Goal: Entertainment & Leisure: Browse casually

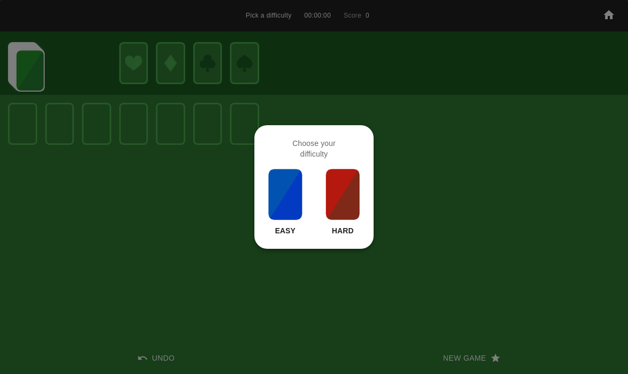
click at [351, 196] on img at bounding box center [343, 194] width 36 height 53
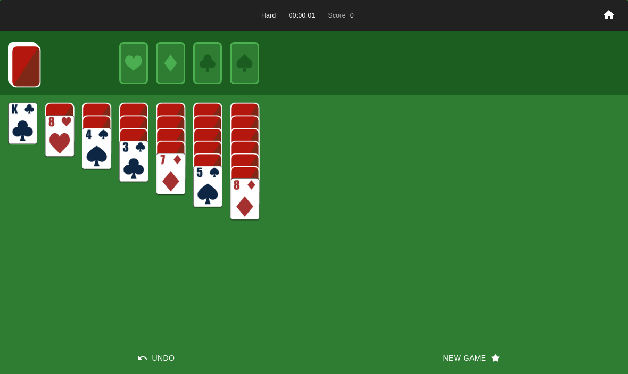
click at [427, 354] on button "New Game" at bounding box center [471, 358] width 314 height 32
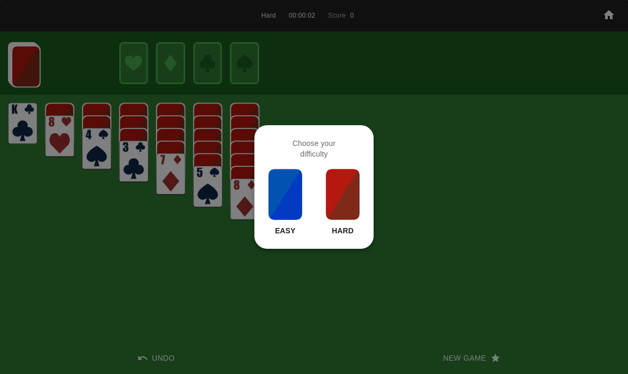
click at [352, 202] on img at bounding box center [343, 194] width 36 height 53
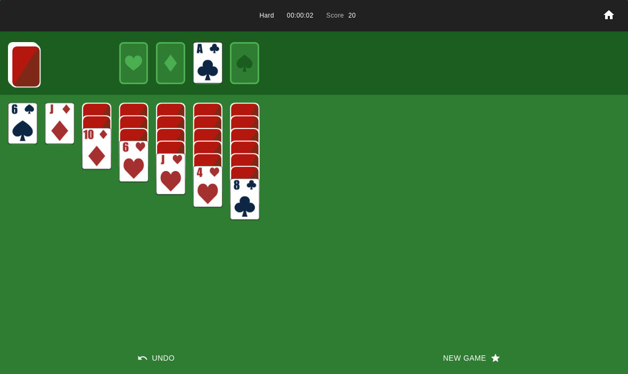
click at [18, 54] on img at bounding box center [25, 66] width 29 height 42
click at [21, 65] on img at bounding box center [25, 66] width 29 height 42
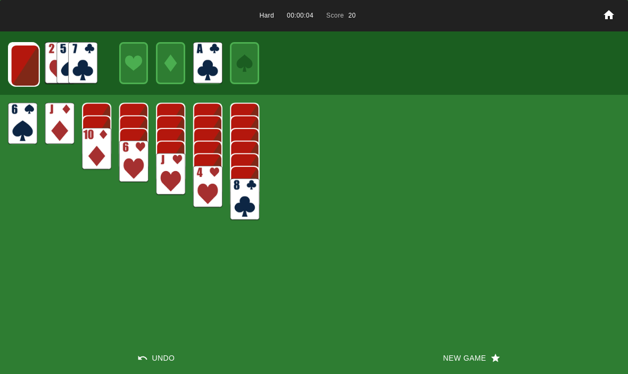
click at [19, 62] on img at bounding box center [25, 66] width 29 height 42
click at [18, 59] on img at bounding box center [24, 65] width 29 height 42
click at [12, 64] on img at bounding box center [24, 65] width 29 height 42
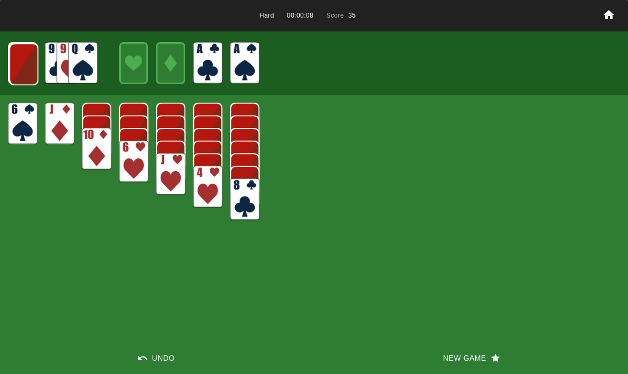
click at [19, 65] on img at bounding box center [23, 64] width 29 height 42
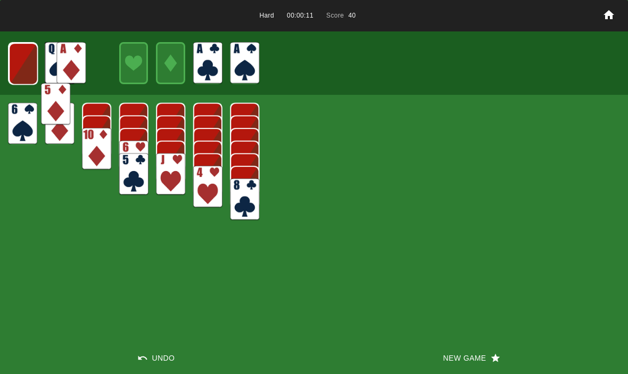
click at [41, 125] on img at bounding box center [55, 104] width 29 height 42
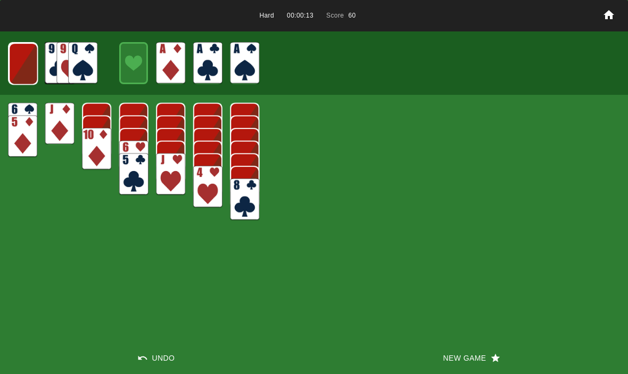
click at [19, 65] on img at bounding box center [23, 64] width 29 height 42
click at [27, 58] on img at bounding box center [23, 64] width 29 height 42
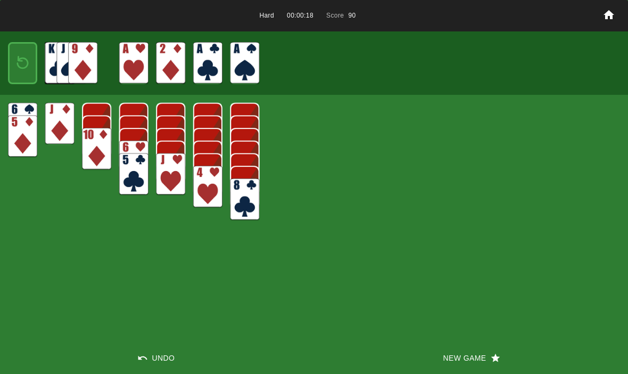
click at [21, 59] on img at bounding box center [23, 63] width 18 height 25
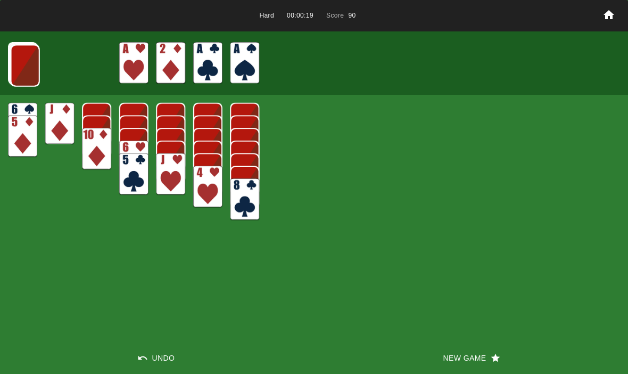
click at [25, 64] on img at bounding box center [25, 66] width 29 height 42
click at [23, 65] on img at bounding box center [24, 65] width 29 height 42
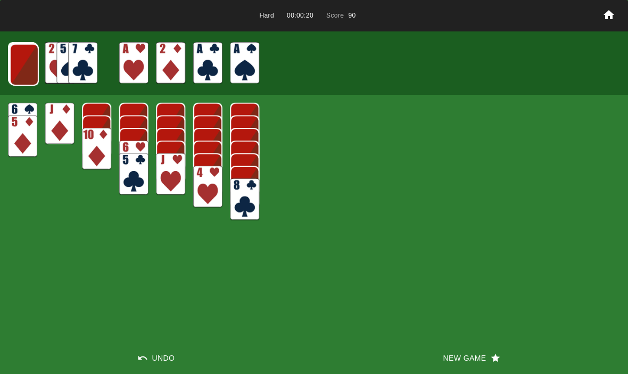
click at [20, 68] on img at bounding box center [24, 65] width 29 height 42
click at [28, 60] on img at bounding box center [23, 64] width 29 height 42
click at [18, 62] on img at bounding box center [23, 64] width 29 height 42
click at [26, 55] on img at bounding box center [23, 64] width 29 height 42
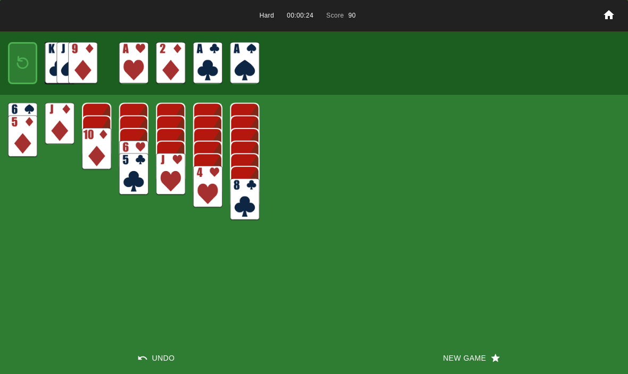
click at [22, 60] on img at bounding box center [23, 63] width 18 height 25
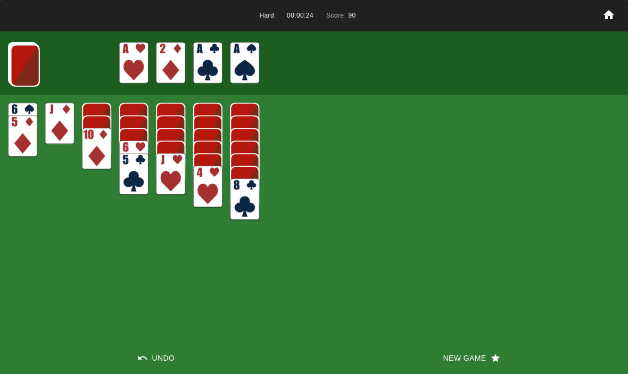
click at [20, 60] on img at bounding box center [25, 66] width 29 height 42
click at [18, 64] on img at bounding box center [24, 65] width 29 height 42
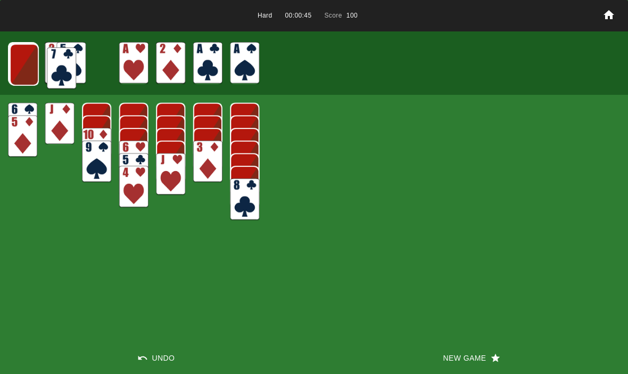
click at [76, 61] on img at bounding box center [61, 68] width 29 height 42
click at [26, 66] on img at bounding box center [24, 65] width 29 height 42
click at [28, 61] on img at bounding box center [23, 64] width 29 height 42
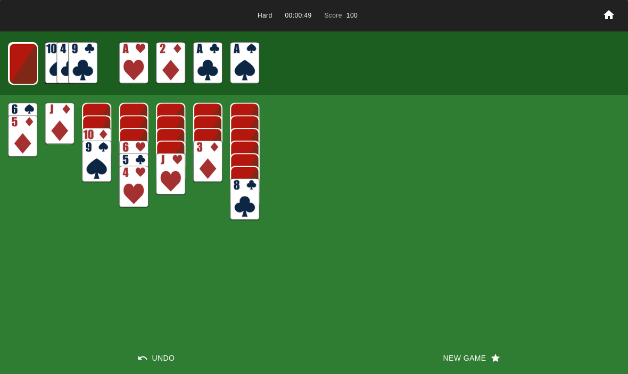
click at [28, 60] on img at bounding box center [23, 64] width 29 height 42
click at [22, 58] on img at bounding box center [23, 64] width 29 height 42
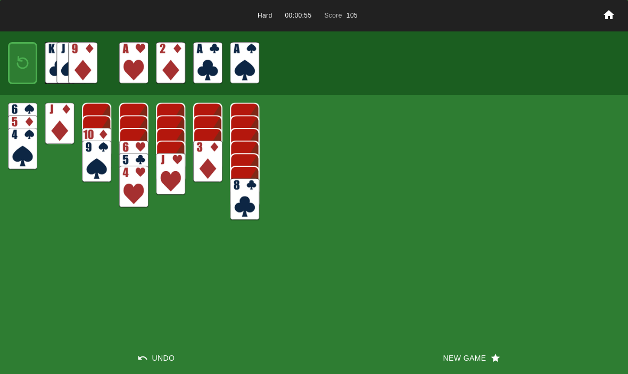
click at [20, 62] on img at bounding box center [23, 63] width 18 height 25
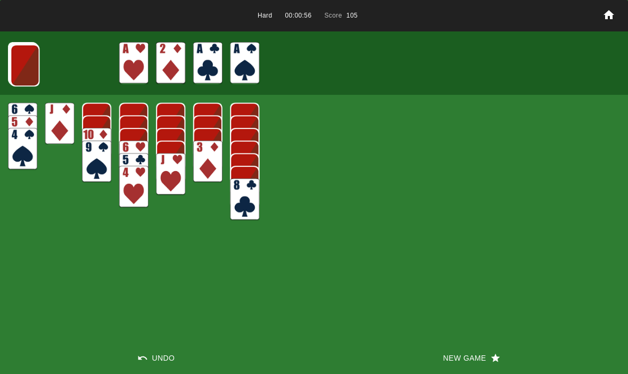
click at [15, 68] on img at bounding box center [24, 65] width 29 height 42
click at [26, 64] on img at bounding box center [24, 65] width 29 height 42
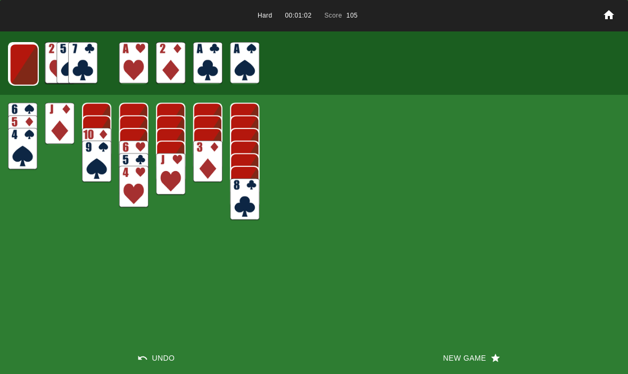
click at [30, 67] on img at bounding box center [24, 65] width 29 height 42
click at [24, 66] on img at bounding box center [23, 64] width 29 height 42
click at [21, 69] on img at bounding box center [23, 64] width 29 height 42
click at [21, 71] on img at bounding box center [22, 63] width 29 height 42
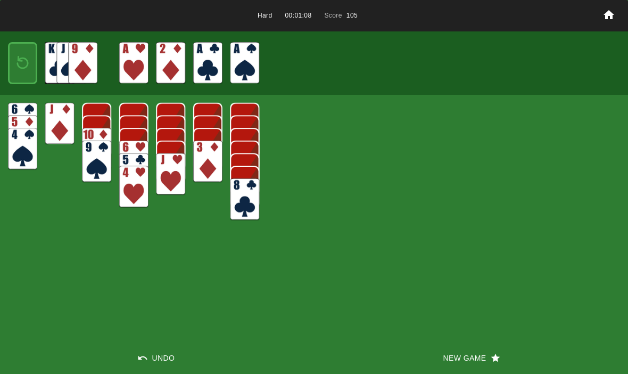
click at [22, 64] on img at bounding box center [23, 63] width 18 height 25
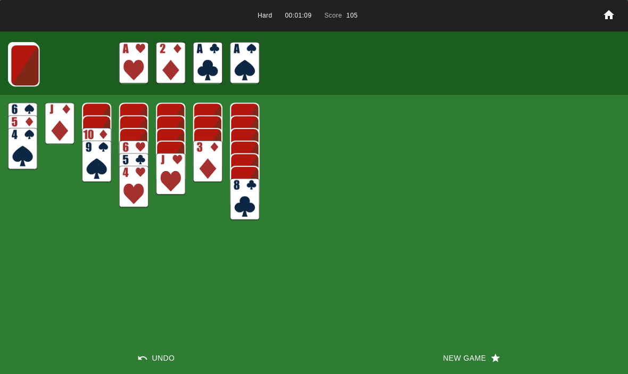
click at [459, 354] on button "New Game" at bounding box center [471, 358] width 314 height 32
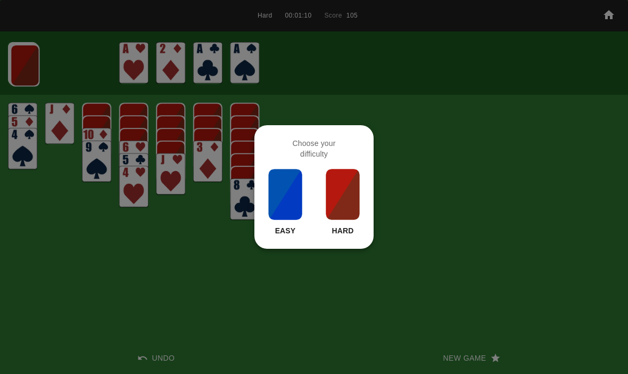
click at [356, 206] on img at bounding box center [343, 194] width 36 height 53
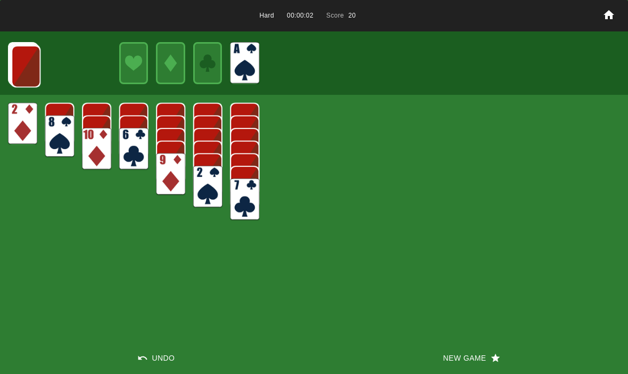
click at [22, 59] on img at bounding box center [25, 66] width 29 height 42
click at [28, 59] on img at bounding box center [25, 66] width 29 height 42
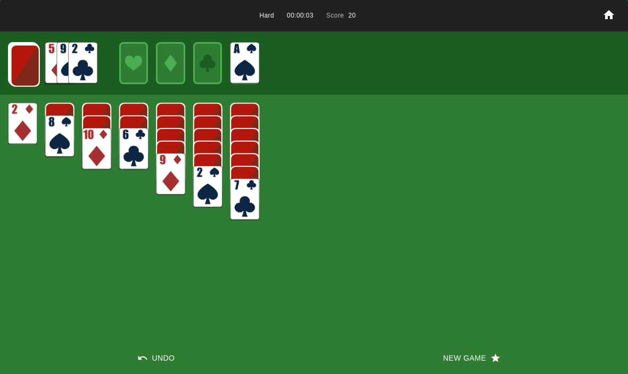
click at [24, 62] on img at bounding box center [25, 66] width 29 height 42
click at [21, 65] on img at bounding box center [24, 65] width 29 height 42
click at [20, 61] on img at bounding box center [24, 65] width 29 height 42
click at [19, 63] on img at bounding box center [23, 64] width 29 height 42
click at [18, 61] on img at bounding box center [23, 64] width 29 height 42
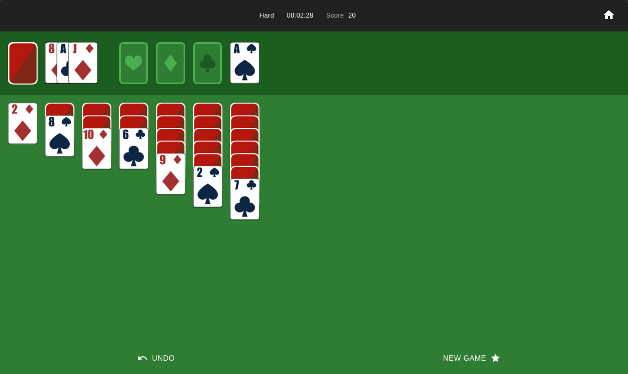
click at [28, 76] on img at bounding box center [23, 64] width 29 height 42
click at [29, 58] on img at bounding box center [23, 63] width 18 height 25
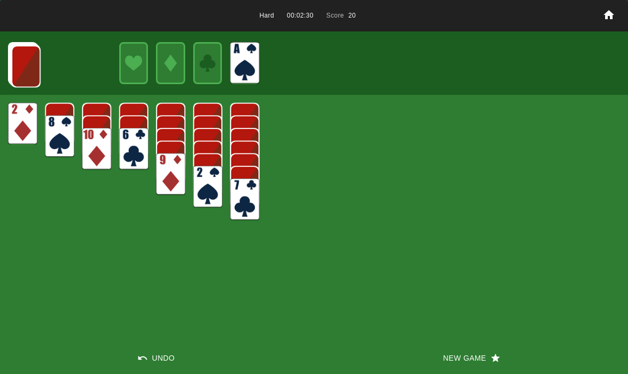
click at [38, 73] on img at bounding box center [25, 66] width 29 height 42
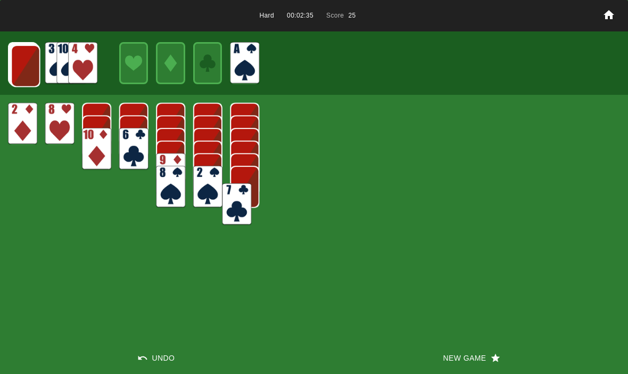
click at [247, 215] on img at bounding box center [236, 204] width 29 height 42
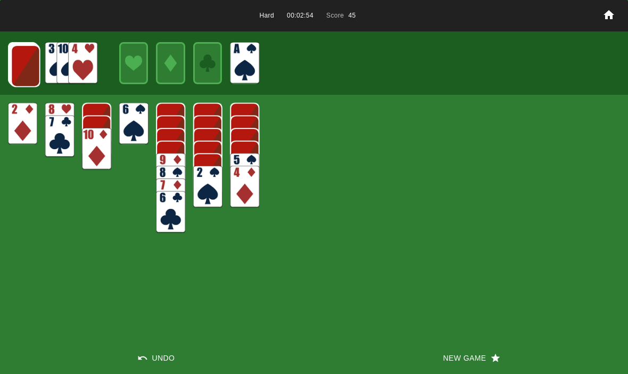
click at [23, 63] on img at bounding box center [25, 66] width 29 height 42
click at [23, 75] on img at bounding box center [25, 66] width 29 height 42
click at [38, 68] on img at bounding box center [24, 65] width 29 height 42
click at [24, 65] on img at bounding box center [24, 65] width 29 height 42
click at [20, 67] on img at bounding box center [23, 64] width 29 height 42
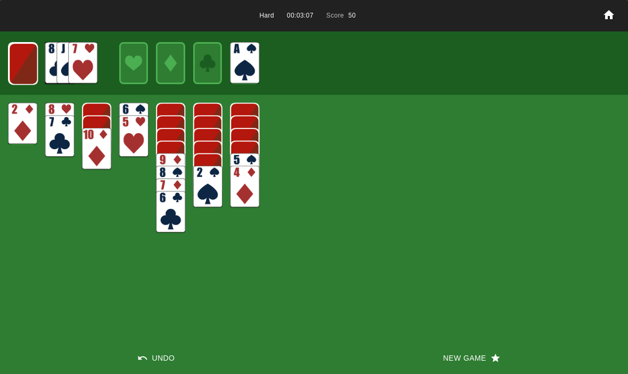
click at [17, 63] on img at bounding box center [23, 64] width 29 height 42
click at [27, 71] on img at bounding box center [23, 64] width 29 height 42
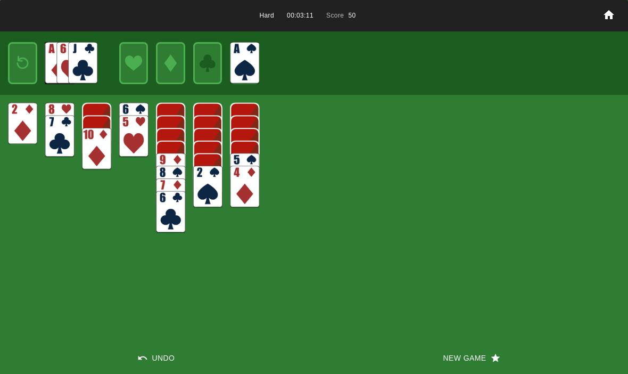
click at [31, 52] on img at bounding box center [23, 63] width 18 height 25
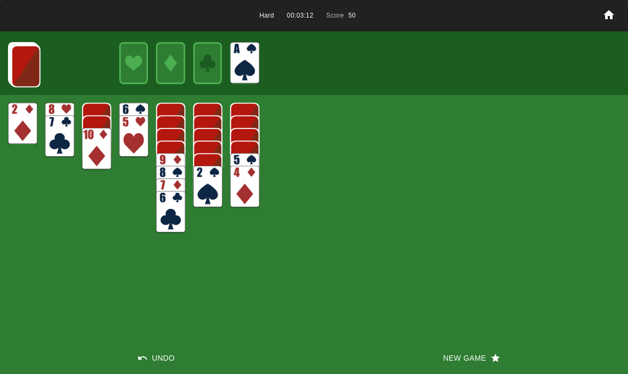
click at [21, 71] on img at bounding box center [25, 66] width 29 height 42
click at [19, 70] on img at bounding box center [25, 66] width 29 height 42
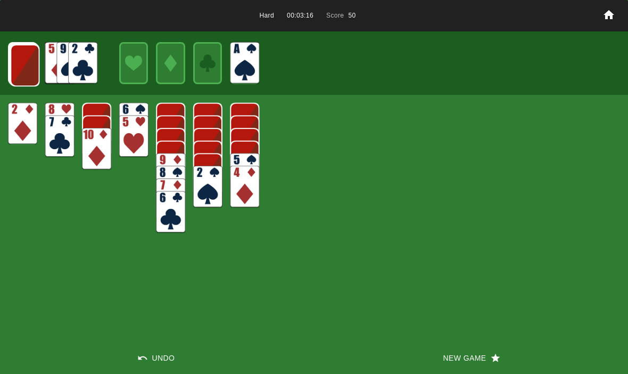
click at [21, 64] on img at bounding box center [24, 65] width 29 height 42
click at [18, 77] on img at bounding box center [24, 65] width 29 height 42
click at [16, 75] on img at bounding box center [24, 65] width 29 height 42
click at [15, 71] on img at bounding box center [23, 64] width 29 height 42
click at [19, 76] on img at bounding box center [23, 64] width 29 height 42
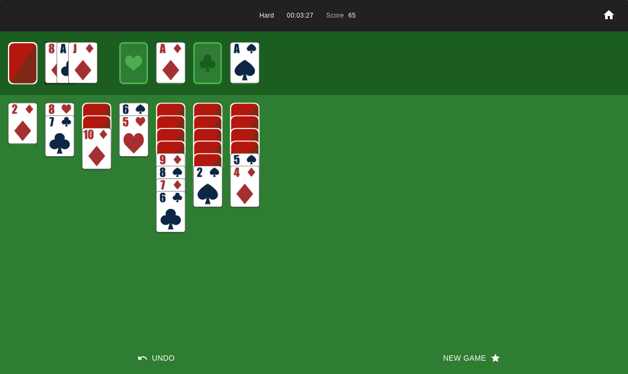
click at [29, 67] on img at bounding box center [22, 63] width 29 height 42
click at [27, 71] on img at bounding box center [23, 63] width 18 height 25
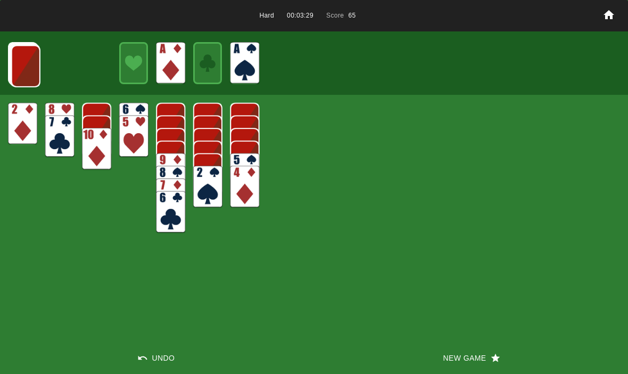
click at [18, 73] on img at bounding box center [25, 66] width 29 height 42
click at [26, 69] on img at bounding box center [25, 66] width 29 height 42
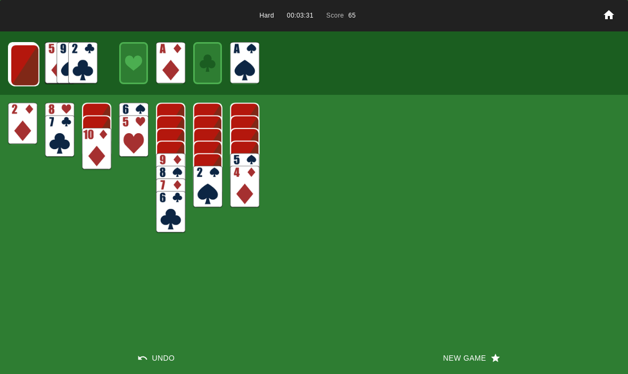
click at [27, 67] on img at bounding box center [24, 65] width 29 height 42
click at [16, 73] on img at bounding box center [24, 65] width 29 height 42
click at [17, 67] on img at bounding box center [24, 64] width 29 height 42
click at [20, 67] on img at bounding box center [23, 64] width 29 height 42
click at [19, 65] on img at bounding box center [23, 64] width 29 height 42
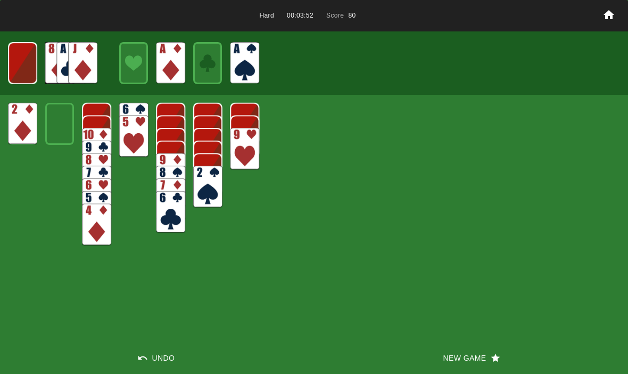
click at [21, 56] on img at bounding box center [22, 63] width 29 height 42
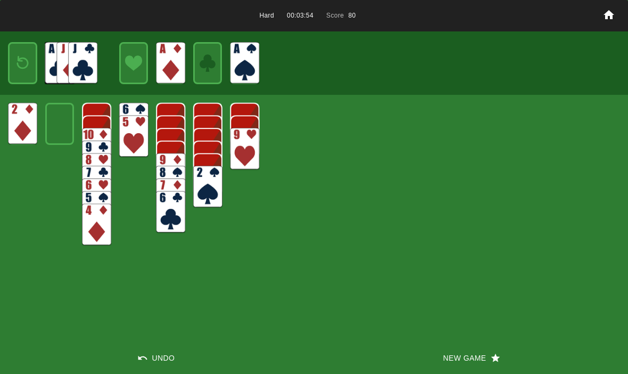
click at [27, 69] on img at bounding box center [23, 63] width 18 height 25
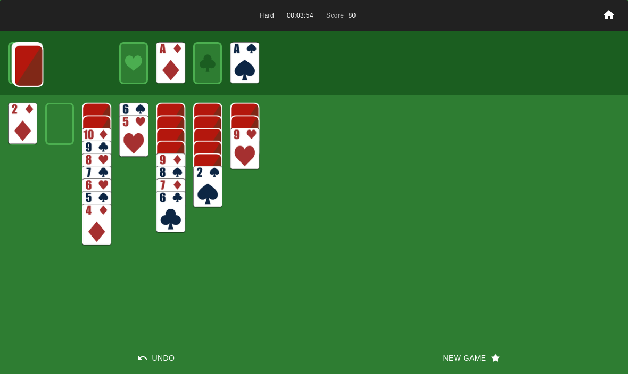
click at [27, 76] on img at bounding box center [28, 66] width 29 height 42
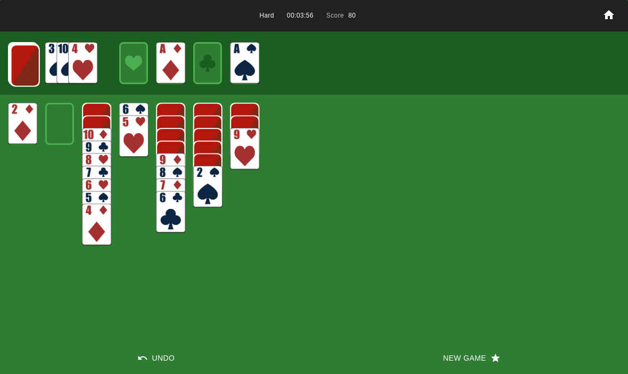
click at [20, 65] on img at bounding box center [25, 66] width 29 height 42
click at [15, 68] on img at bounding box center [24, 65] width 29 height 42
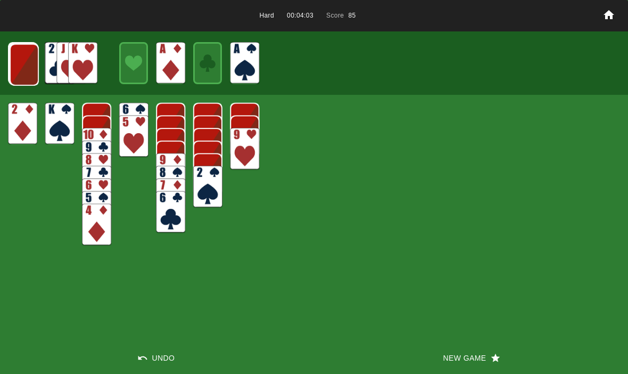
click at [26, 67] on img at bounding box center [24, 65] width 29 height 42
click at [28, 70] on img at bounding box center [23, 64] width 29 height 42
click at [26, 75] on img at bounding box center [23, 64] width 29 height 42
click at [22, 75] on img at bounding box center [23, 64] width 29 height 42
click at [24, 67] on img at bounding box center [23, 63] width 18 height 25
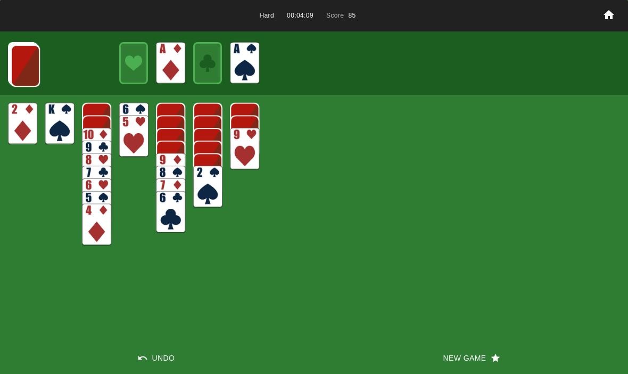
click at [23, 62] on img at bounding box center [25, 66] width 29 height 42
click at [25, 69] on img at bounding box center [24, 65] width 29 height 42
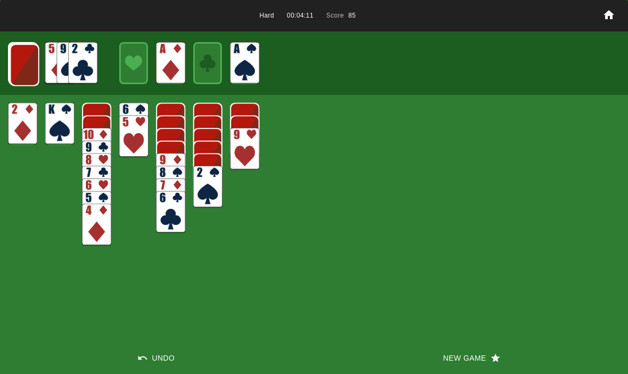
click at [15, 71] on img at bounding box center [24, 65] width 29 height 42
click at [16, 70] on img at bounding box center [24, 65] width 29 height 42
click at [15, 66] on img at bounding box center [23, 64] width 29 height 42
click at [17, 69] on img at bounding box center [23, 64] width 29 height 42
click at [17, 69] on img at bounding box center [22, 63] width 29 height 42
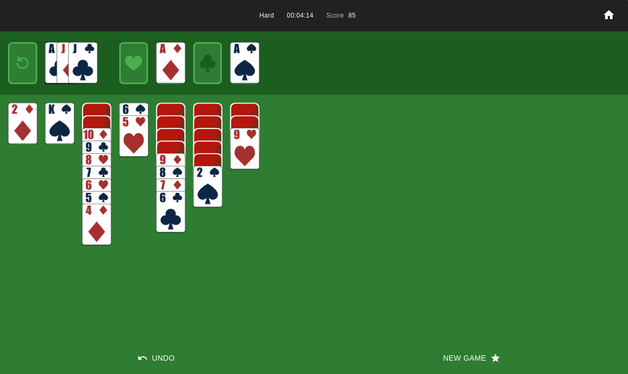
click at [24, 73] on img at bounding box center [23, 63] width 18 height 25
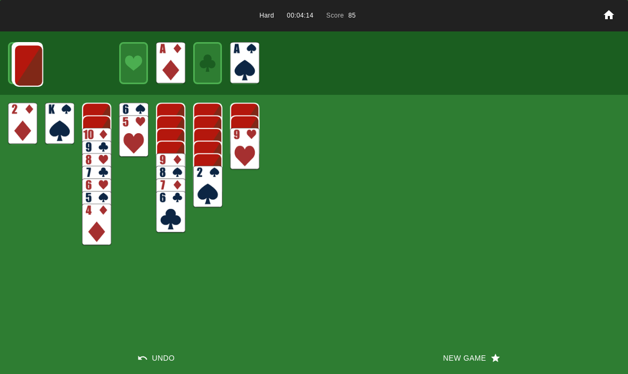
click at [16, 73] on img at bounding box center [28, 66] width 29 height 42
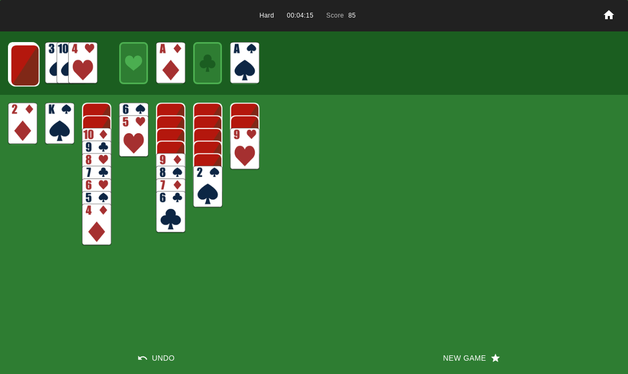
click at [17, 72] on img at bounding box center [24, 65] width 29 height 42
click at [29, 74] on img at bounding box center [24, 65] width 29 height 42
click at [23, 69] on img at bounding box center [24, 65] width 29 height 42
click at [19, 67] on img at bounding box center [23, 64] width 29 height 42
click at [27, 76] on img at bounding box center [23, 64] width 29 height 42
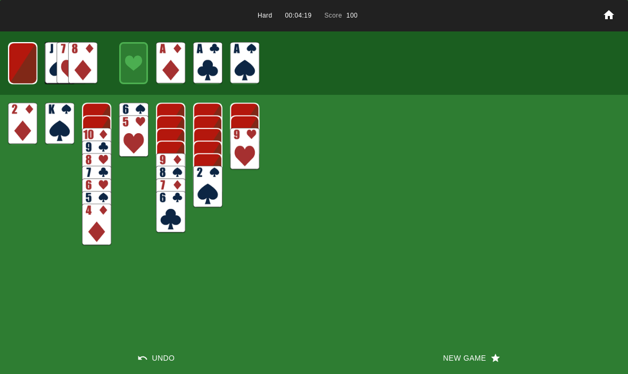
click at [20, 57] on img at bounding box center [22, 63] width 29 height 42
click at [18, 61] on img at bounding box center [23, 63] width 18 height 25
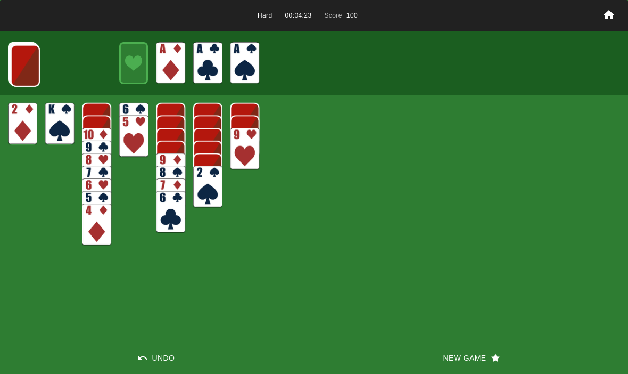
click at [27, 65] on img at bounding box center [25, 66] width 29 height 42
click at [21, 66] on img at bounding box center [24, 65] width 29 height 42
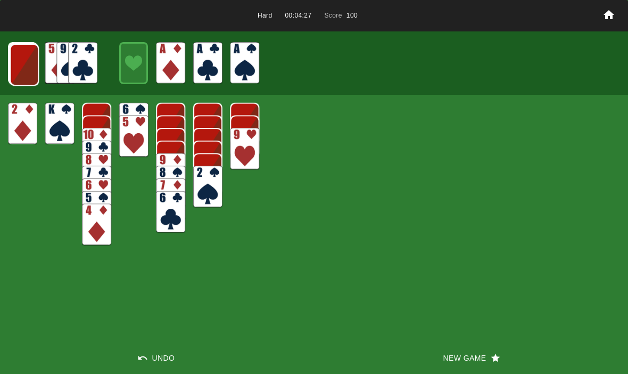
click at [18, 72] on img at bounding box center [24, 65] width 29 height 42
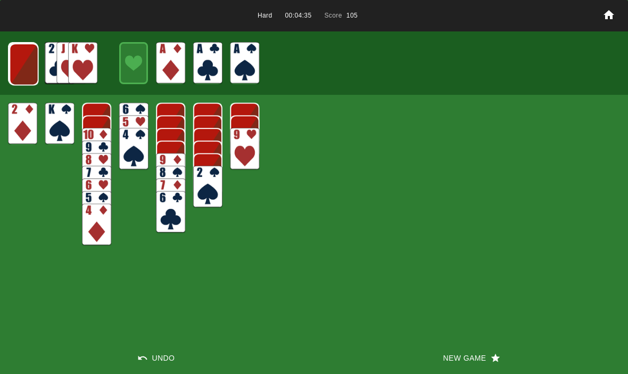
click at [16, 64] on img at bounding box center [24, 64] width 29 height 42
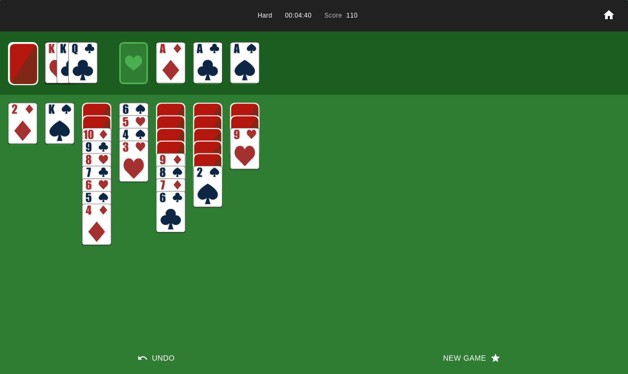
click at [28, 65] on img at bounding box center [23, 64] width 29 height 42
click at [15, 67] on img at bounding box center [23, 64] width 29 height 42
click at [15, 67] on img at bounding box center [22, 63] width 29 height 42
click at [19, 62] on img at bounding box center [23, 63] width 18 height 25
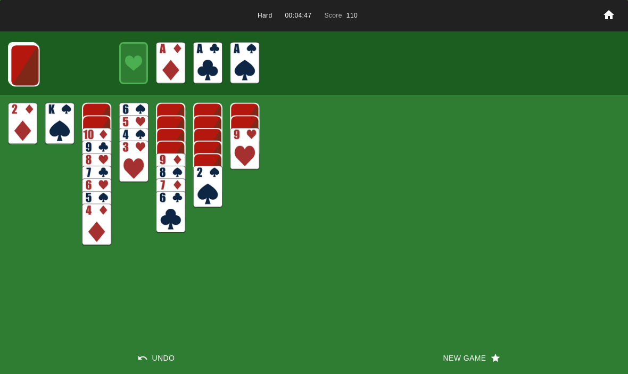
click at [17, 60] on img at bounding box center [24, 65] width 29 height 42
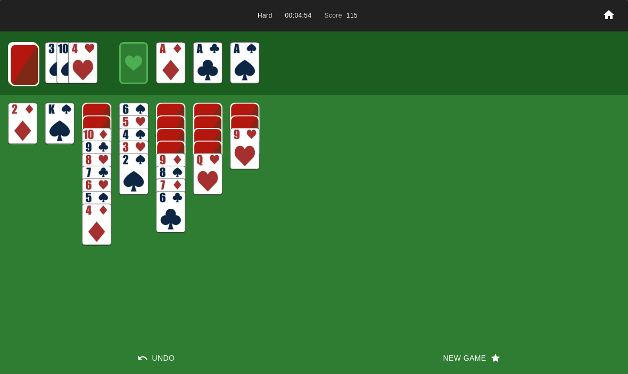
click at [16, 70] on img at bounding box center [24, 65] width 29 height 42
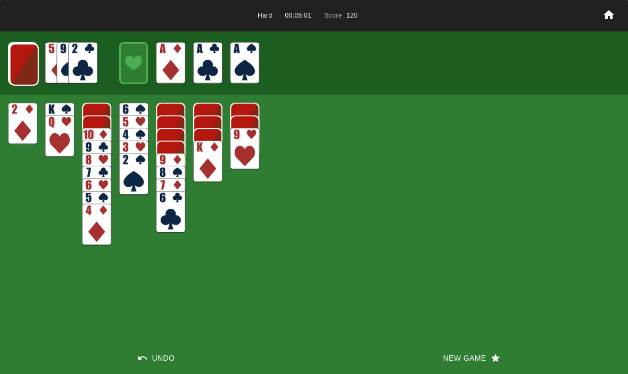
click at [24, 68] on img at bounding box center [24, 65] width 29 height 42
click at [15, 69] on img at bounding box center [23, 64] width 29 height 42
click at [27, 68] on img at bounding box center [23, 64] width 29 height 42
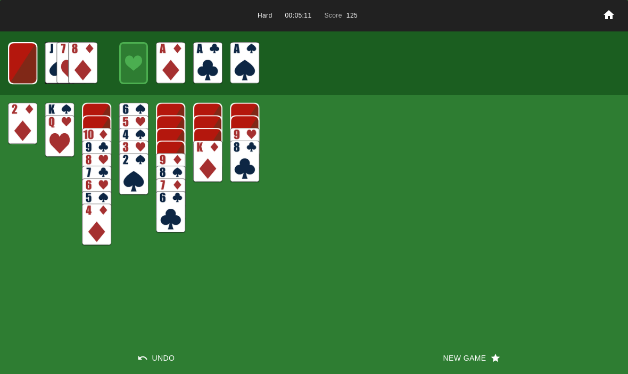
click at [18, 62] on img at bounding box center [22, 63] width 29 height 42
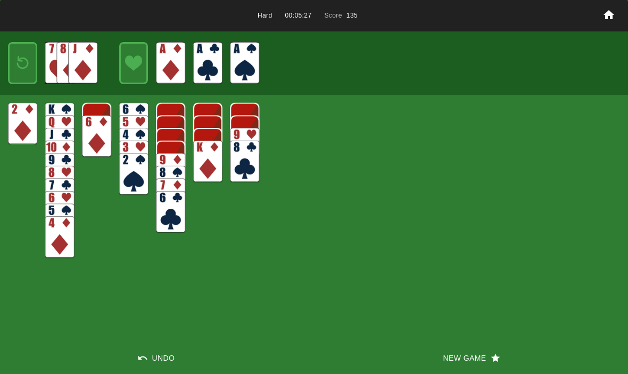
click at [24, 68] on img at bounding box center [23, 63] width 18 height 25
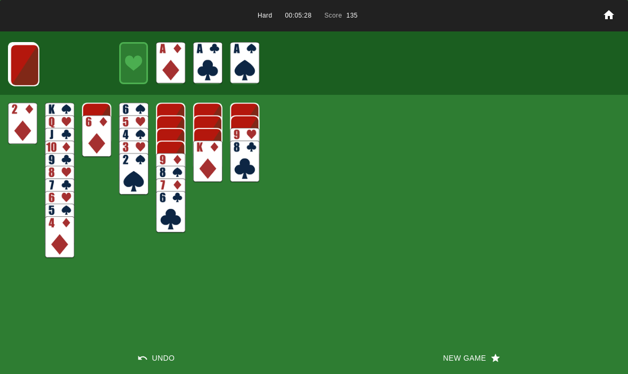
click at [19, 65] on img at bounding box center [24, 65] width 29 height 42
click at [18, 72] on img at bounding box center [24, 65] width 29 height 42
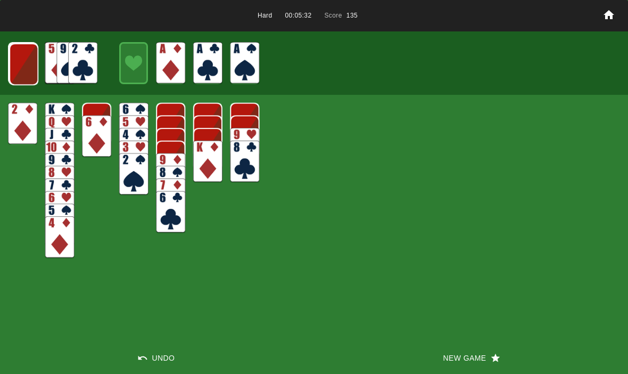
click at [23, 65] on img at bounding box center [23, 64] width 29 height 42
click at [26, 67] on img at bounding box center [23, 64] width 29 height 42
click at [16, 65] on img at bounding box center [23, 64] width 29 height 42
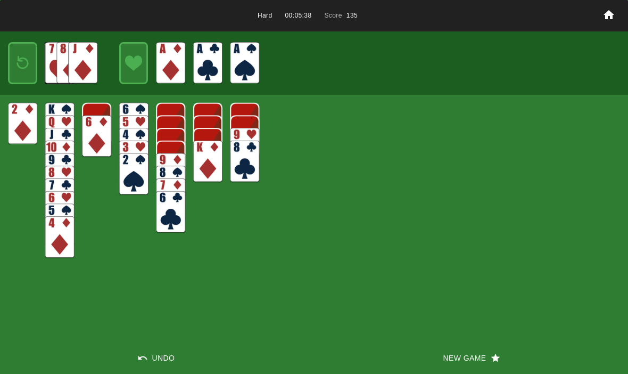
click at [16, 65] on img at bounding box center [23, 63] width 18 height 25
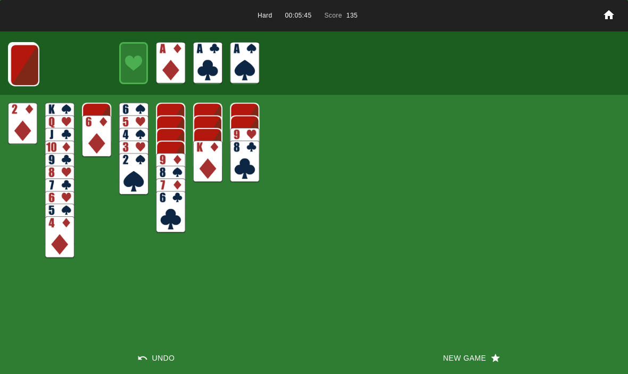
click at [464, 365] on button "New Game" at bounding box center [471, 358] width 314 height 32
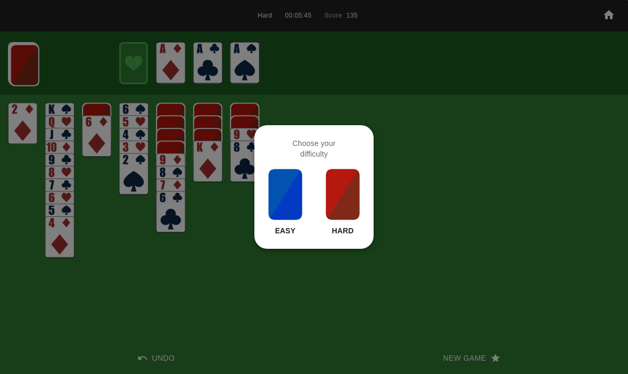
click at [346, 203] on img at bounding box center [343, 194] width 36 height 53
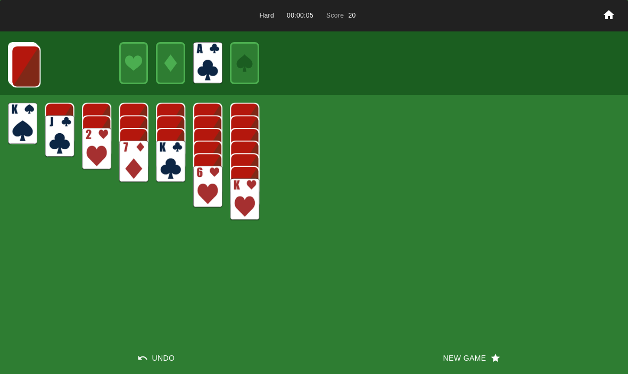
click at [32, 72] on img at bounding box center [25, 66] width 29 height 42
click at [22, 69] on img at bounding box center [25, 66] width 29 height 42
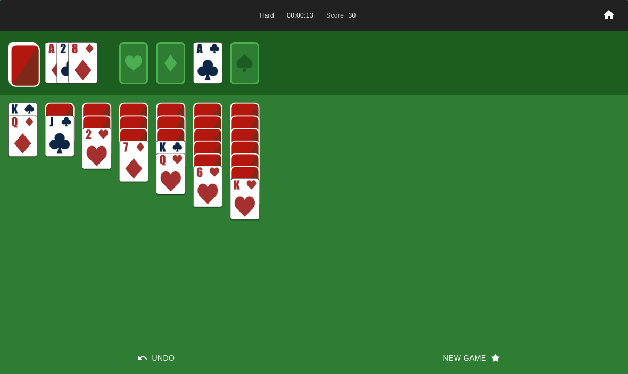
click at [18, 68] on img at bounding box center [25, 66] width 29 height 42
click at [21, 70] on img at bounding box center [24, 65] width 29 height 42
click at [37, 57] on img at bounding box center [24, 65] width 29 height 42
click at [26, 78] on img at bounding box center [23, 64] width 29 height 42
click at [18, 66] on img at bounding box center [23, 64] width 29 height 42
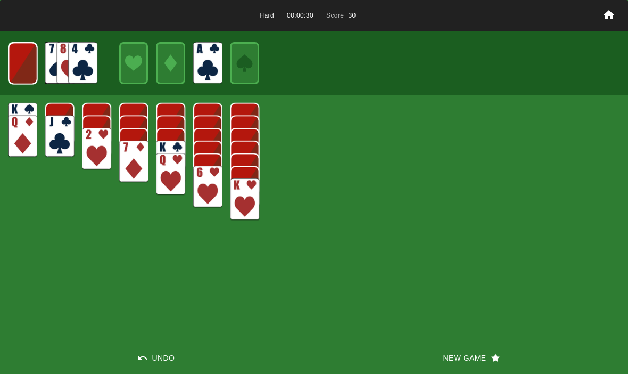
click at [23, 70] on img at bounding box center [23, 64] width 29 height 42
click at [19, 64] on img at bounding box center [23, 63] width 18 height 25
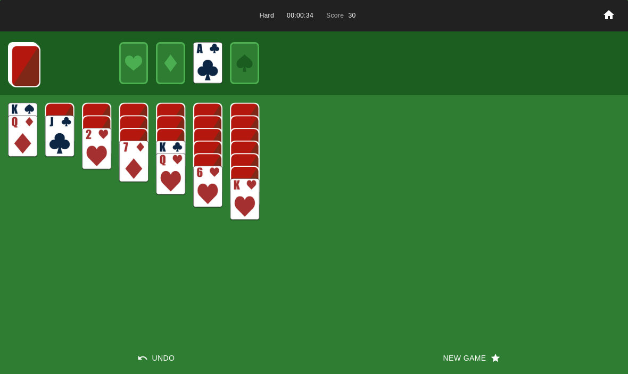
click at [18, 78] on img at bounding box center [25, 66] width 29 height 42
click at [26, 69] on img at bounding box center [25, 66] width 29 height 42
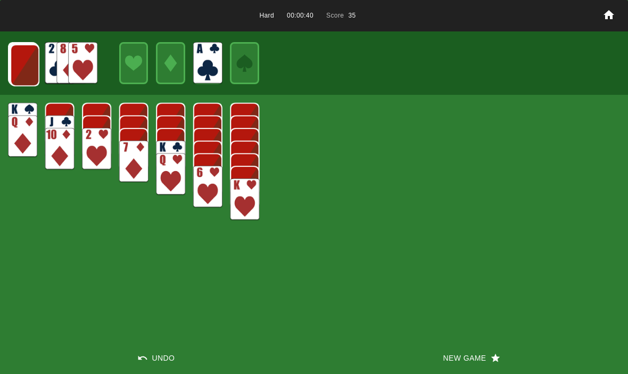
click at [19, 61] on img at bounding box center [24, 65] width 29 height 42
click at [13, 61] on img at bounding box center [24, 65] width 29 height 42
click at [15, 66] on img at bounding box center [24, 64] width 29 height 42
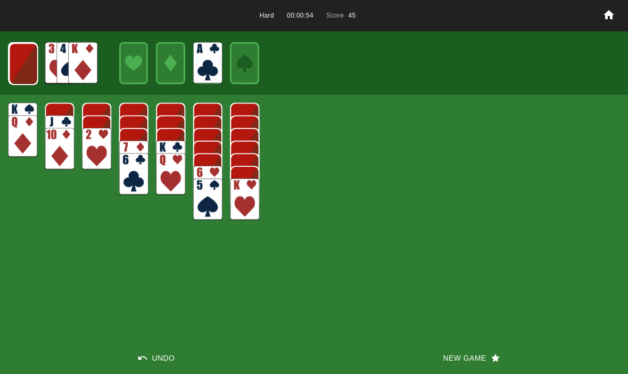
click at [17, 58] on img at bounding box center [23, 64] width 29 height 42
click at [21, 65] on img at bounding box center [23, 64] width 29 height 42
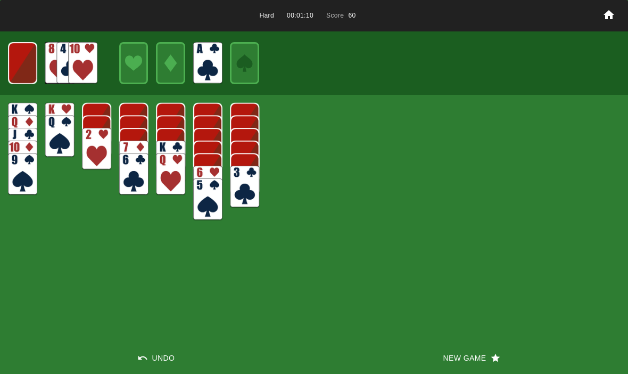
click at [24, 59] on img at bounding box center [22, 63] width 29 height 42
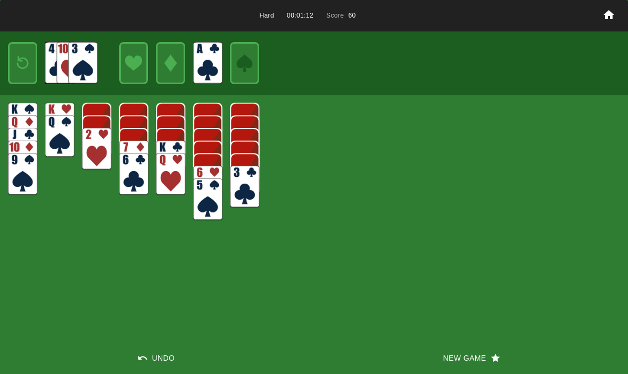
click at [23, 64] on img at bounding box center [23, 63] width 18 height 25
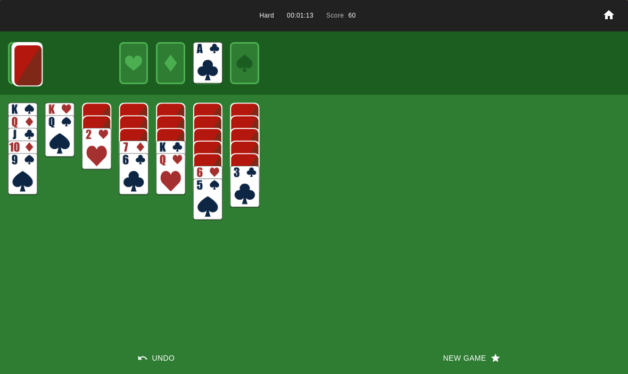
click at [20, 63] on img at bounding box center [27, 65] width 29 height 42
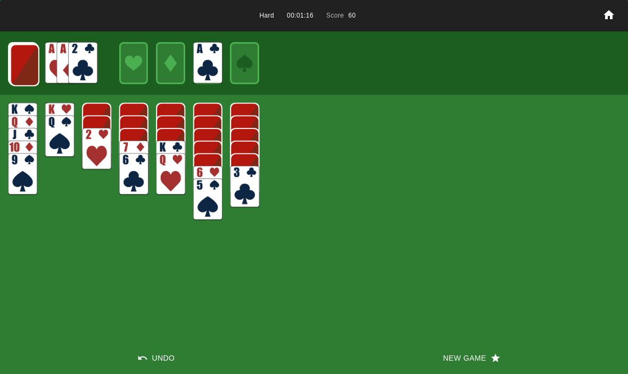
click at [18, 71] on img at bounding box center [24, 65] width 29 height 42
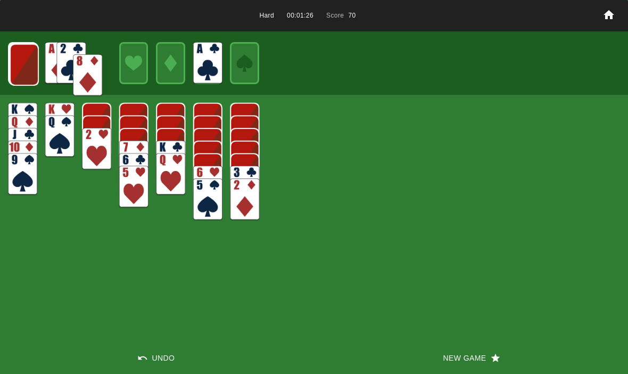
click at [78, 62] on img at bounding box center [87, 75] width 29 height 42
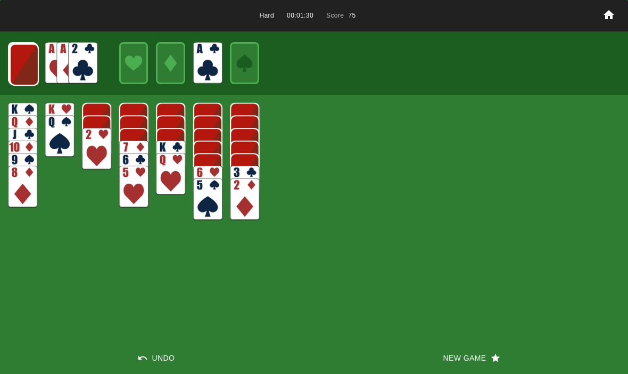
click at [15, 65] on img at bounding box center [24, 65] width 29 height 42
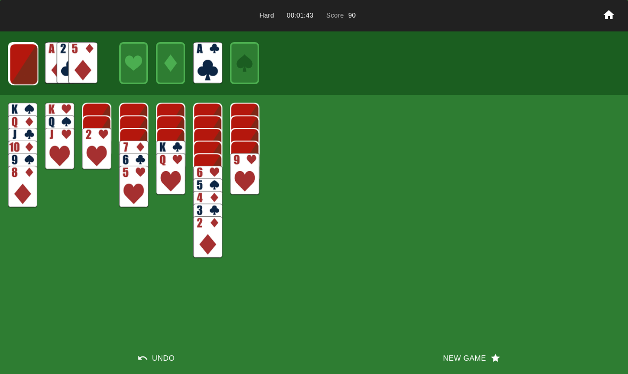
click at [17, 64] on img at bounding box center [23, 64] width 29 height 42
click at [24, 59] on img at bounding box center [23, 64] width 29 height 42
click at [28, 65] on img at bounding box center [23, 64] width 29 height 42
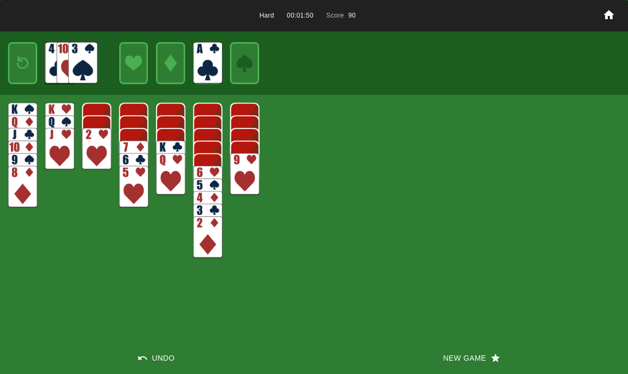
click at [20, 68] on img at bounding box center [23, 63] width 18 height 25
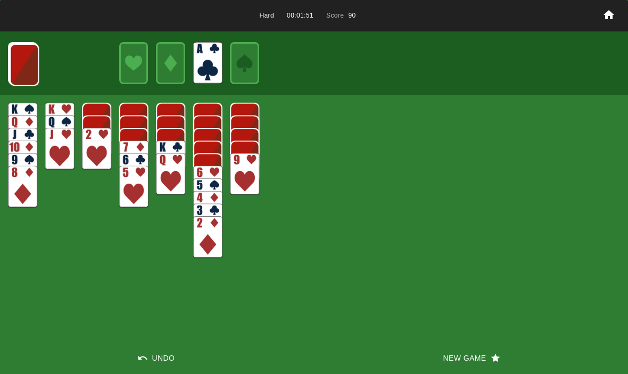
click at [24, 64] on img at bounding box center [24, 65] width 29 height 42
click at [18, 66] on img at bounding box center [24, 64] width 29 height 42
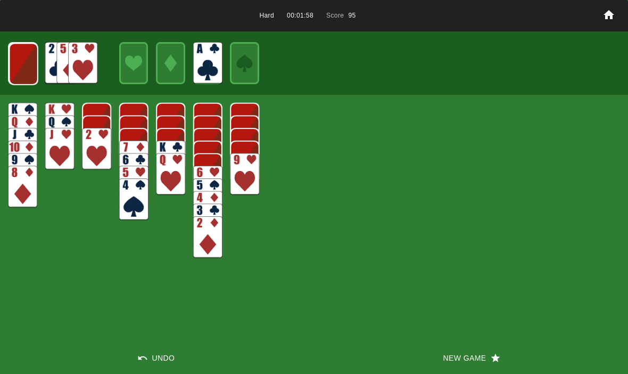
click at [61, 63] on img at bounding box center [70, 63] width 29 height 42
click at [14, 44] on img at bounding box center [23, 64] width 29 height 42
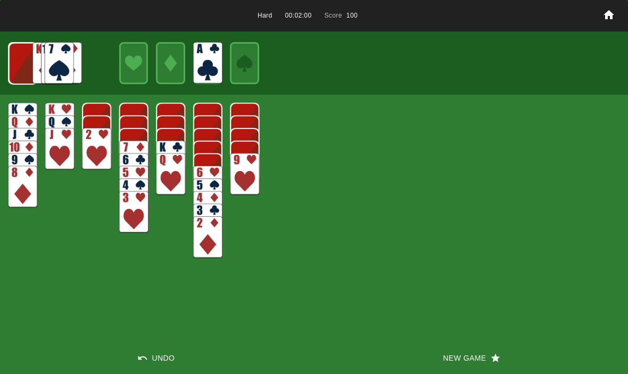
click at [24, 52] on img at bounding box center [23, 64] width 29 height 42
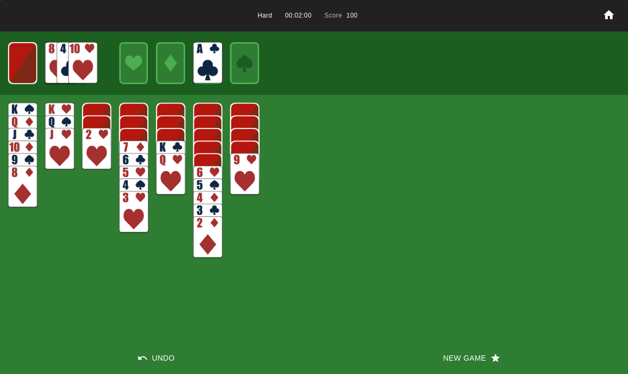
click at [21, 56] on img at bounding box center [22, 63] width 29 height 42
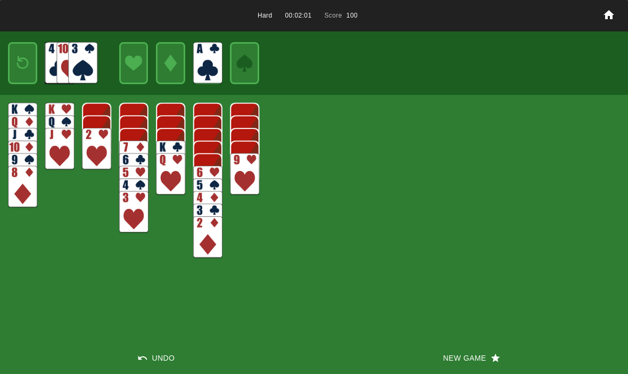
click at [20, 60] on img at bounding box center [23, 63] width 18 height 25
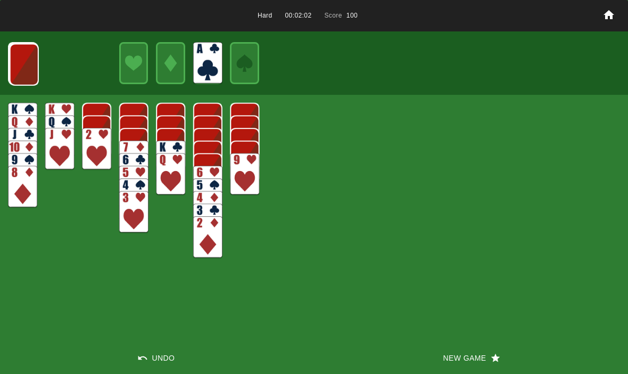
click at [15, 60] on img at bounding box center [24, 65] width 29 height 42
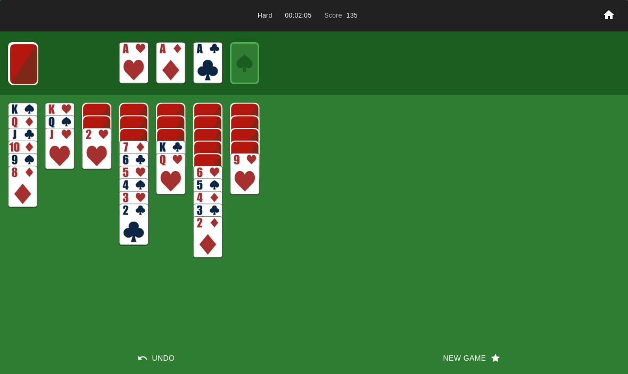
click at [17, 61] on img at bounding box center [23, 64] width 29 height 42
click at [19, 60] on img at bounding box center [23, 64] width 29 height 42
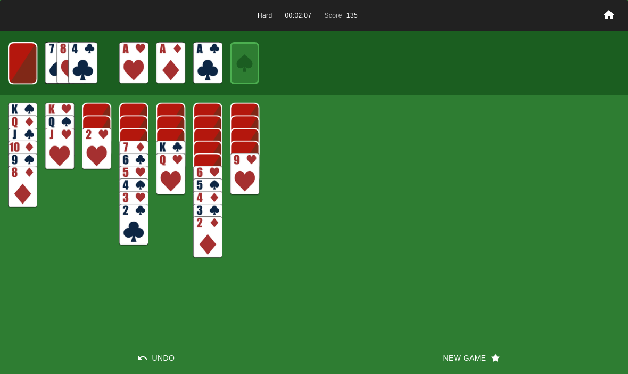
click at [14, 69] on img at bounding box center [22, 63] width 29 height 42
click at [16, 69] on img at bounding box center [23, 63] width 18 height 25
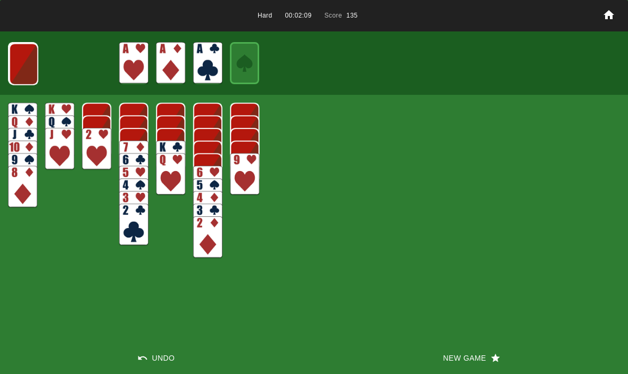
click at [16, 56] on img at bounding box center [23, 64] width 29 height 42
click at [22, 65] on img at bounding box center [23, 64] width 29 height 42
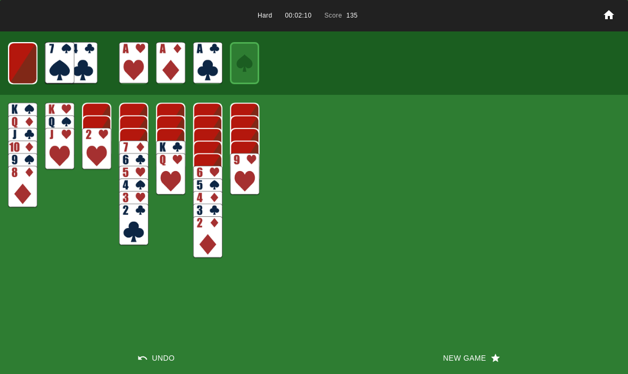
click at [11, 64] on img at bounding box center [22, 63] width 29 height 42
click at [16, 65] on img at bounding box center [23, 63] width 18 height 25
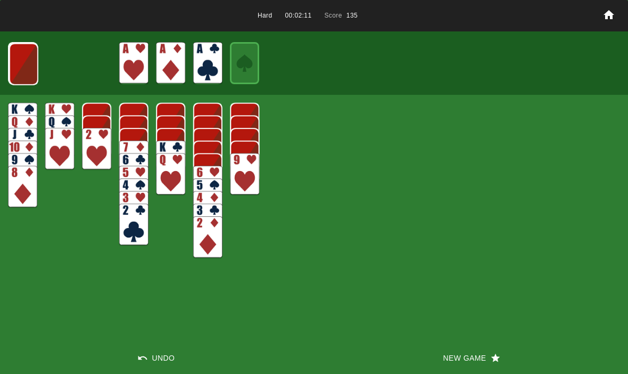
click at [13, 61] on img at bounding box center [23, 64] width 29 height 42
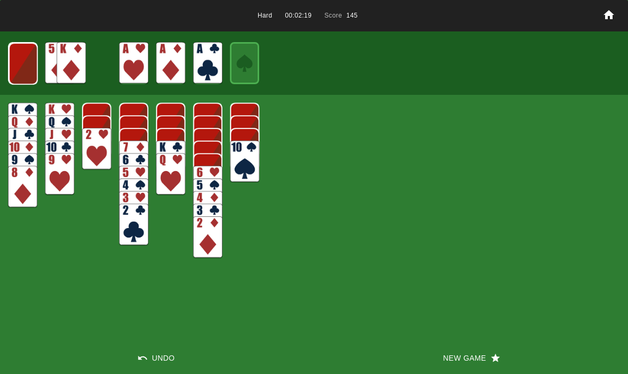
click at [19, 60] on img at bounding box center [23, 64] width 29 height 42
click at [16, 71] on img at bounding box center [22, 63] width 29 height 42
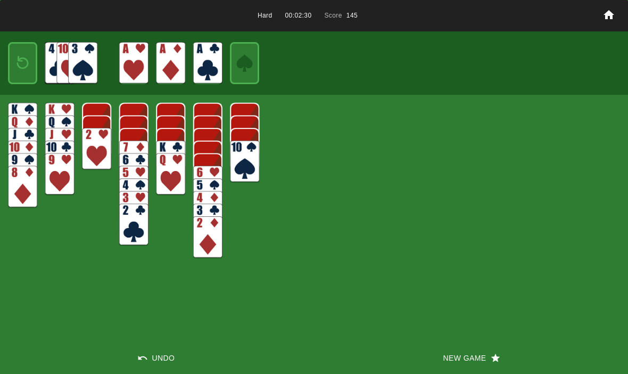
click at [21, 64] on img at bounding box center [23, 63] width 18 height 25
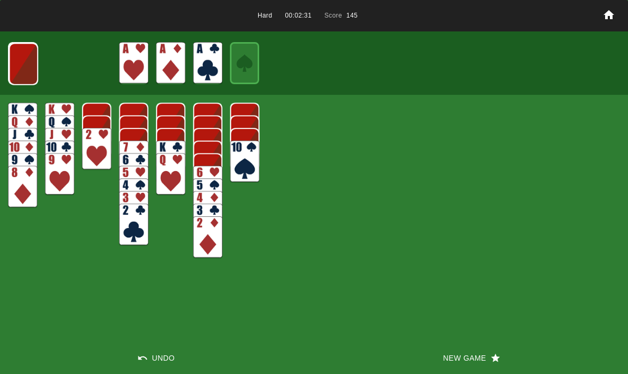
click at [19, 61] on img at bounding box center [23, 64] width 29 height 42
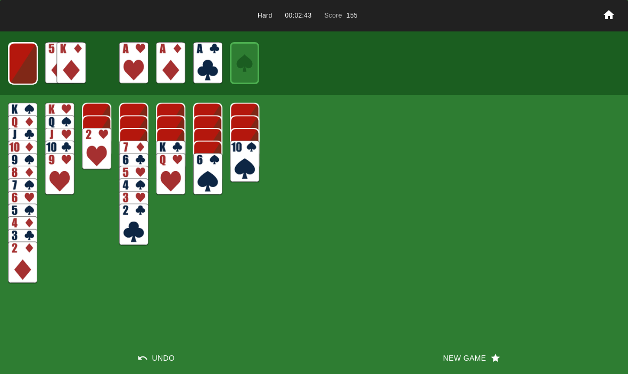
click at [15, 64] on img at bounding box center [23, 64] width 29 height 42
click at [460, 357] on button "New Game" at bounding box center [471, 358] width 314 height 32
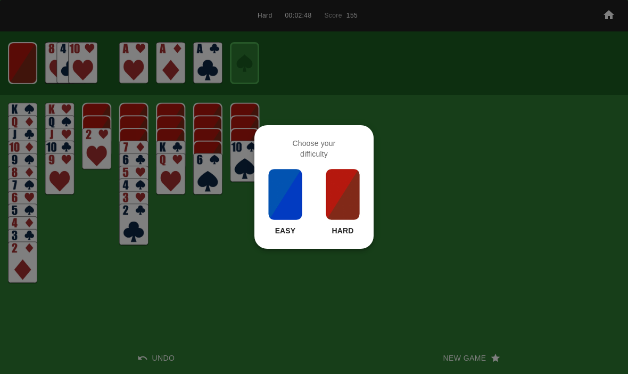
click at [340, 210] on img at bounding box center [343, 194] width 36 height 53
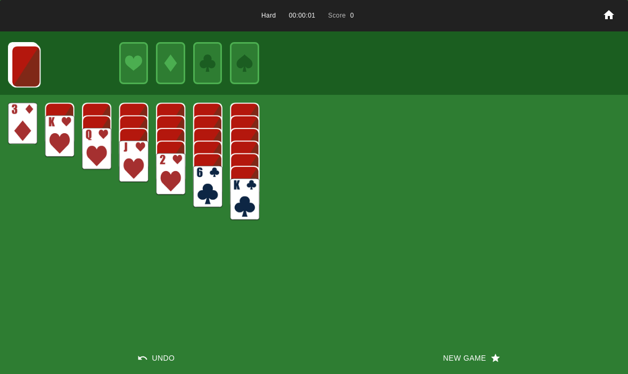
click at [417, 348] on button "New Game" at bounding box center [471, 358] width 314 height 32
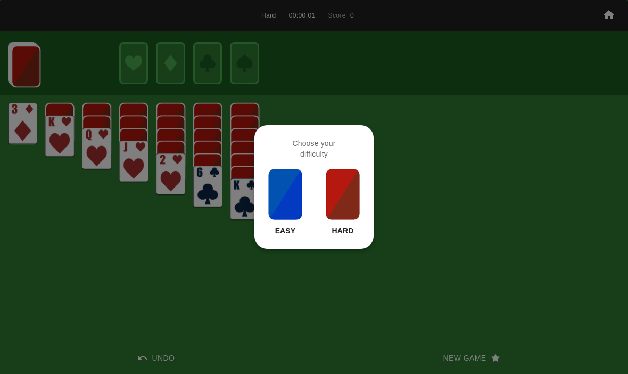
click at [341, 217] on img at bounding box center [343, 194] width 36 height 53
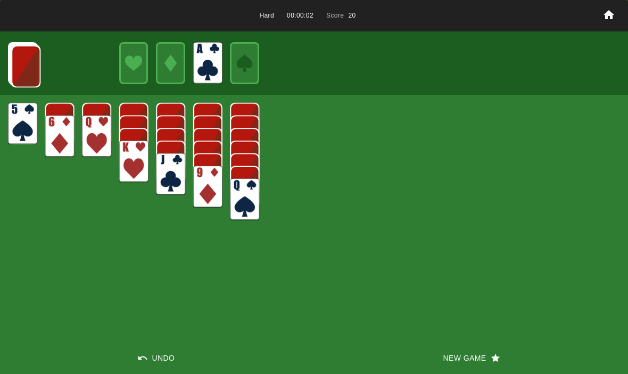
click at [22, 59] on img at bounding box center [25, 66] width 29 height 42
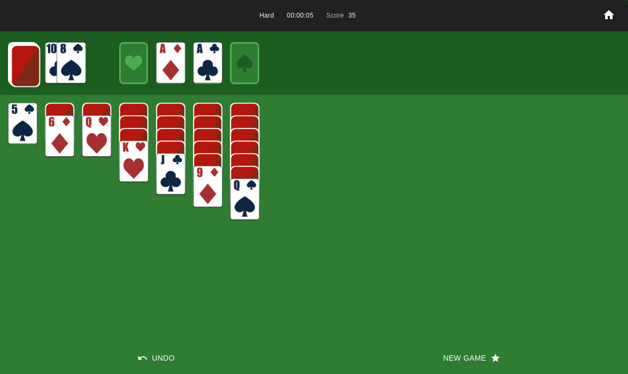
click at [21, 63] on img at bounding box center [25, 66] width 29 height 42
click at [15, 62] on img at bounding box center [25, 66] width 29 height 42
click at [18, 54] on img at bounding box center [24, 65] width 29 height 42
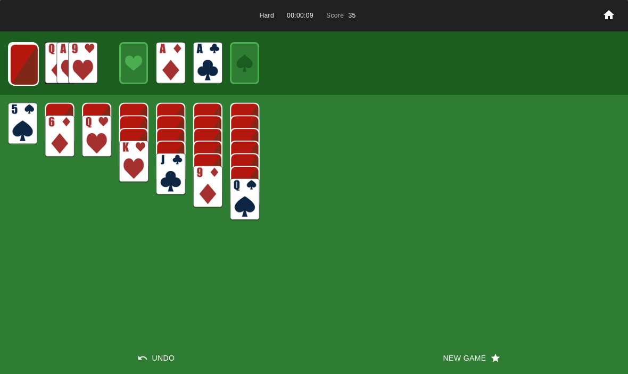
click at [29, 61] on img at bounding box center [24, 65] width 29 height 42
click at [29, 62] on img at bounding box center [23, 64] width 29 height 42
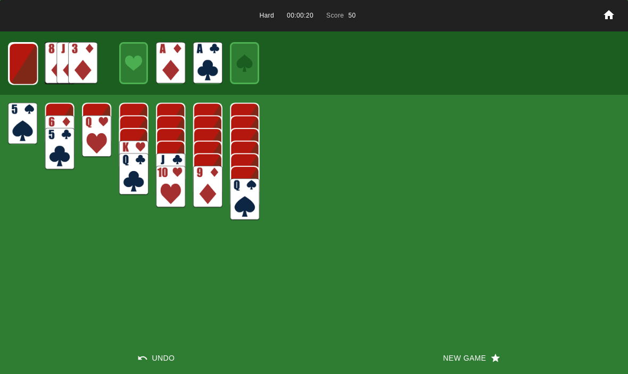
click at [24, 67] on img at bounding box center [23, 64] width 29 height 42
click at [22, 68] on img at bounding box center [23, 64] width 29 height 42
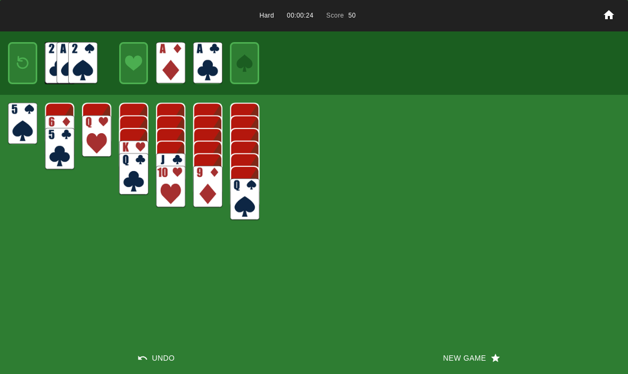
click at [21, 68] on img at bounding box center [23, 63] width 18 height 25
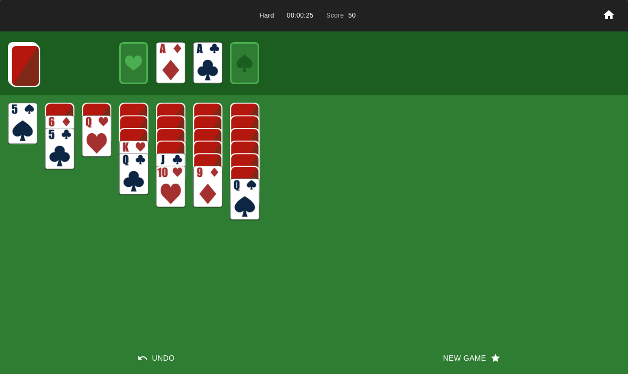
click at [16, 73] on img at bounding box center [25, 66] width 29 height 42
click at [28, 67] on img at bounding box center [24, 65] width 29 height 42
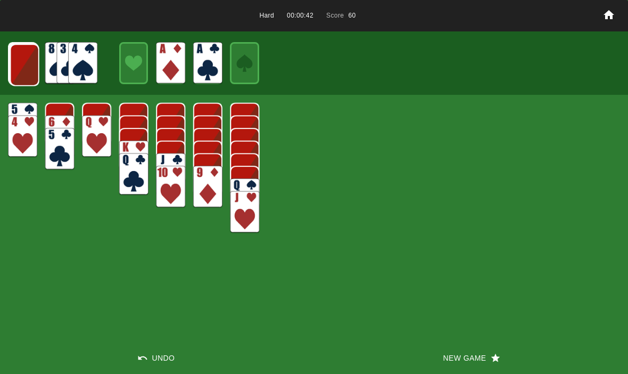
click at [19, 63] on img at bounding box center [24, 65] width 29 height 42
click at [20, 65] on img at bounding box center [23, 64] width 29 height 42
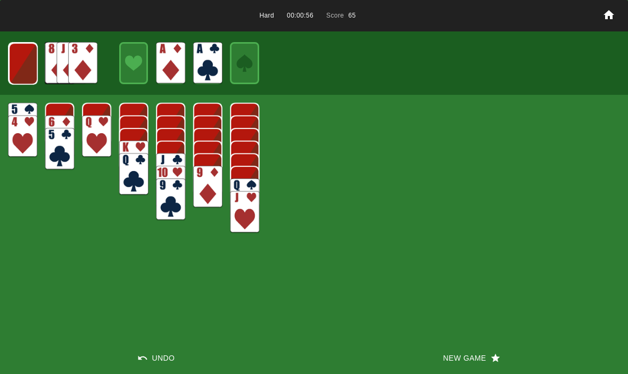
click at [22, 75] on img at bounding box center [23, 64] width 29 height 42
click at [22, 70] on img at bounding box center [22, 63] width 29 height 42
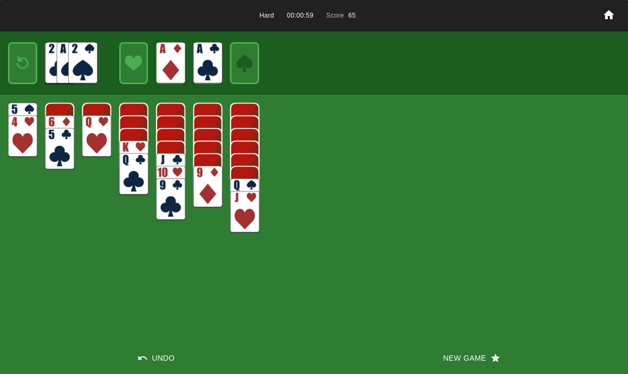
click at [14, 65] on img at bounding box center [23, 63] width 18 height 25
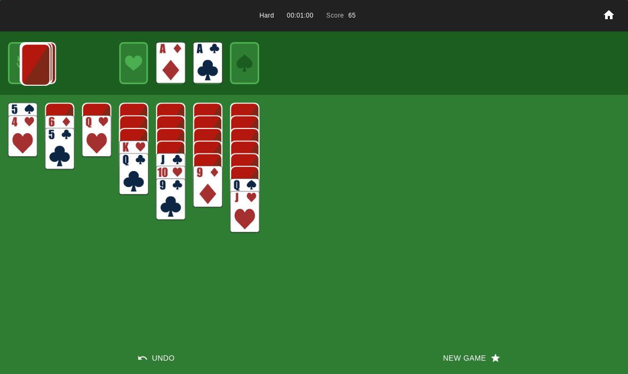
click at [21, 65] on img at bounding box center [35, 65] width 29 height 42
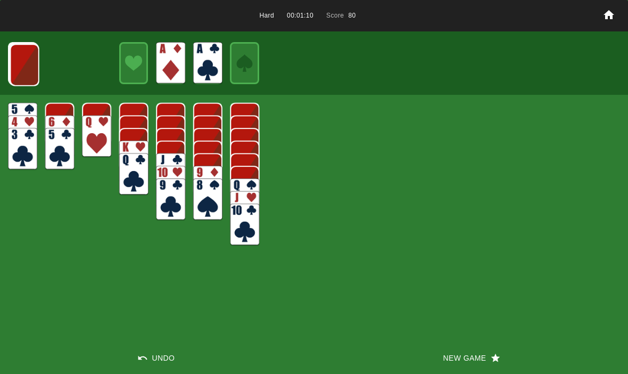
click at [25, 60] on img at bounding box center [24, 65] width 29 height 42
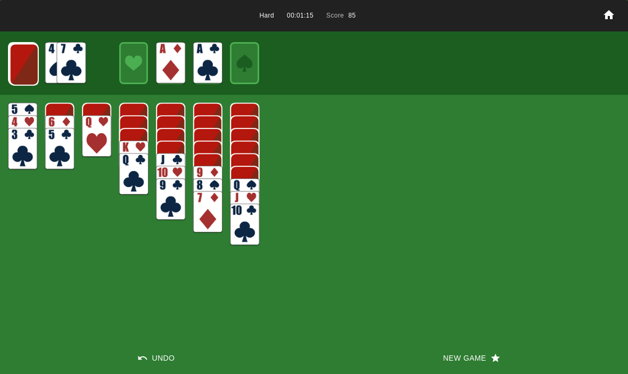
click at [14, 75] on img at bounding box center [24, 65] width 29 height 42
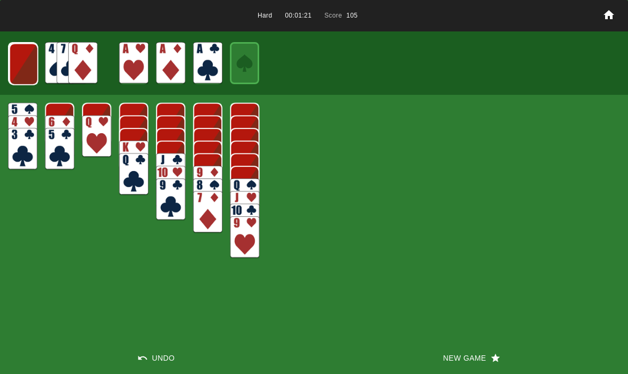
click at [19, 61] on img at bounding box center [23, 64] width 29 height 42
click at [83, 65] on img at bounding box center [74, 58] width 29 height 42
click at [17, 69] on img at bounding box center [23, 64] width 29 height 42
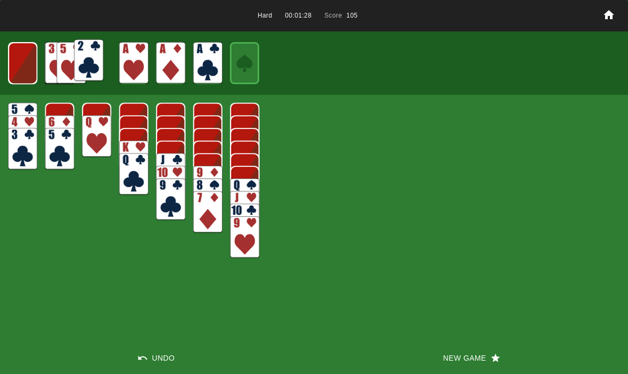
click at [85, 69] on img at bounding box center [88, 60] width 29 height 42
click at [21, 60] on img at bounding box center [22, 63] width 29 height 42
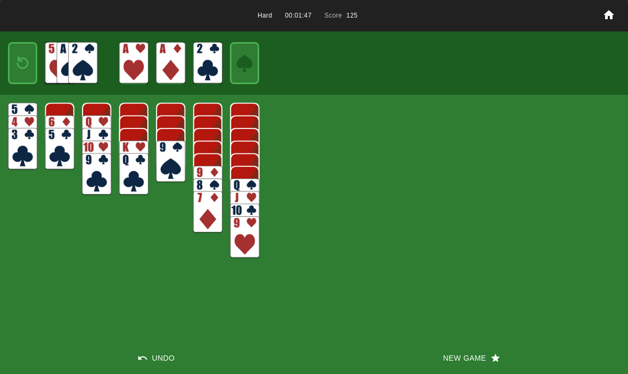
click at [30, 62] on img at bounding box center [23, 63] width 18 height 25
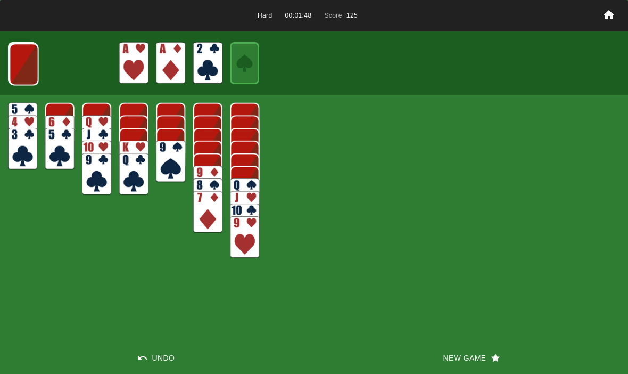
click at [18, 59] on img at bounding box center [24, 64] width 29 height 42
click at [21, 66] on img at bounding box center [23, 64] width 29 height 42
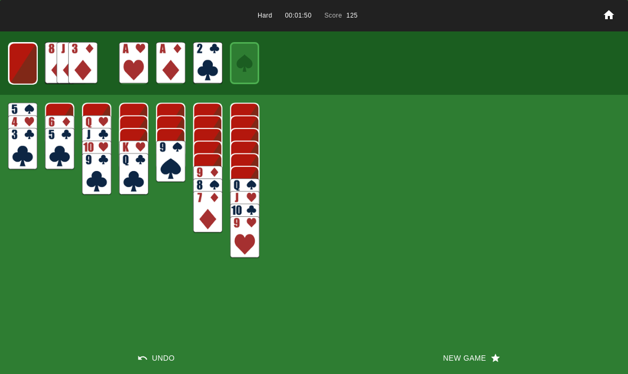
click at [21, 63] on img at bounding box center [23, 64] width 29 height 42
click at [22, 68] on img at bounding box center [22, 63] width 29 height 42
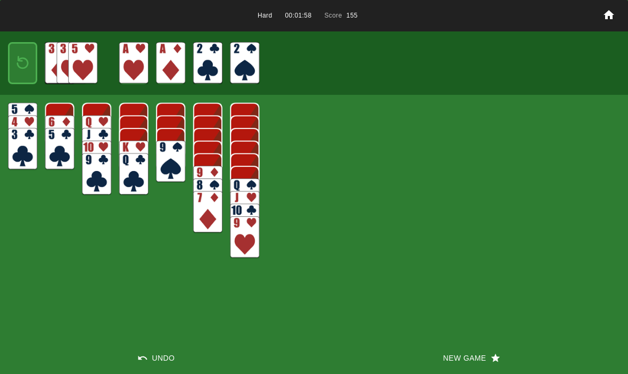
click at [21, 65] on img at bounding box center [23, 63] width 18 height 25
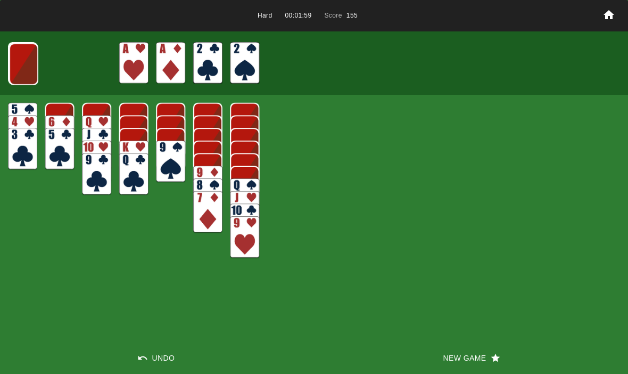
click at [21, 70] on img at bounding box center [23, 64] width 29 height 42
click at [24, 75] on img at bounding box center [23, 64] width 29 height 42
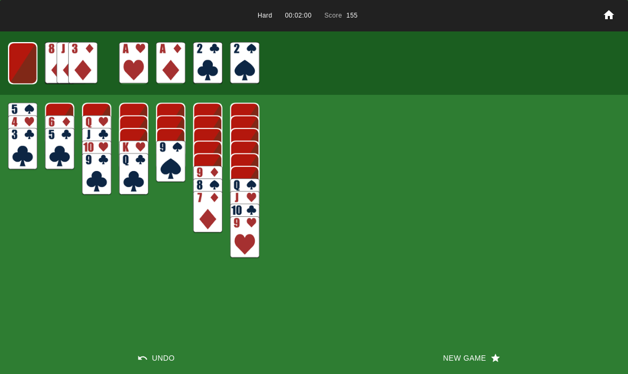
click at [29, 79] on img at bounding box center [22, 63] width 29 height 42
click at [17, 76] on img at bounding box center [23, 63] width 18 height 25
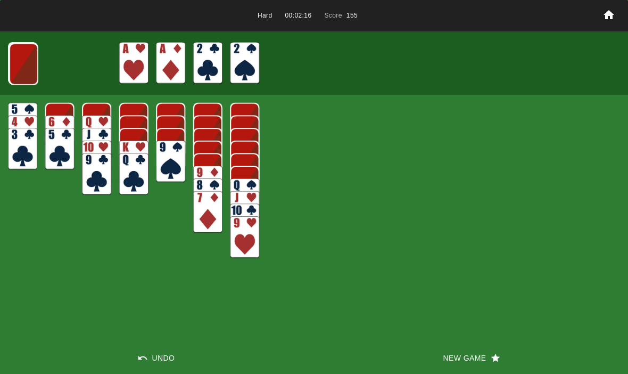
click at [27, 71] on img at bounding box center [23, 64] width 29 height 42
click at [17, 60] on img at bounding box center [23, 64] width 29 height 42
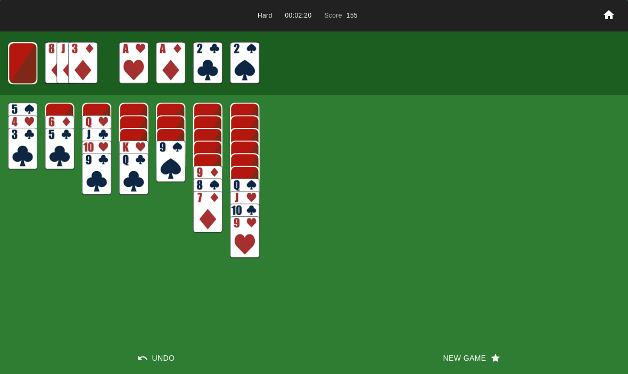
click at [34, 63] on img at bounding box center [22, 63] width 29 height 42
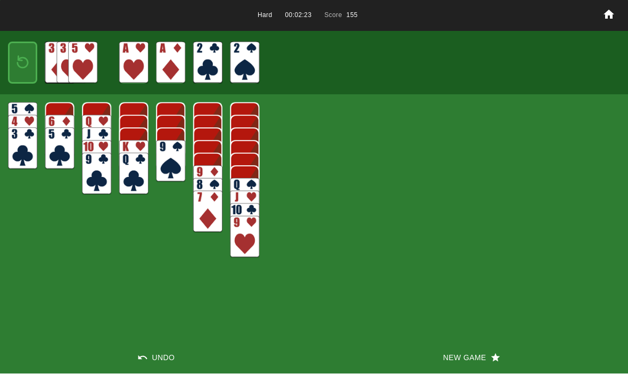
click at [23, 65] on img at bounding box center [23, 63] width 18 height 25
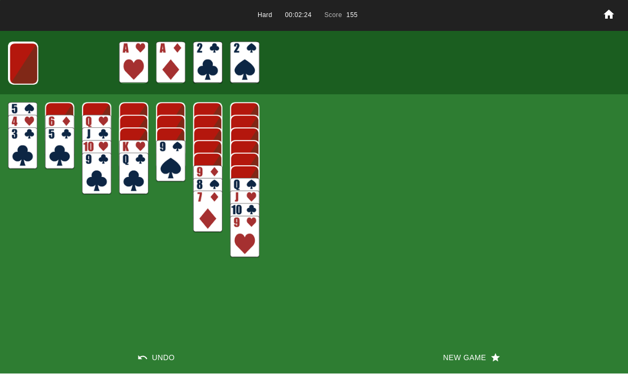
click at [34, 59] on img at bounding box center [23, 64] width 29 height 42
click at [26, 72] on img at bounding box center [23, 64] width 29 height 42
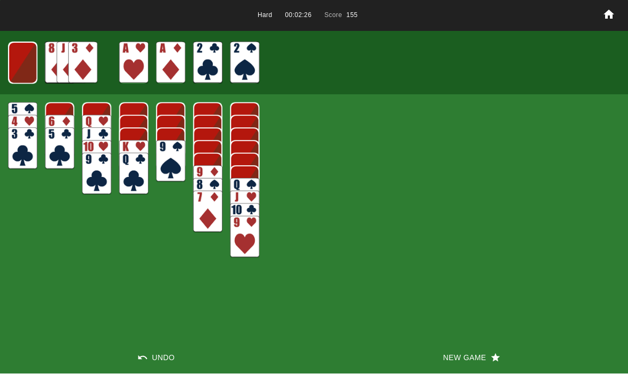
click at [463, 353] on button "New Game" at bounding box center [471, 358] width 314 height 32
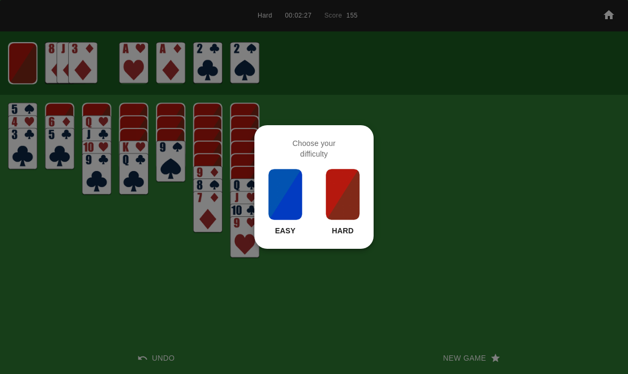
click at [334, 200] on img at bounding box center [343, 194] width 36 height 53
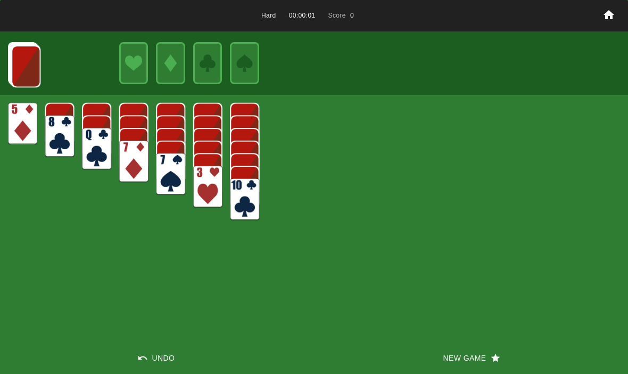
click at [438, 351] on button "New Game" at bounding box center [471, 358] width 314 height 32
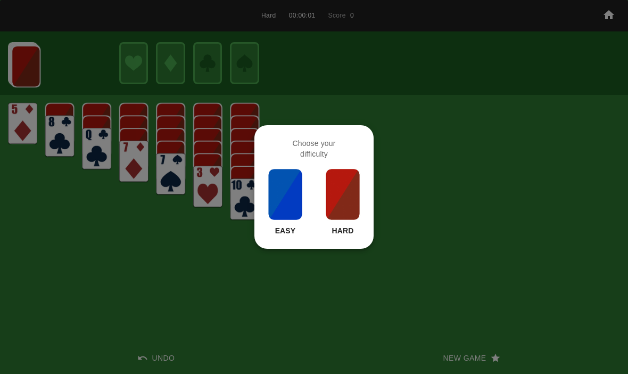
click at [337, 218] on img at bounding box center [343, 194] width 36 height 53
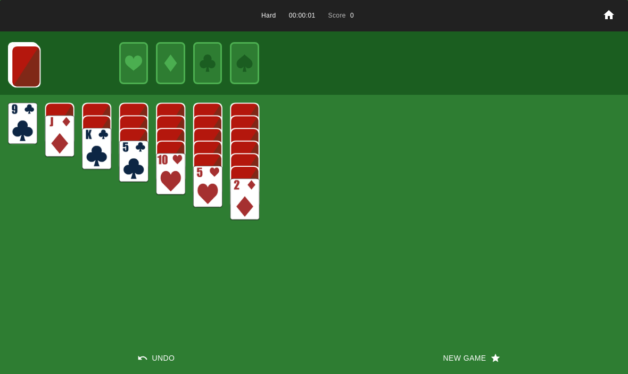
click at [444, 338] on div "Hard 00:00:01 Score 0 Undo New Game" at bounding box center [314, 187] width 628 height 374
click at [452, 346] on button "New Game" at bounding box center [471, 358] width 314 height 32
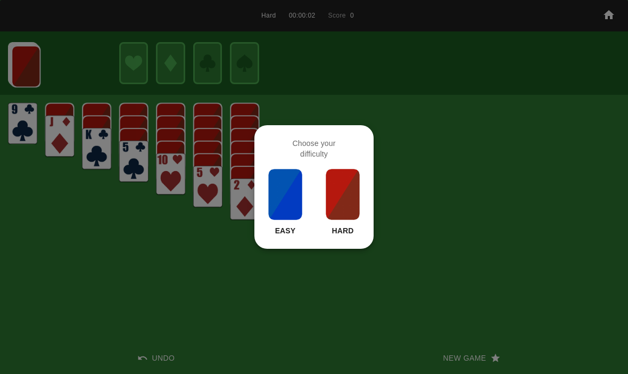
click at [343, 202] on img at bounding box center [343, 194] width 36 height 53
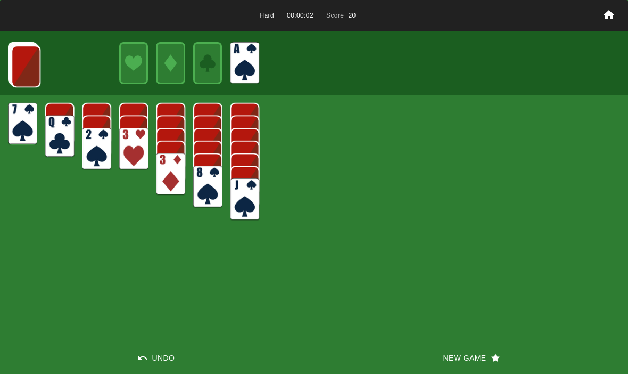
click at [32, 68] on img at bounding box center [25, 66] width 29 height 42
click at [19, 59] on img at bounding box center [25, 66] width 29 height 42
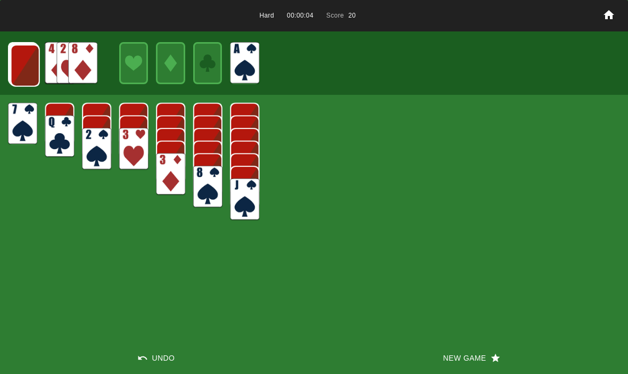
click at [23, 63] on img at bounding box center [25, 66] width 29 height 42
click at [29, 69] on img at bounding box center [24, 65] width 29 height 42
click at [24, 63] on img at bounding box center [24, 65] width 29 height 42
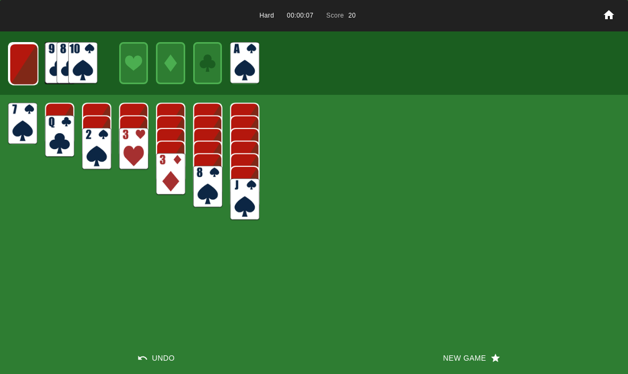
click at [17, 61] on img at bounding box center [23, 64] width 29 height 42
click at [19, 68] on img at bounding box center [23, 64] width 29 height 42
click at [18, 62] on img at bounding box center [23, 64] width 29 height 42
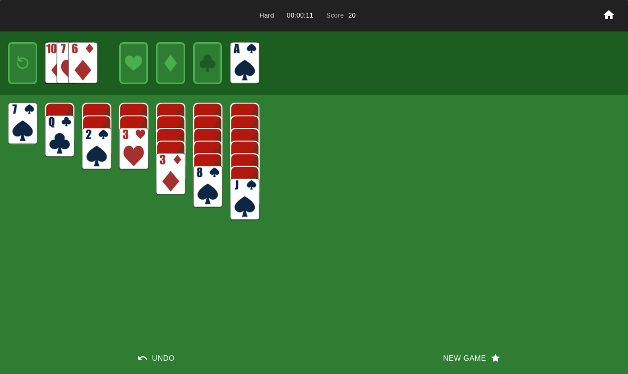
click at [22, 58] on img at bounding box center [23, 63] width 18 height 25
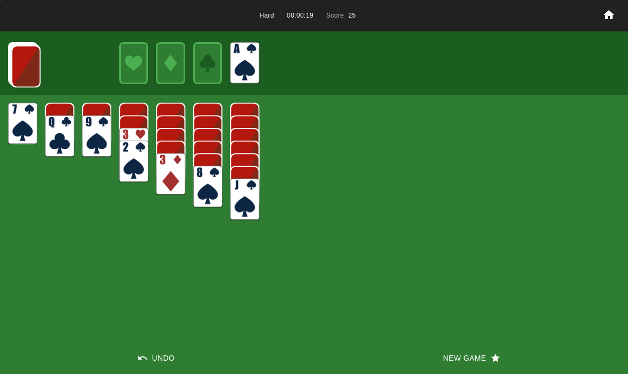
click at [460, 356] on button "New Game" at bounding box center [471, 358] width 314 height 32
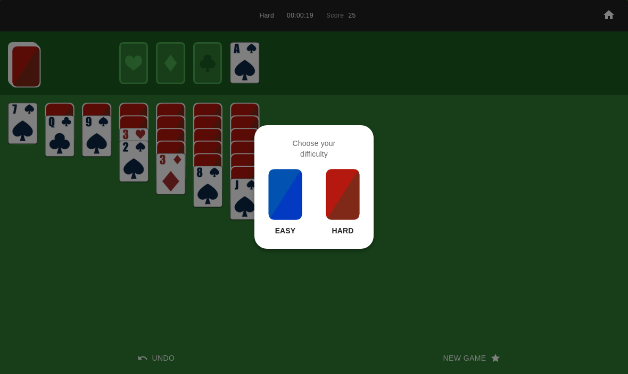
click at [339, 197] on img at bounding box center [343, 194] width 36 height 53
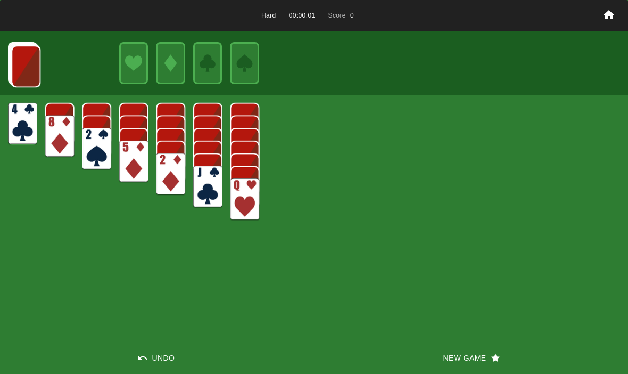
click at [452, 368] on button "New Game" at bounding box center [471, 358] width 314 height 32
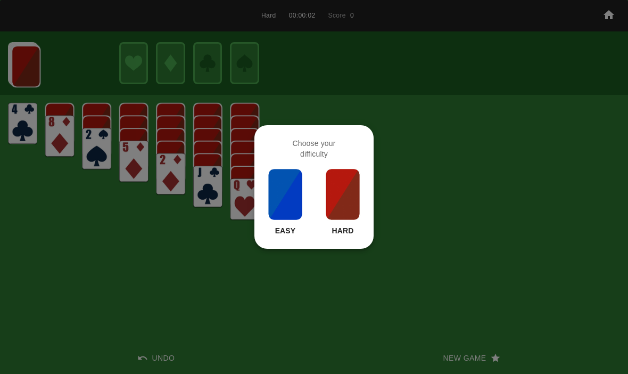
click at [331, 205] on img at bounding box center [343, 194] width 36 height 53
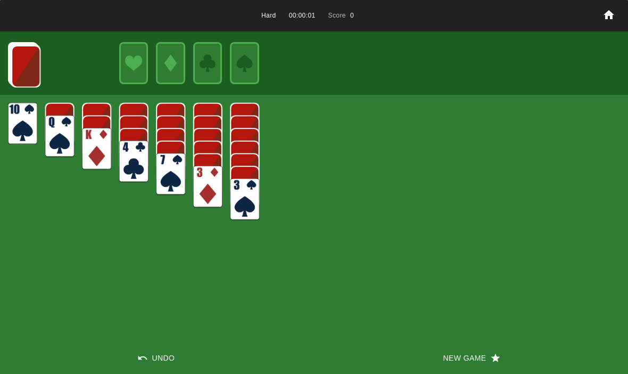
click at [460, 352] on button "New Game" at bounding box center [471, 358] width 314 height 32
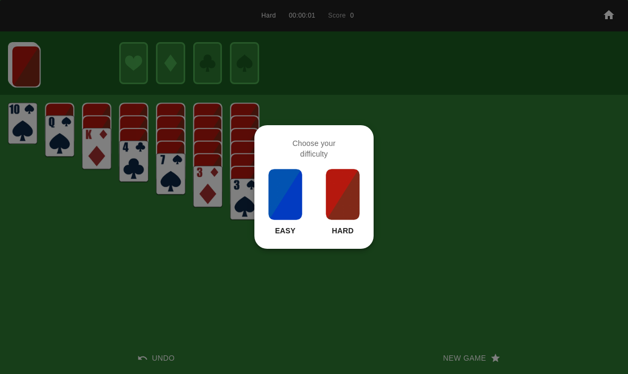
click at [360, 219] on img at bounding box center [343, 194] width 36 height 53
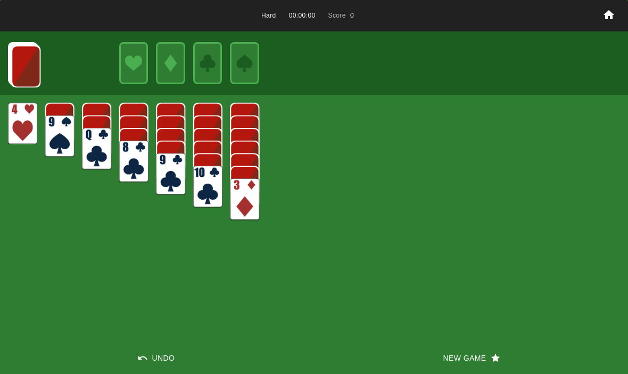
click at [445, 357] on button "New Game" at bounding box center [471, 358] width 314 height 32
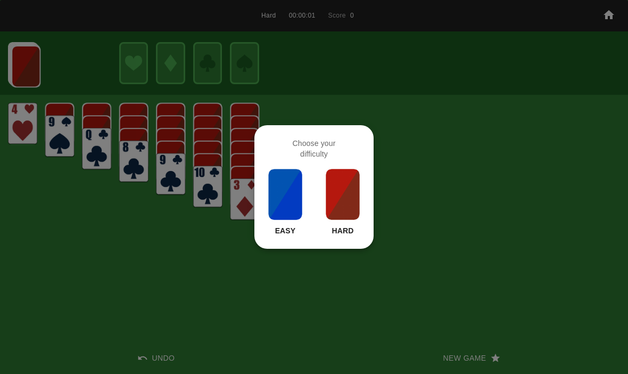
click at [333, 192] on img at bounding box center [343, 194] width 36 height 53
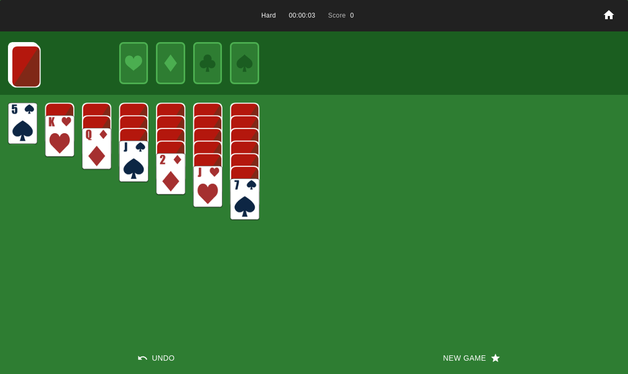
click at [447, 353] on button "New Game" at bounding box center [471, 358] width 314 height 32
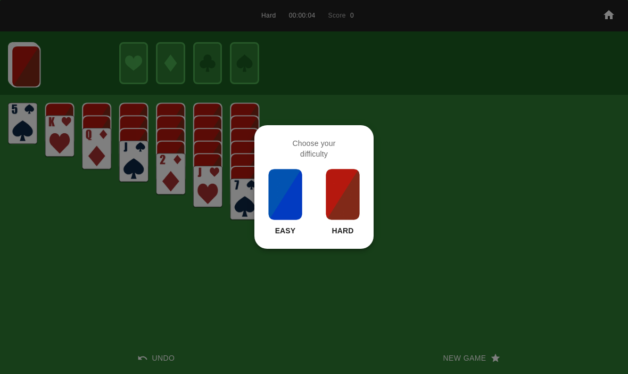
click at [339, 192] on img at bounding box center [343, 194] width 36 height 53
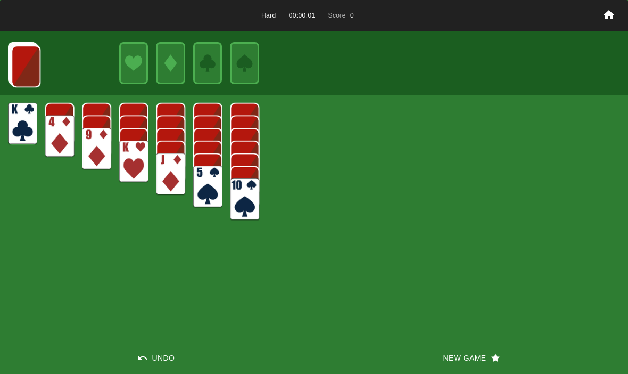
click at [422, 347] on button "New Game" at bounding box center [471, 358] width 314 height 32
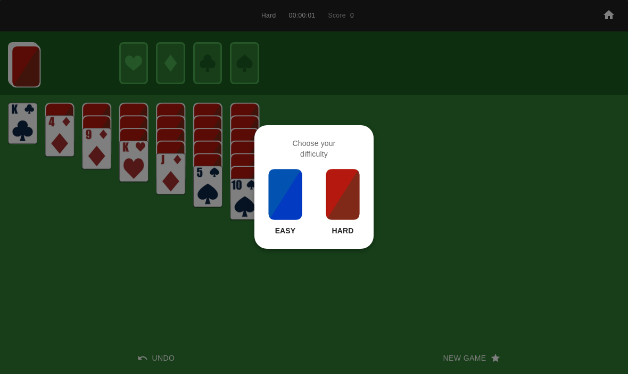
click at [334, 210] on img at bounding box center [343, 194] width 36 height 53
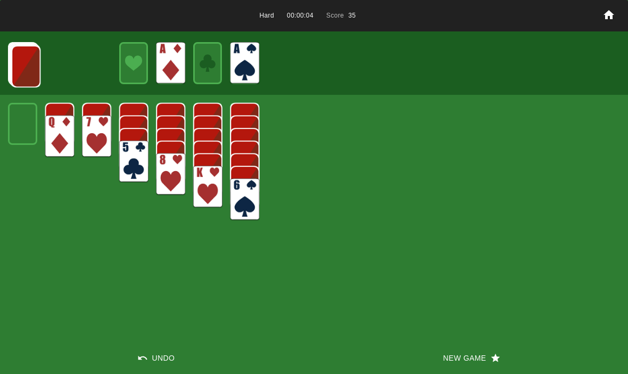
click at [30, 65] on img at bounding box center [25, 66] width 29 height 42
click at [24, 65] on img at bounding box center [25, 66] width 29 height 42
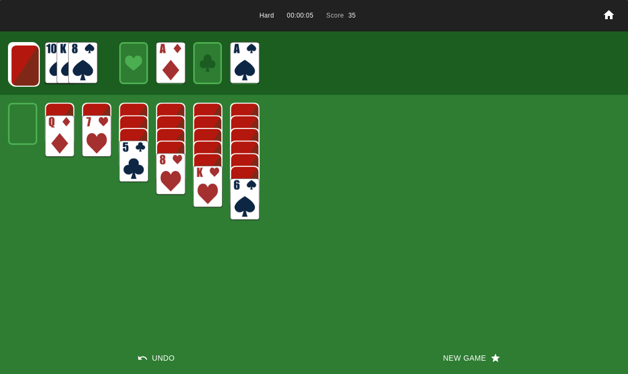
click at [28, 64] on img at bounding box center [25, 66] width 29 height 42
click at [21, 68] on img at bounding box center [24, 65] width 29 height 42
click at [20, 67] on img at bounding box center [24, 65] width 29 height 42
click at [24, 67] on img at bounding box center [23, 64] width 29 height 42
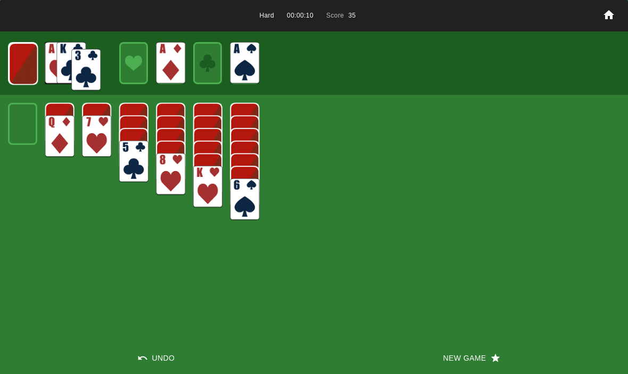
click at [80, 61] on img at bounding box center [85, 70] width 29 height 42
click at [30, 59] on img at bounding box center [23, 64] width 29 height 42
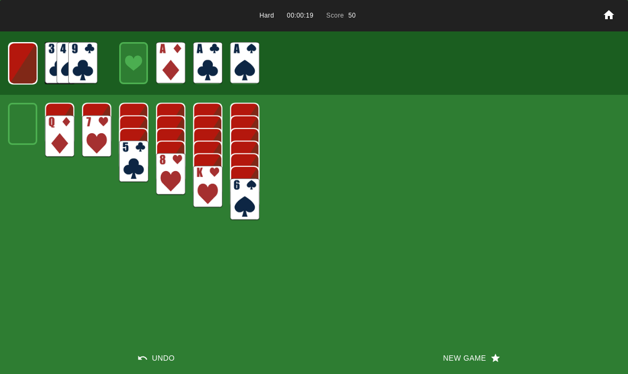
click at [29, 67] on img at bounding box center [23, 64] width 29 height 42
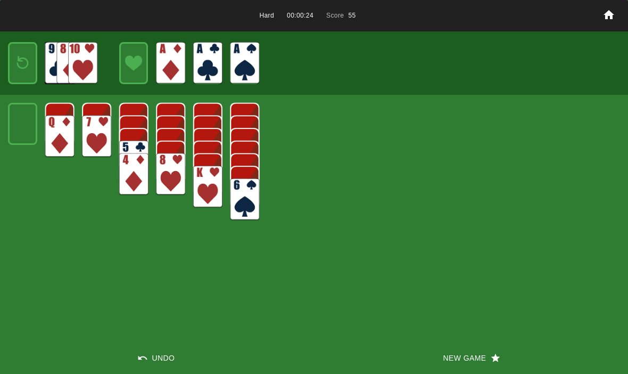
click at [24, 64] on img at bounding box center [23, 63] width 18 height 25
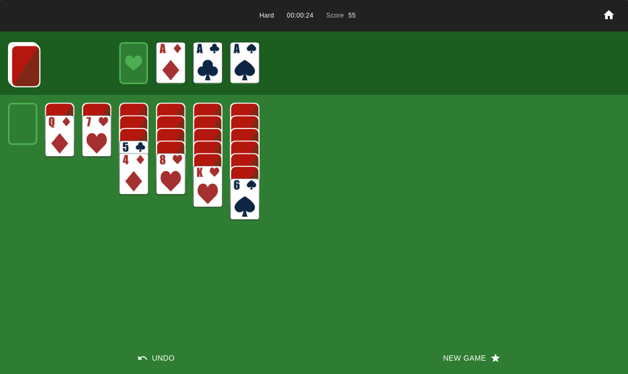
click at [27, 61] on img at bounding box center [25, 66] width 29 height 42
click at [25, 75] on img at bounding box center [25, 66] width 29 height 42
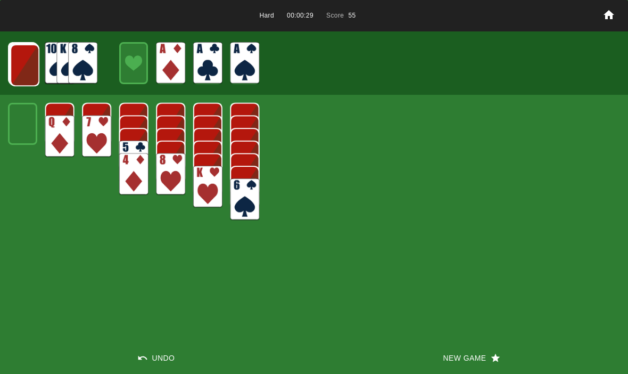
click at [23, 67] on img at bounding box center [24, 65] width 29 height 42
click at [28, 70] on img at bounding box center [24, 65] width 29 height 42
click at [20, 64] on img at bounding box center [24, 64] width 29 height 42
click at [23, 68] on img at bounding box center [23, 64] width 29 height 42
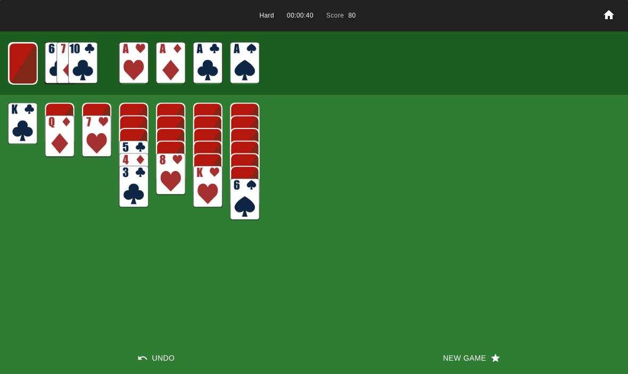
click at [23, 61] on img at bounding box center [23, 64] width 29 height 42
click at [32, 71] on img at bounding box center [22, 63] width 29 height 42
click at [19, 76] on img at bounding box center [23, 63] width 18 height 25
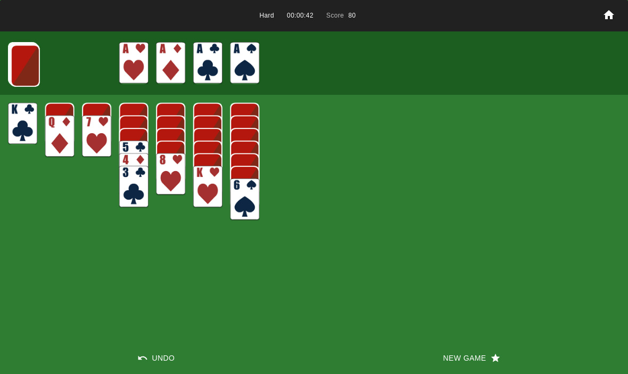
click at [24, 71] on img at bounding box center [25, 66] width 29 height 42
click at [15, 70] on img at bounding box center [24, 65] width 29 height 42
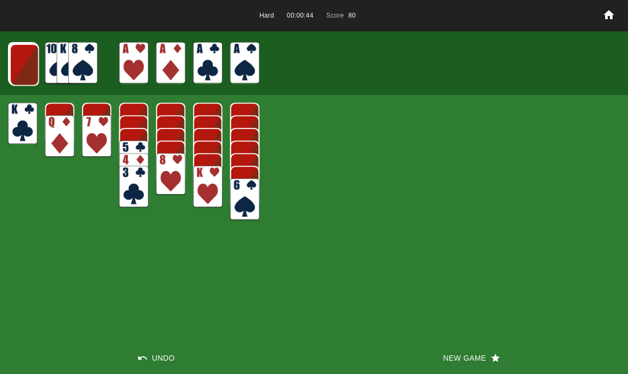
click at [16, 73] on img at bounding box center [24, 65] width 29 height 42
click at [16, 72] on img at bounding box center [24, 64] width 29 height 42
click at [21, 67] on img at bounding box center [23, 64] width 29 height 42
click at [17, 71] on img at bounding box center [23, 64] width 29 height 42
click at [23, 74] on img at bounding box center [22, 63] width 29 height 42
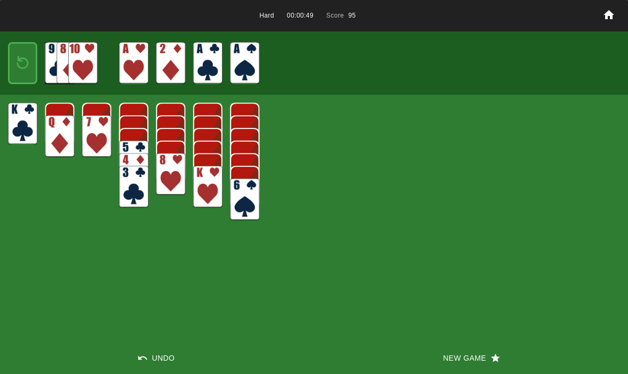
click at [20, 75] on img at bounding box center [23, 63] width 18 height 25
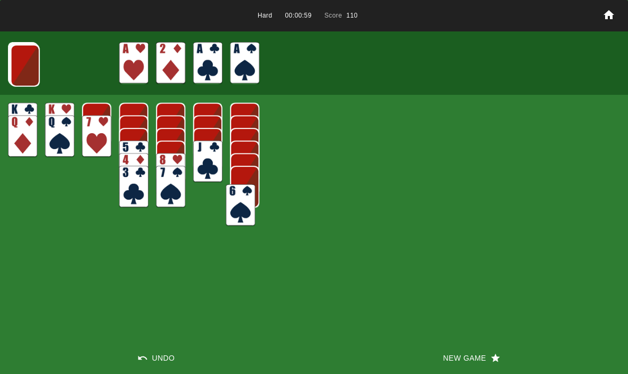
click at [244, 198] on img at bounding box center [240, 205] width 29 height 42
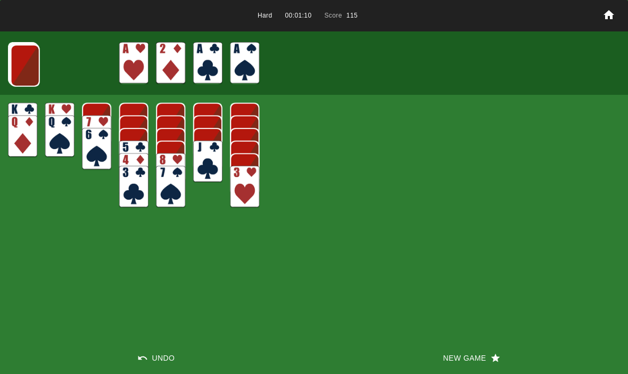
click at [14, 67] on img at bounding box center [25, 66] width 29 height 42
click at [31, 68] on img at bounding box center [24, 65] width 29 height 42
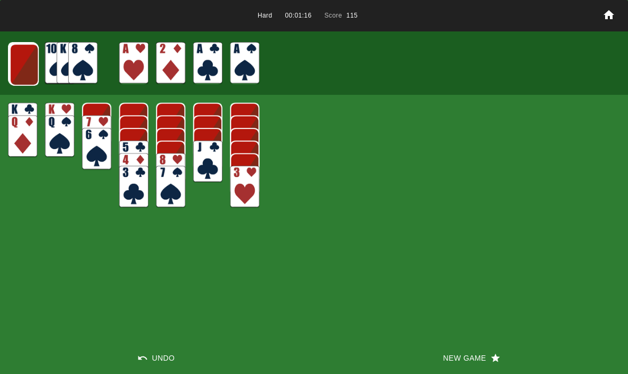
click at [19, 67] on img at bounding box center [24, 65] width 29 height 42
click at [27, 65] on img at bounding box center [23, 64] width 29 height 42
click at [24, 69] on img at bounding box center [23, 64] width 29 height 42
click at [22, 64] on img at bounding box center [23, 64] width 29 height 42
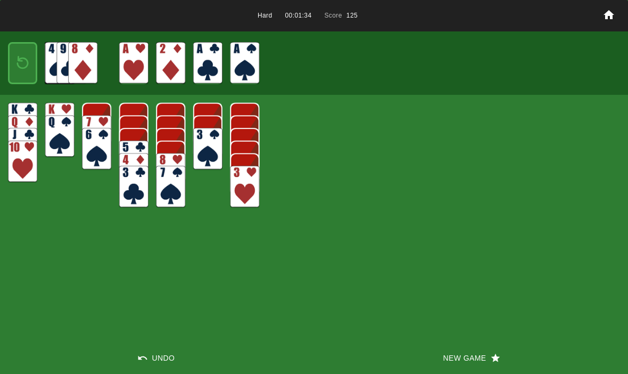
click at [23, 62] on img at bounding box center [23, 63] width 18 height 25
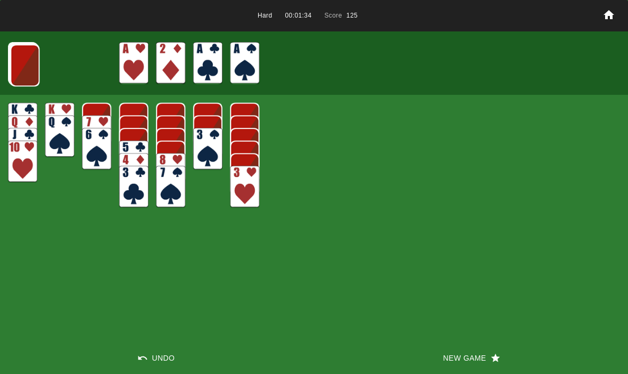
click at [6, 71] on div at bounding box center [314, 62] width 628 height 63
click at [15, 73] on img at bounding box center [24, 65] width 29 height 42
click at [18, 75] on img at bounding box center [24, 65] width 29 height 42
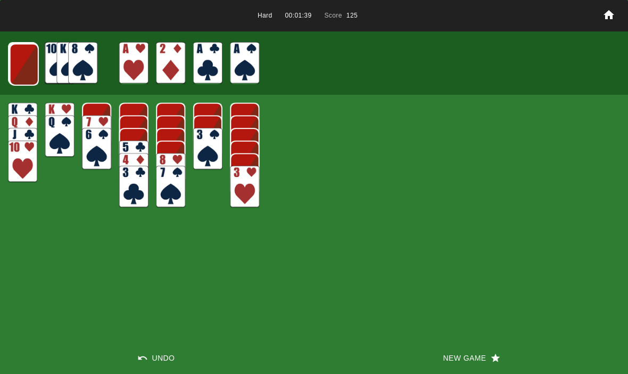
click at [23, 64] on img at bounding box center [24, 65] width 29 height 42
click at [15, 70] on img at bounding box center [23, 64] width 29 height 42
click at [19, 67] on img at bounding box center [23, 64] width 29 height 42
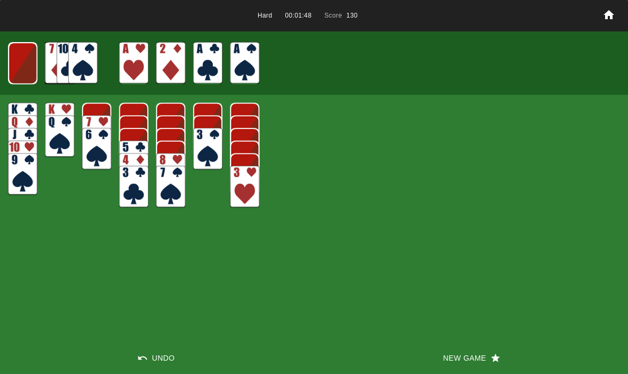
click at [22, 64] on img at bounding box center [22, 63] width 29 height 42
click at [18, 65] on img at bounding box center [23, 63] width 18 height 25
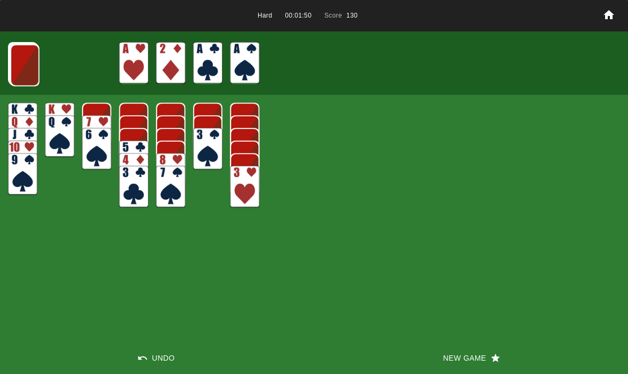
click at [29, 78] on img at bounding box center [24, 65] width 29 height 42
click at [18, 71] on img at bounding box center [24, 65] width 29 height 42
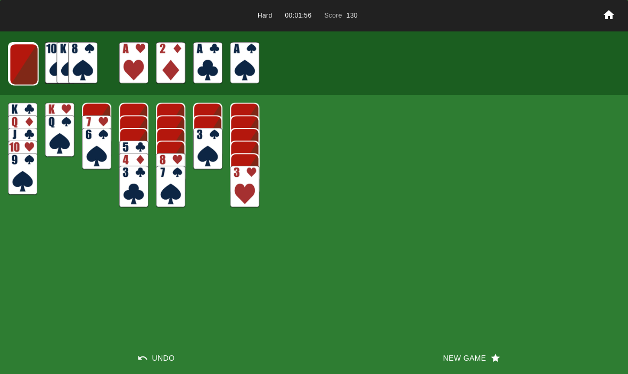
click at [20, 75] on img at bounding box center [24, 64] width 29 height 42
click at [19, 63] on img at bounding box center [23, 64] width 29 height 42
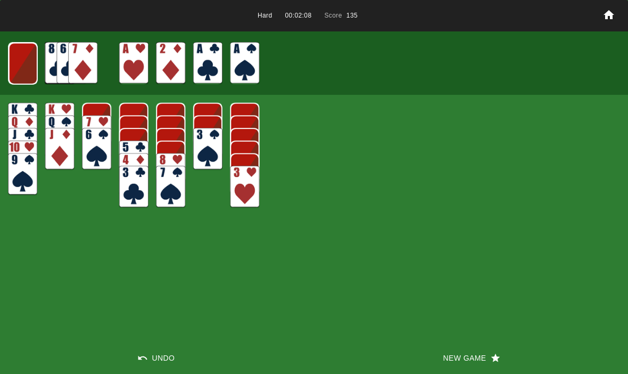
click at [18, 66] on img at bounding box center [23, 64] width 29 height 42
click at [20, 70] on img at bounding box center [22, 63] width 29 height 42
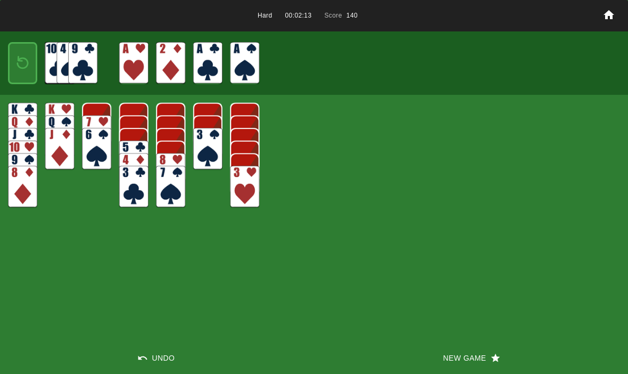
click at [26, 58] on img at bounding box center [23, 63] width 18 height 25
click at [44, 69] on img at bounding box center [58, 63] width 29 height 42
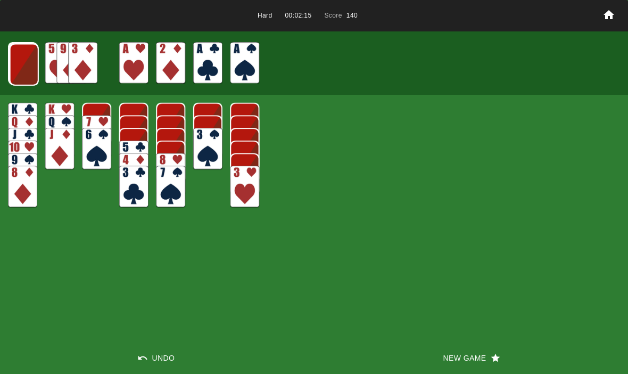
click at [28, 75] on img at bounding box center [24, 65] width 29 height 42
click at [22, 73] on img at bounding box center [23, 64] width 29 height 42
click at [23, 65] on img at bounding box center [23, 64] width 29 height 42
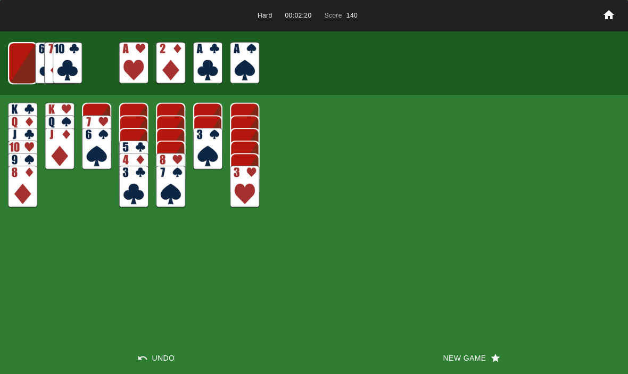
click at [3, 87] on div at bounding box center [314, 62] width 628 height 63
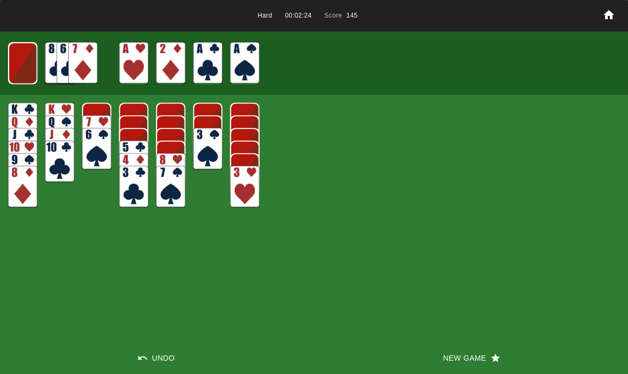
click at [23, 68] on img at bounding box center [22, 63] width 29 height 42
click at [21, 68] on img at bounding box center [23, 63] width 18 height 25
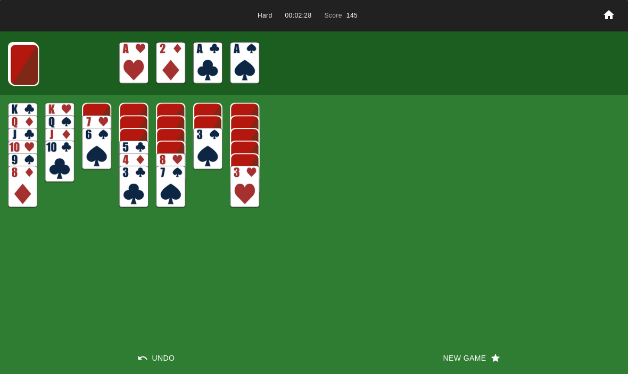
click at [15, 71] on img at bounding box center [24, 65] width 29 height 42
click at [22, 65] on img at bounding box center [24, 64] width 29 height 42
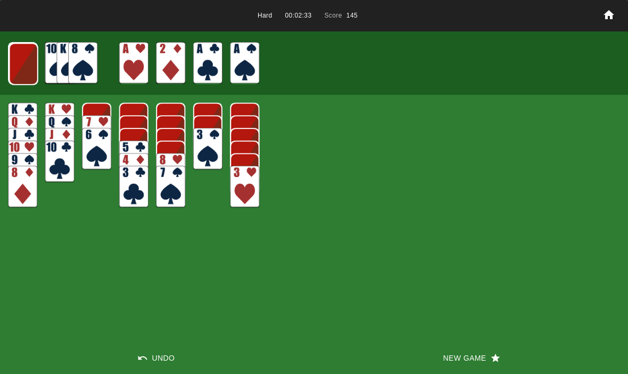
click at [11, 70] on img at bounding box center [23, 64] width 29 height 42
click at [21, 65] on img at bounding box center [23, 64] width 29 height 42
click at [21, 64] on img at bounding box center [22, 63] width 29 height 42
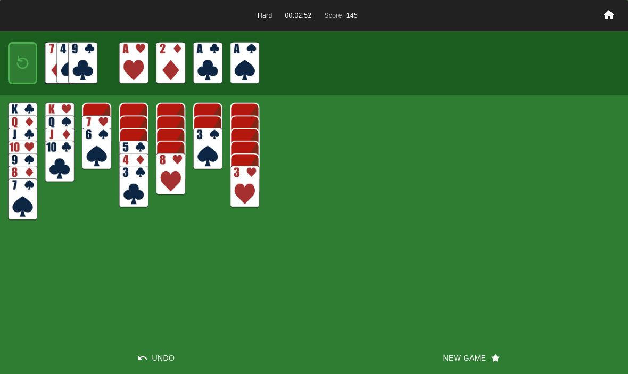
click at [18, 64] on img at bounding box center [23, 63] width 18 height 25
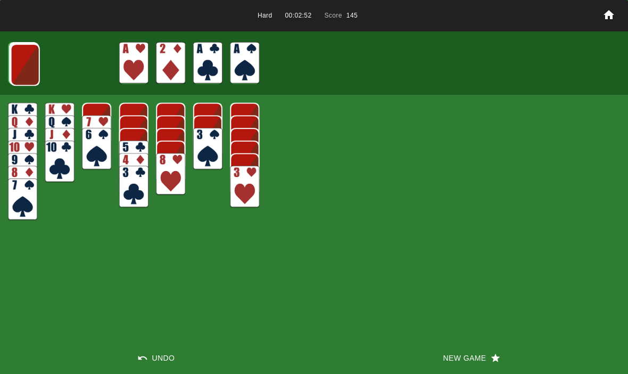
click at [27, 66] on img at bounding box center [25, 65] width 29 height 42
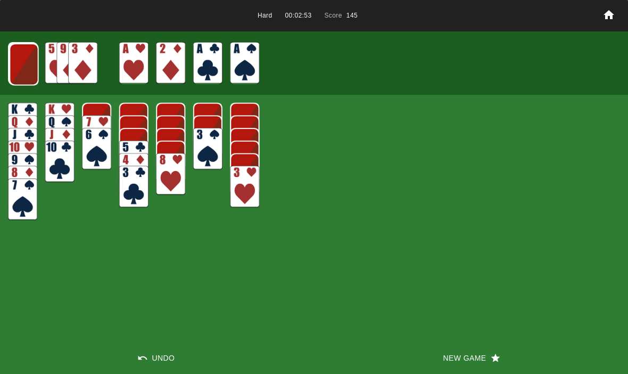
click at [24, 62] on img at bounding box center [24, 64] width 29 height 42
click at [20, 73] on img at bounding box center [23, 64] width 29 height 42
click at [447, 355] on button "New Game" at bounding box center [471, 358] width 314 height 32
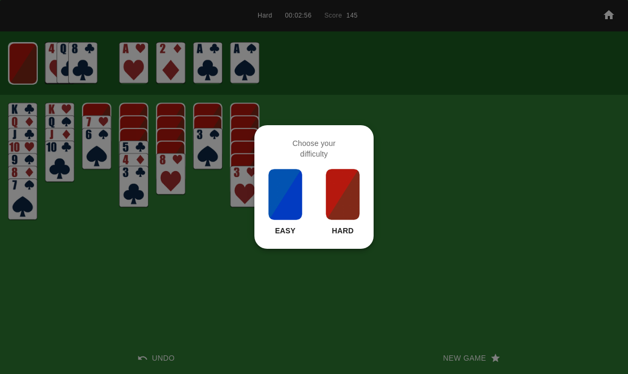
click at [354, 216] on img at bounding box center [343, 194] width 36 height 53
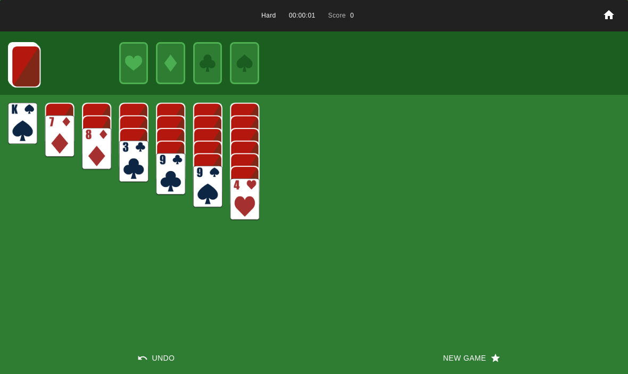
click at [440, 353] on button "New Game" at bounding box center [471, 358] width 314 height 32
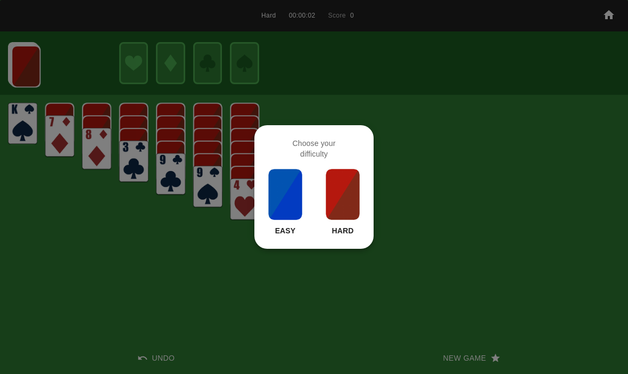
click at [334, 232] on p "Hard" at bounding box center [343, 230] width 22 height 11
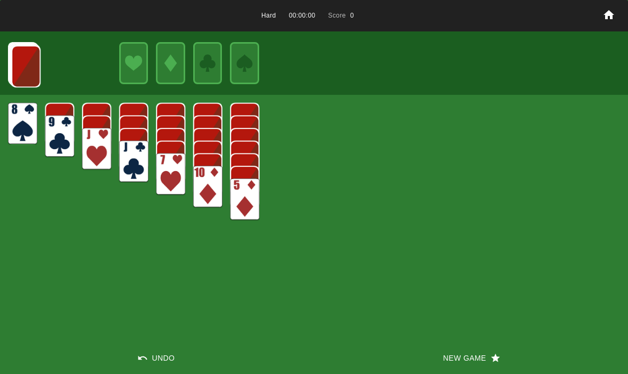
click at [439, 370] on button "New Game" at bounding box center [471, 358] width 314 height 32
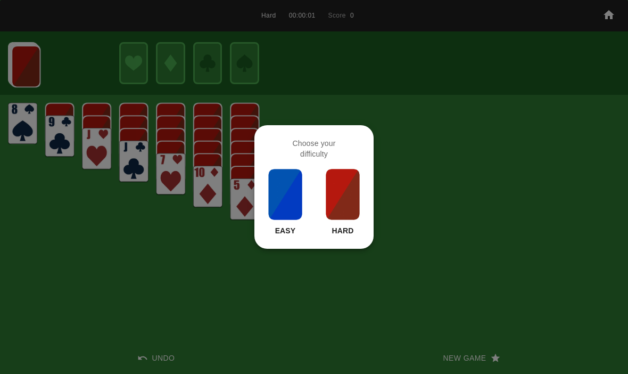
click at [330, 186] on img at bounding box center [343, 194] width 36 height 53
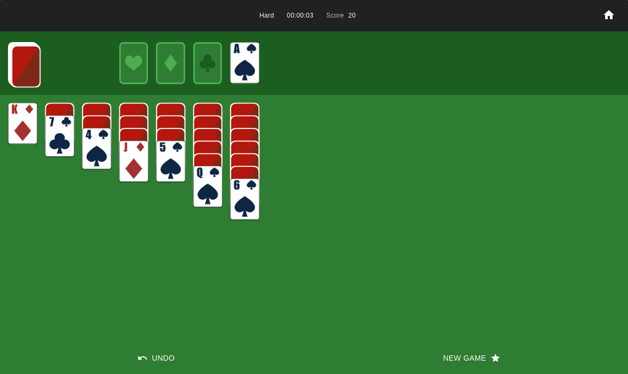
click at [34, 62] on img at bounding box center [25, 66] width 29 height 42
click at [26, 75] on img at bounding box center [25, 66] width 29 height 42
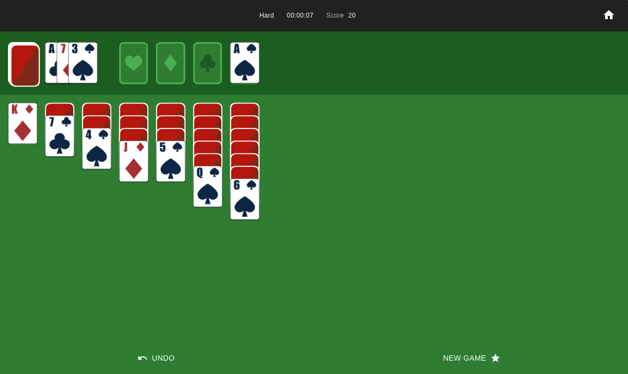
click at [21, 67] on img at bounding box center [25, 66] width 29 height 42
click at [20, 75] on img at bounding box center [24, 65] width 29 height 42
click at [18, 64] on img at bounding box center [24, 65] width 29 height 42
click at [21, 64] on img at bounding box center [23, 64] width 29 height 42
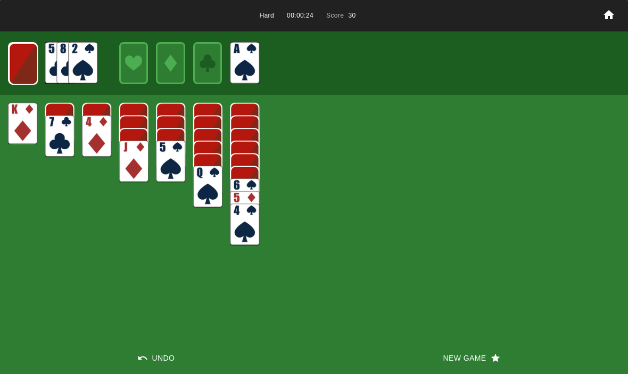
click at [19, 51] on img at bounding box center [23, 64] width 29 height 42
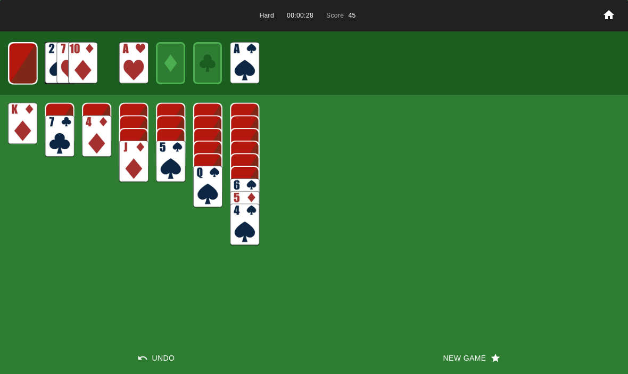
click at [20, 76] on img at bounding box center [23, 64] width 29 height 42
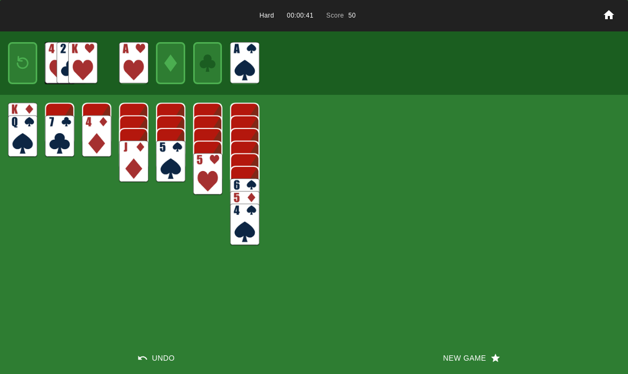
click at [15, 65] on img at bounding box center [23, 63] width 18 height 25
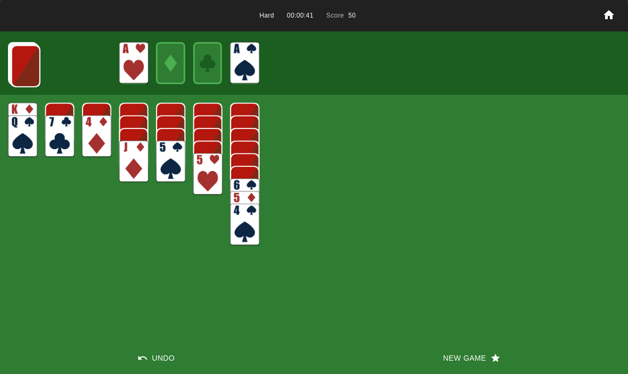
click at [17, 76] on img at bounding box center [25, 66] width 29 height 42
click at [27, 72] on img at bounding box center [25, 66] width 29 height 42
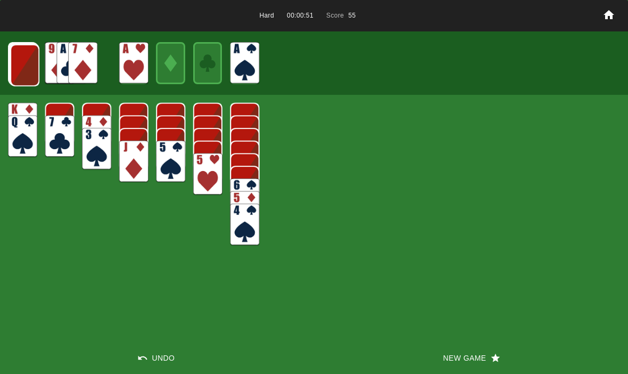
click at [27, 69] on img at bounding box center [24, 65] width 29 height 42
click at [19, 69] on img at bounding box center [24, 65] width 29 height 42
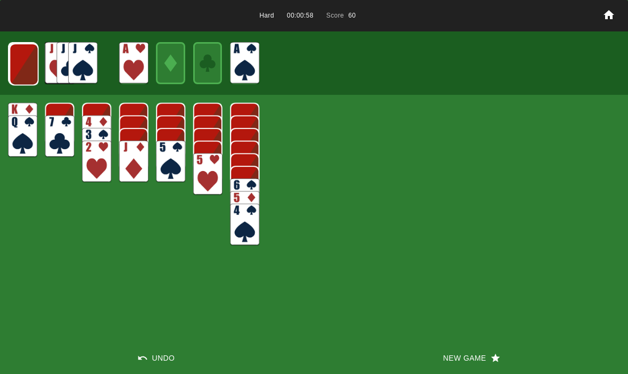
click at [20, 63] on img at bounding box center [24, 64] width 29 height 42
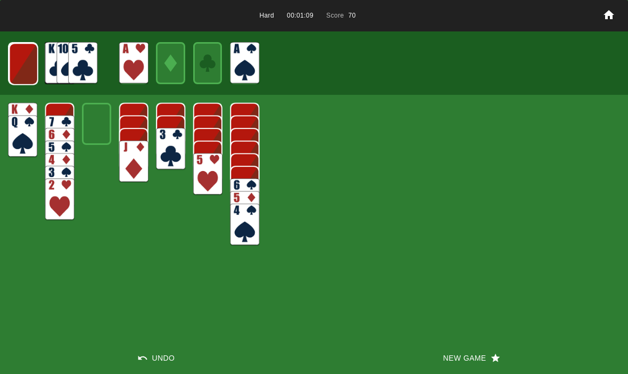
click at [30, 74] on img at bounding box center [23, 64] width 29 height 42
click at [25, 70] on img at bounding box center [23, 64] width 29 height 42
click at [20, 65] on img at bounding box center [22, 63] width 29 height 42
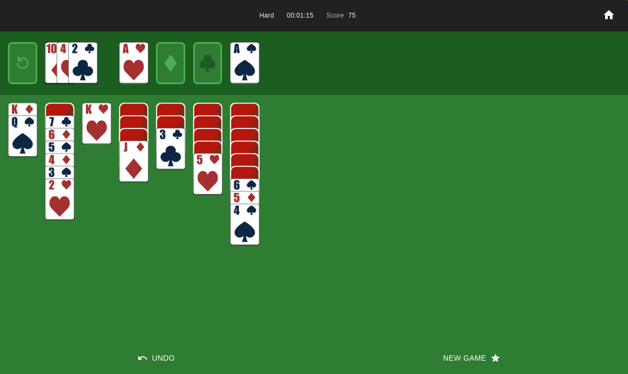
click at [155, 354] on button "Undo" at bounding box center [157, 358] width 314 height 32
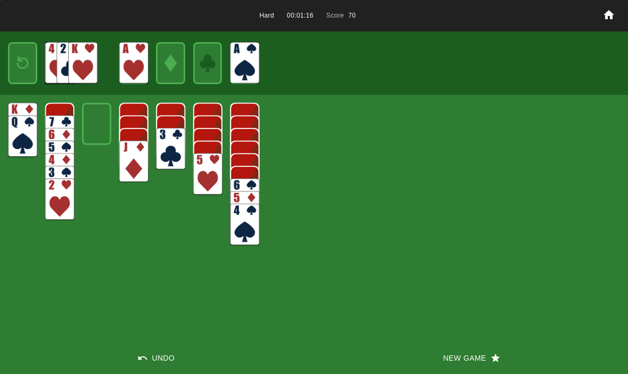
click at [29, 57] on img at bounding box center [23, 63] width 18 height 25
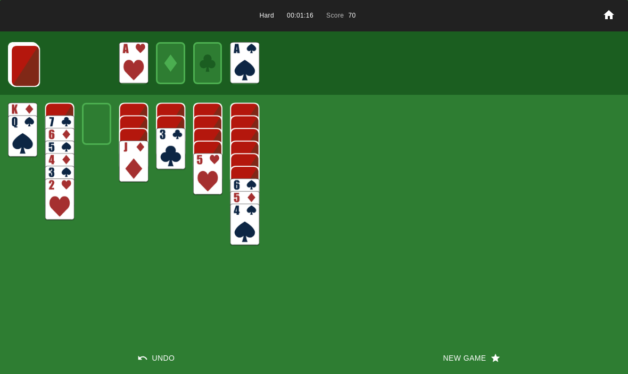
click at [18, 64] on img at bounding box center [25, 66] width 29 height 42
click at [26, 68] on img at bounding box center [24, 65] width 29 height 42
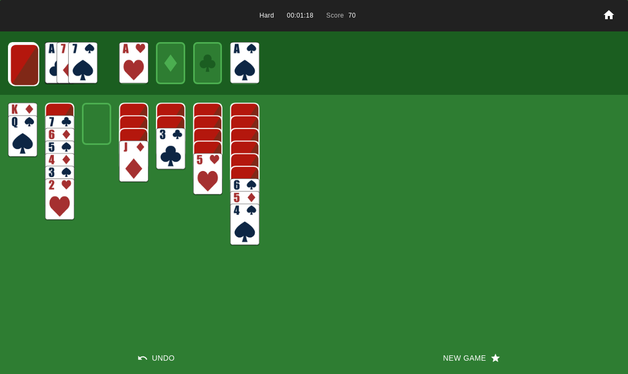
click at [20, 68] on img at bounding box center [24, 65] width 29 height 42
click at [21, 72] on img at bounding box center [24, 65] width 29 height 42
click at [15, 69] on img at bounding box center [23, 64] width 29 height 42
click at [26, 69] on img at bounding box center [23, 64] width 29 height 42
click at [21, 67] on img at bounding box center [22, 63] width 29 height 42
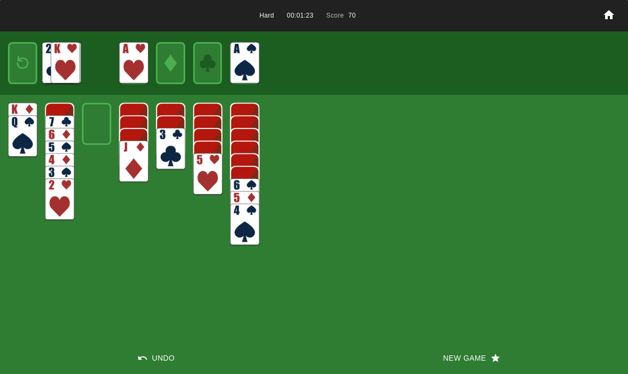
click at [19, 67] on img at bounding box center [23, 63] width 18 height 25
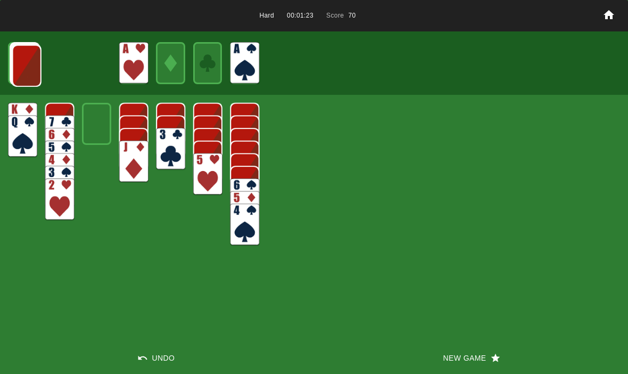
click at [17, 69] on img at bounding box center [26, 66] width 29 height 42
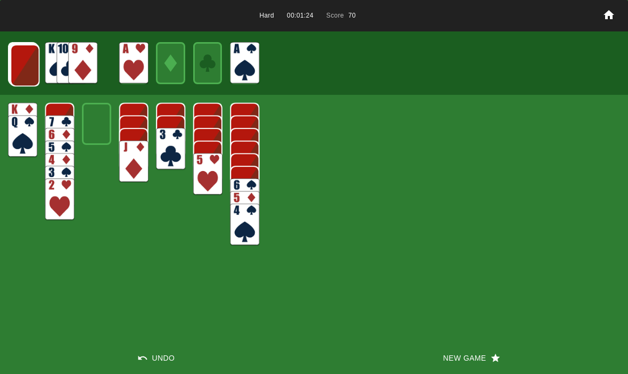
click at [24, 70] on img at bounding box center [24, 65] width 29 height 42
click at [24, 71] on img at bounding box center [24, 65] width 29 height 42
click at [23, 68] on img at bounding box center [24, 65] width 29 height 42
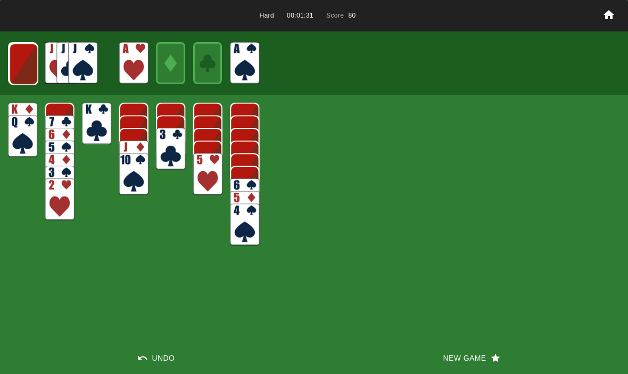
click at [21, 65] on img at bounding box center [23, 64] width 29 height 42
click at [15, 72] on img at bounding box center [23, 64] width 29 height 42
click at [18, 74] on img at bounding box center [22, 63] width 29 height 42
click at [19, 73] on img at bounding box center [23, 63] width 18 height 25
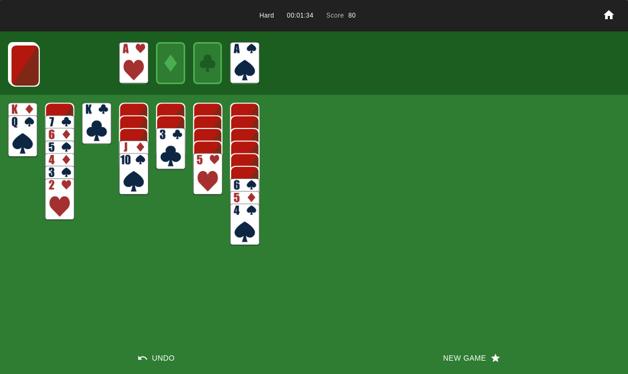
click at [14, 70] on img at bounding box center [25, 66] width 29 height 42
click at [19, 69] on img at bounding box center [24, 65] width 29 height 42
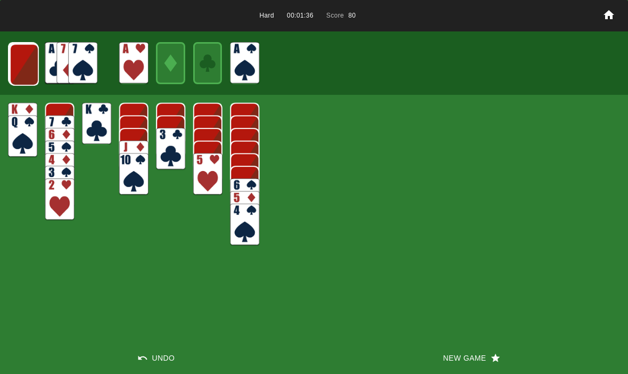
click at [18, 74] on img at bounding box center [24, 65] width 29 height 42
click at [15, 73] on img at bounding box center [23, 64] width 29 height 42
click at [16, 69] on img at bounding box center [23, 64] width 29 height 42
click at [22, 67] on img at bounding box center [23, 64] width 29 height 42
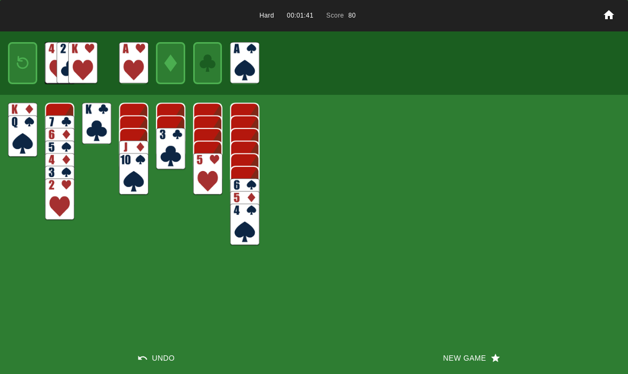
click at [21, 71] on img at bounding box center [23, 63] width 18 height 25
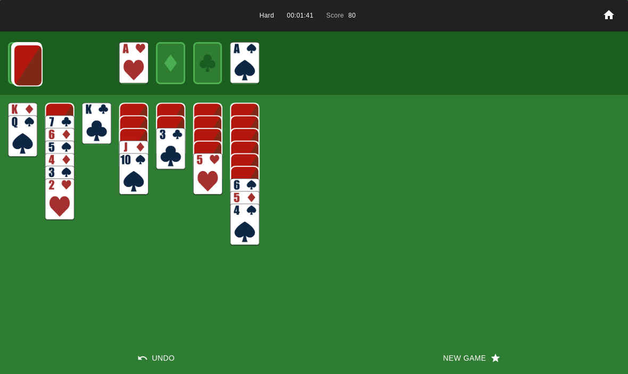
click at [13, 74] on img at bounding box center [27, 65] width 29 height 42
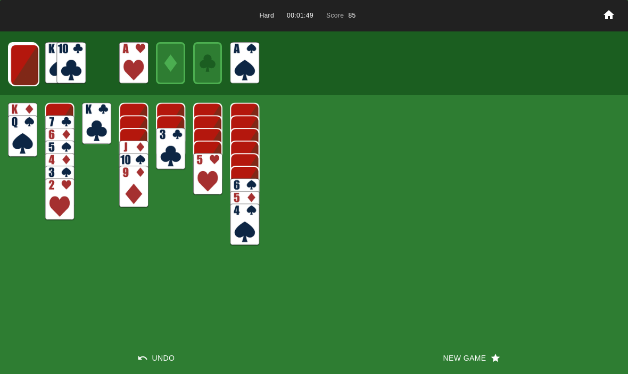
click at [19, 61] on img at bounding box center [24, 65] width 29 height 42
click at [23, 64] on img at bounding box center [24, 65] width 29 height 42
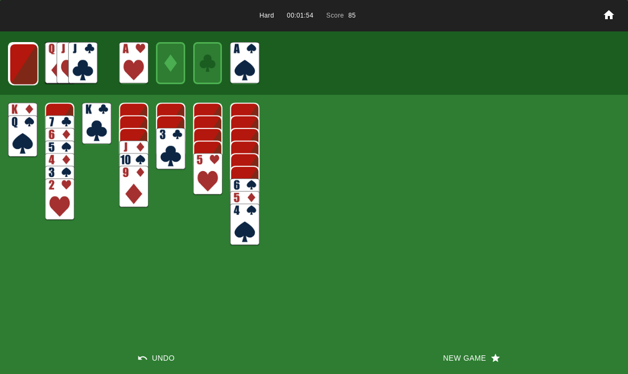
click at [24, 73] on img at bounding box center [23, 64] width 29 height 42
click at [33, 77] on img at bounding box center [23, 64] width 29 height 42
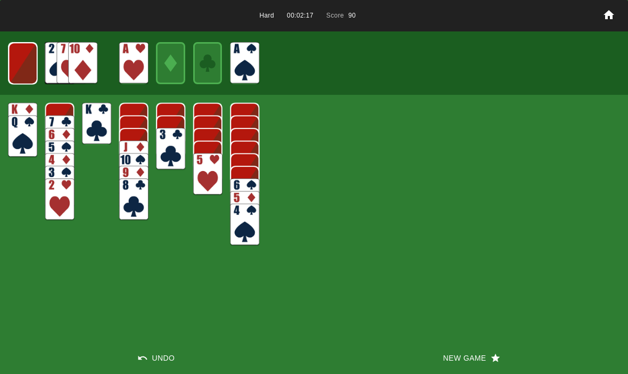
click at [25, 80] on img at bounding box center [23, 64] width 29 height 42
click at [26, 75] on img at bounding box center [23, 63] width 18 height 25
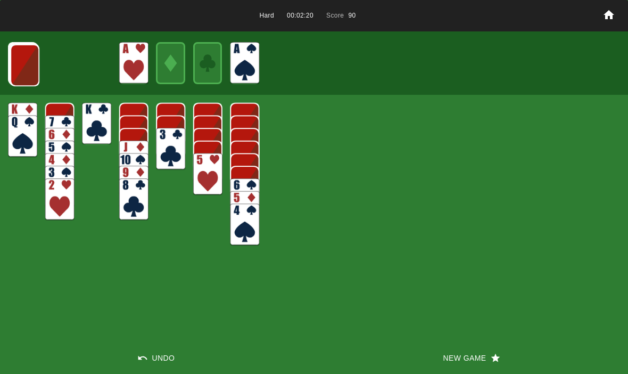
click at [24, 62] on img at bounding box center [24, 65] width 29 height 42
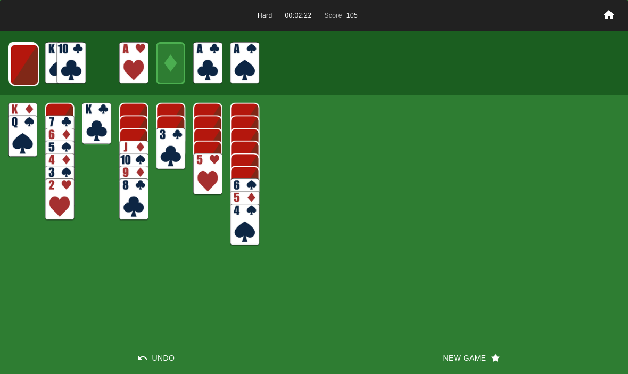
click at [19, 65] on img at bounding box center [24, 65] width 29 height 42
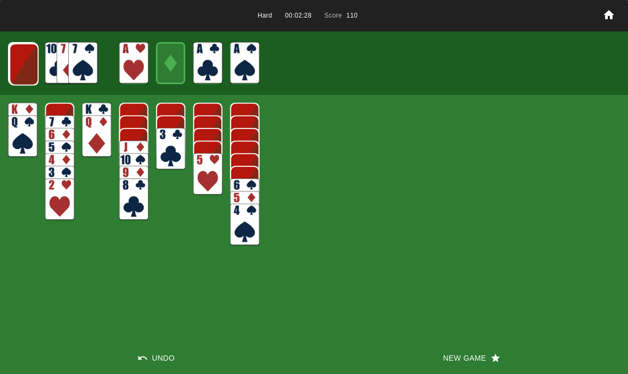
click at [23, 67] on img at bounding box center [24, 64] width 29 height 42
click at [21, 60] on img at bounding box center [23, 64] width 29 height 42
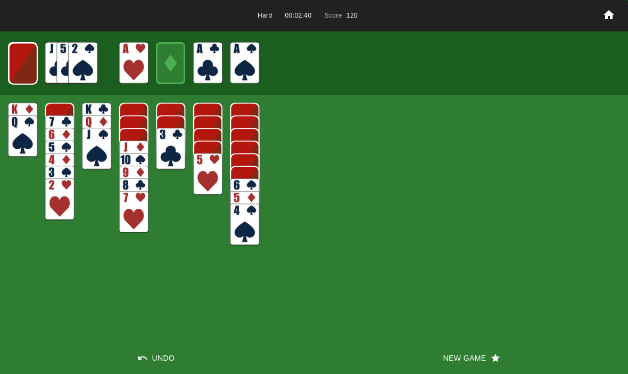
click at [20, 73] on img at bounding box center [23, 64] width 29 height 42
click at [20, 65] on img at bounding box center [22, 63] width 29 height 42
click at [23, 64] on img at bounding box center [23, 63] width 18 height 25
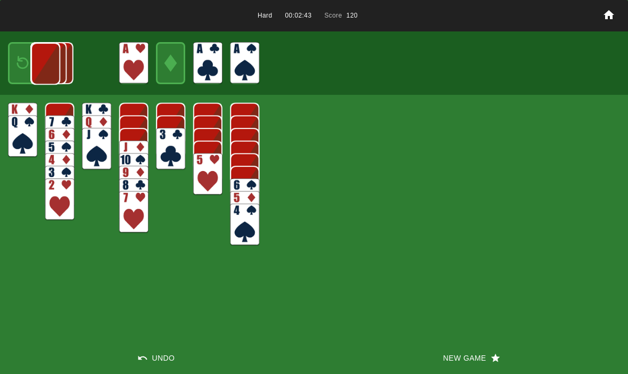
click at [31, 68] on img at bounding box center [45, 64] width 29 height 42
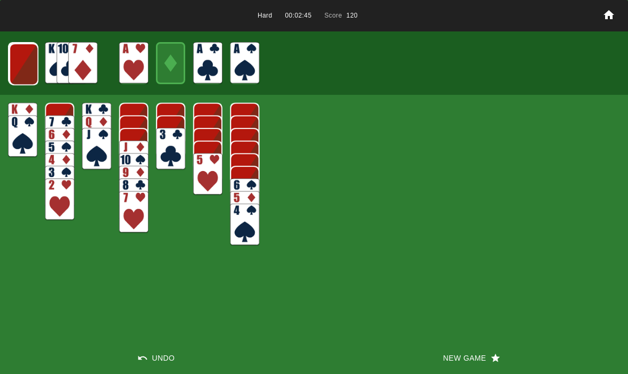
click at [16, 63] on img at bounding box center [23, 64] width 29 height 42
click at [14, 67] on img at bounding box center [23, 64] width 29 height 42
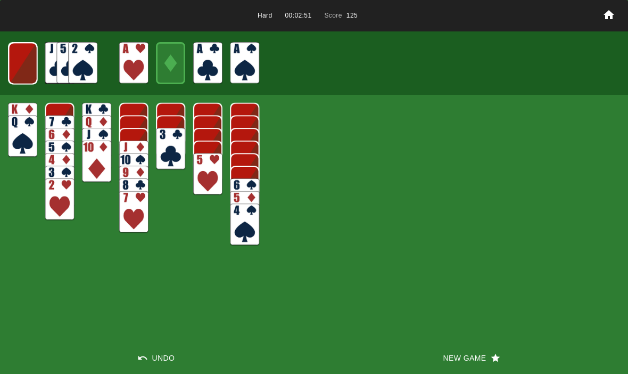
click at [14, 62] on img at bounding box center [23, 64] width 29 height 42
click at [26, 64] on img at bounding box center [23, 63] width 18 height 25
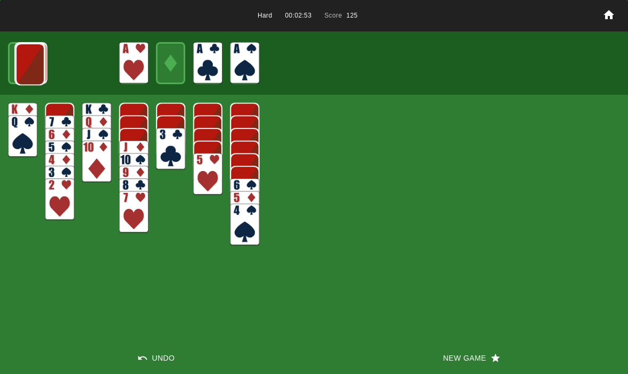
click at [18, 64] on img at bounding box center [29, 64] width 29 height 42
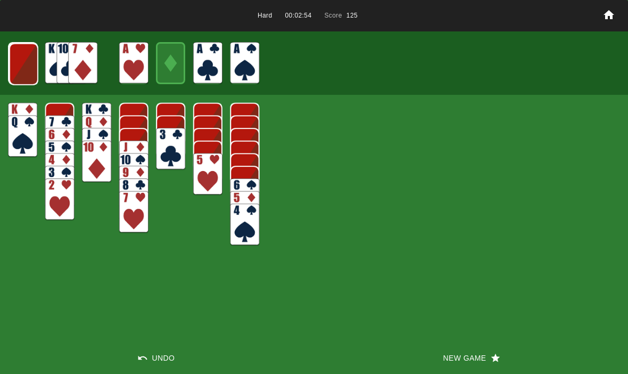
click at [23, 69] on img at bounding box center [23, 64] width 29 height 42
click at [21, 70] on img at bounding box center [23, 64] width 29 height 42
click at [26, 73] on img at bounding box center [22, 63] width 29 height 42
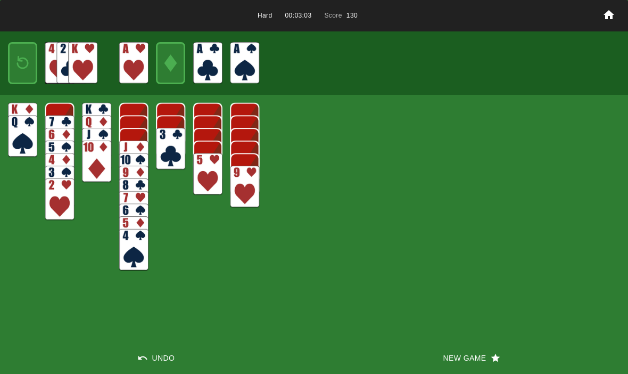
click at [15, 59] on img at bounding box center [23, 63] width 18 height 25
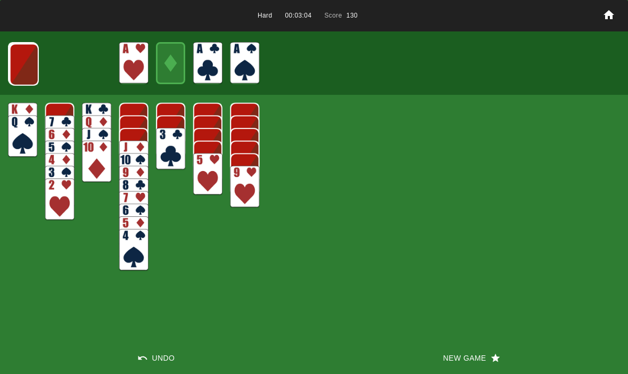
click at [20, 67] on img at bounding box center [24, 65] width 29 height 42
click at [28, 73] on img at bounding box center [23, 64] width 29 height 42
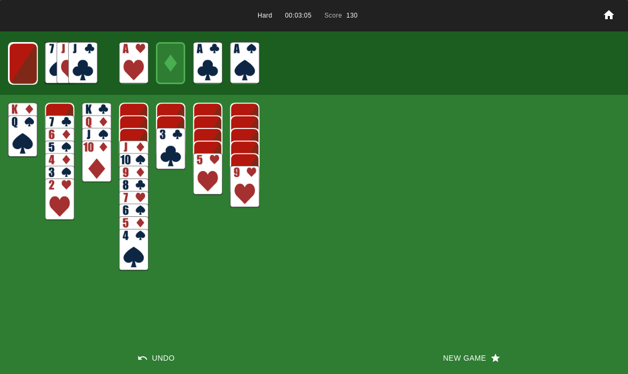
click at [21, 71] on img at bounding box center [23, 64] width 29 height 42
click at [23, 73] on img at bounding box center [22, 63] width 29 height 42
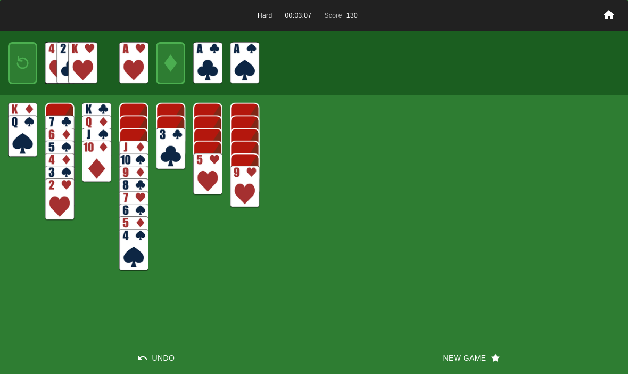
click at [19, 59] on img at bounding box center [23, 63] width 18 height 25
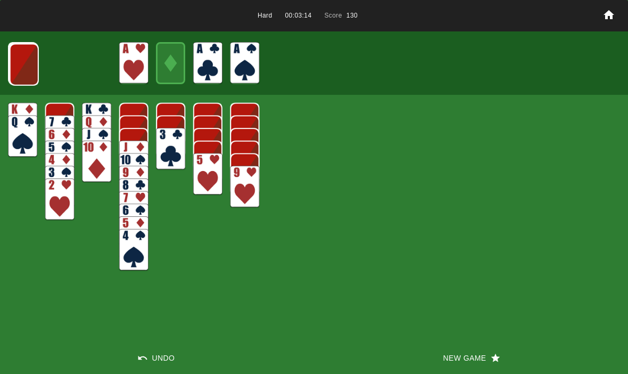
click at [460, 352] on button "New Game" at bounding box center [471, 358] width 314 height 32
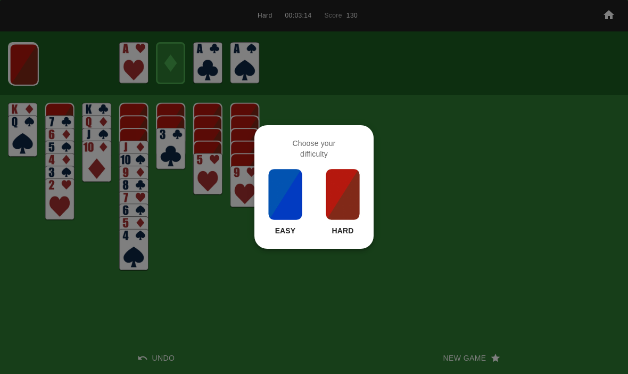
click at [348, 205] on img at bounding box center [343, 194] width 36 height 53
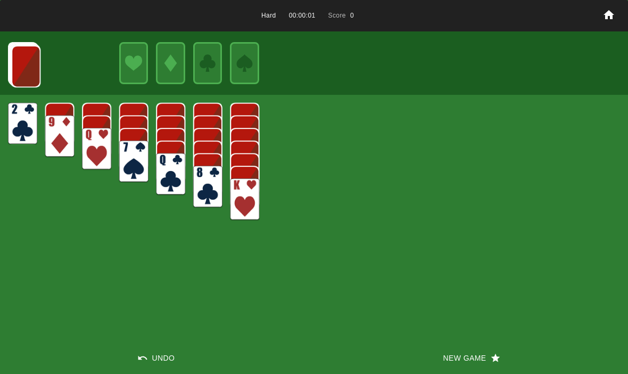
click at [461, 337] on div "Hard 00:00:01 Score 0 Undo New Game" at bounding box center [314, 187] width 628 height 374
click at [448, 339] on div "Hard 00:00:01 Score 0 Undo New Game" at bounding box center [314, 187] width 628 height 374
click at [451, 370] on button "New Game" at bounding box center [471, 358] width 314 height 32
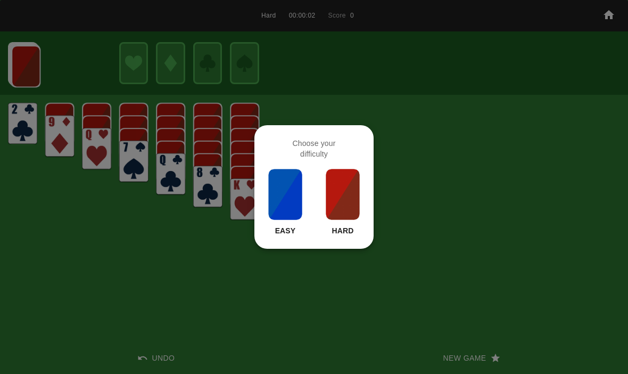
click at [334, 175] on img at bounding box center [343, 194] width 36 height 53
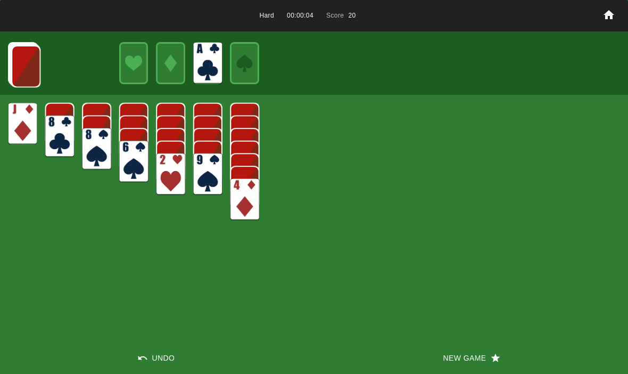
click at [18, 49] on img at bounding box center [25, 66] width 29 height 42
click at [19, 77] on img at bounding box center [25, 66] width 29 height 42
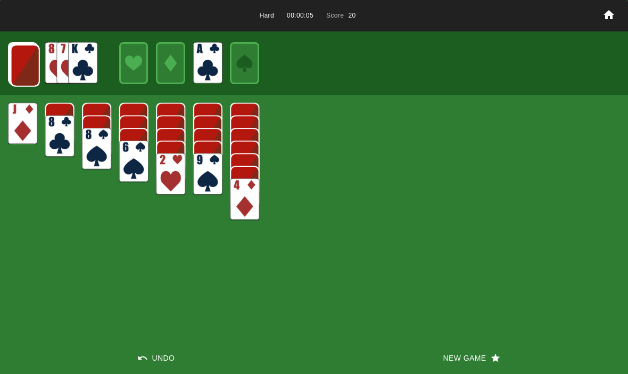
click at [9, 73] on img at bounding box center [23, 64] width 29 height 42
click at [17, 65] on img at bounding box center [24, 65] width 29 height 42
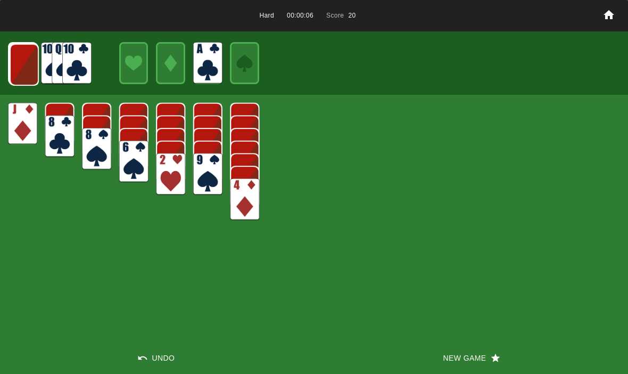
click at [13, 71] on img at bounding box center [24, 65] width 29 height 42
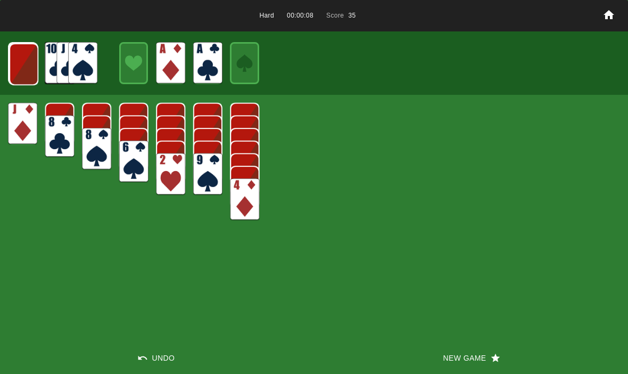
click at [15, 62] on img at bounding box center [23, 64] width 29 height 42
click at [22, 59] on img at bounding box center [23, 64] width 29 height 42
click at [20, 70] on img at bounding box center [23, 64] width 29 height 42
click at [23, 65] on img at bounding box center [23, 63] width 18 height 25
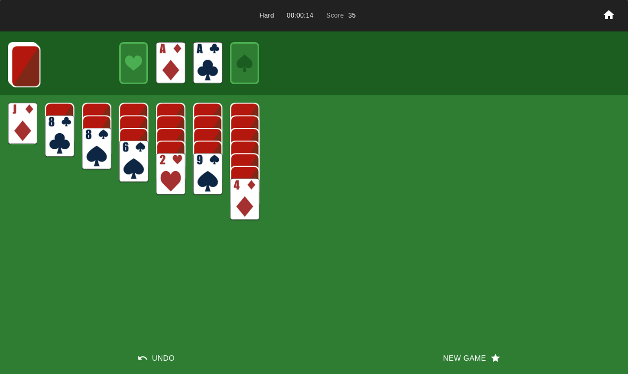
click at [18, 68] on img at bounding box center [25, 66] width 29 height 42
click at [14, 65] on img at bounding box center [25, 66] width 29 height 42
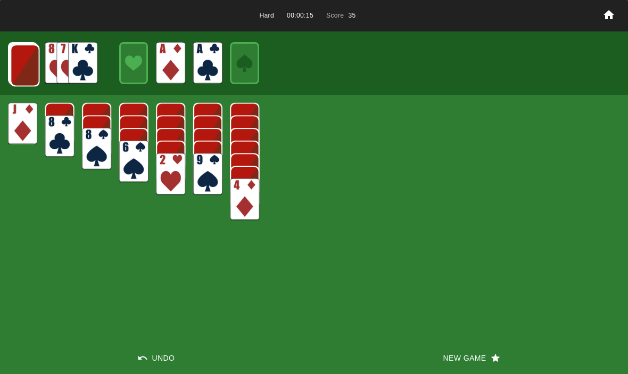
click at [21, 75] on img at bounding box center [24, 65] width 29 height 42
click at [17, 71] on img at bounding box center [24, 65] width 29 height 42
click at [10, 74] on img at bounding box center [24, 65] width 29 height 42
click at [12, 70] on img at bounding box center [23, 64] width 29 height 42
click at [18, 72] on img at bounding box center [23, 64] width 29 height 42
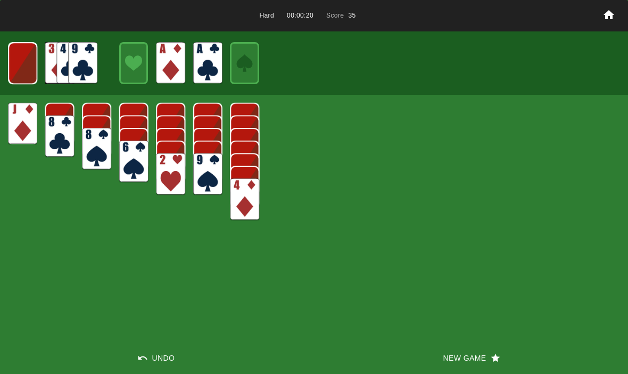
click at [23, 72] on img at bounding box center [22, 63] width 29 height 42
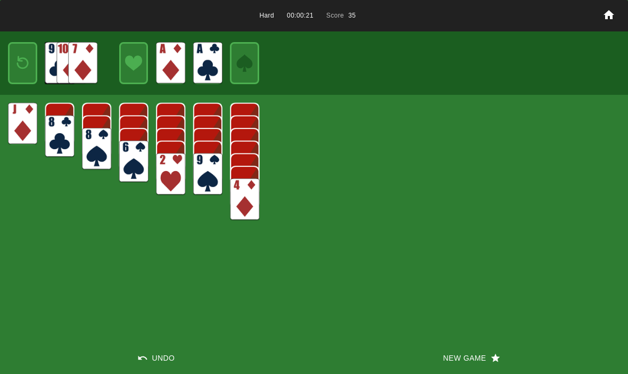
click at [14, 60] on img at bounding box center [23, 63] width 18 height 25
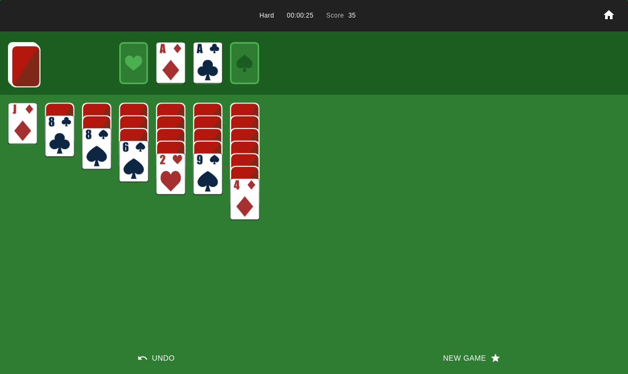
click at [11, 58] on img at bounding box center [25, 66] width 29 height 42
click at [35, 61] on img at bounding box center [25, 66] width 29 height 42
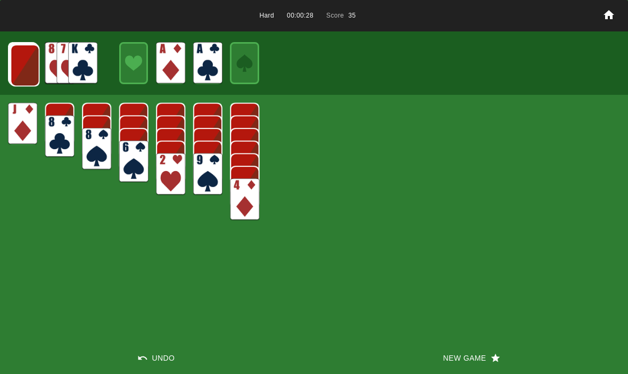
click at [22, 64] on img at bounding box center [24, 65] width 29 height 42
click at [23, 62] on img at bounding box center [24, 65] width 29 height 42
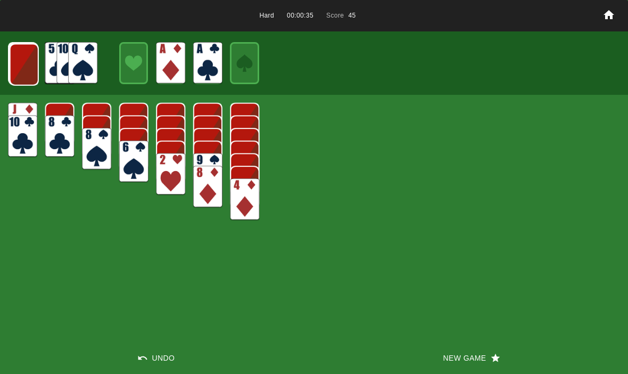
click at [25, 67] on img at bounding box center [24, 65] width 29 height 42
click at [20, 69] on img at bounding box center [23, 64] width 29 height 42
click at [19, 54] on img at bounding box center [23, 64] width 29 height 42
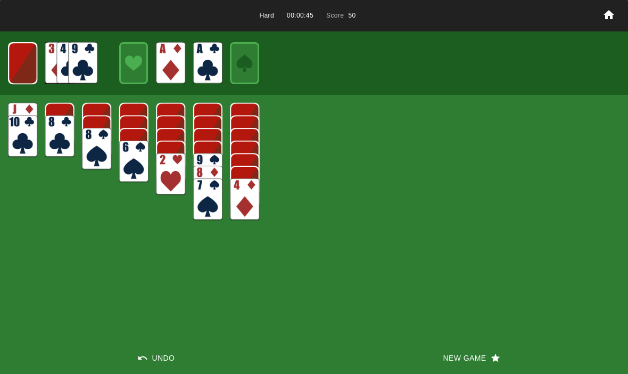
click at [25, 60] on img at bounding box center [22, 63] width 29 height 42
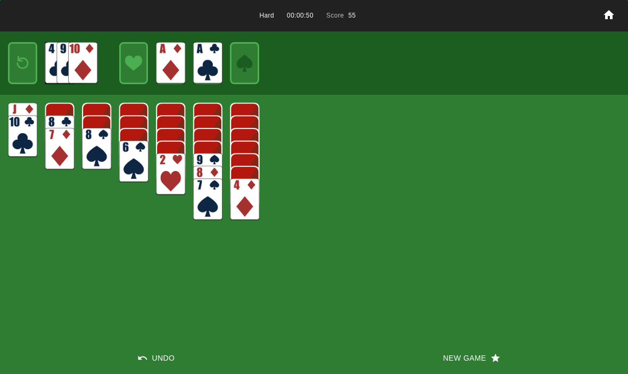
click at [23, 63] on img at bounding box center [23, 63] width 18 height 25
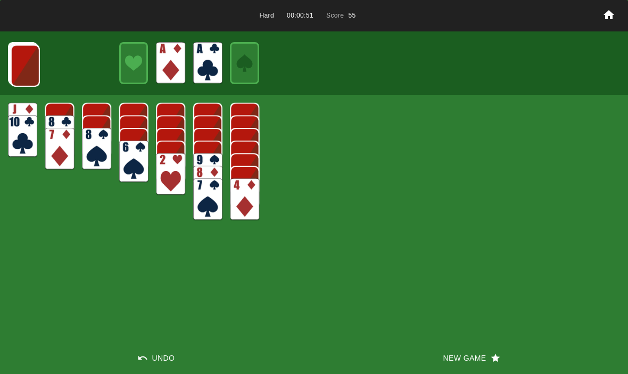
click at [16, 70] on img at bounding box center [25, 66] width 29 height 42
click at [22, 66] on img at bounding box center [24, 65] width 29 height 42
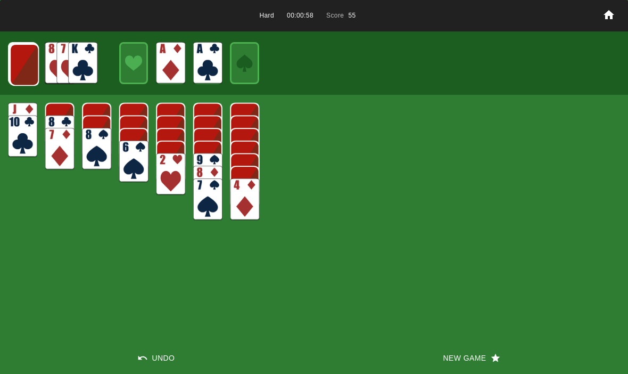
click at [29, 65] on img at bounding box center [24, 65] width 29 height 42
click at [22, 72] on img at bounding box center [24, 64] width 29 height 42
click at [20, 70] on img at bounding box center [23, 64] width 29 height 42
click at [19, 73] on img at bounding box center [23, 64] width 29 height 42
click at [27, 67] on img at bounding box center [22, 63] width 29 height 42
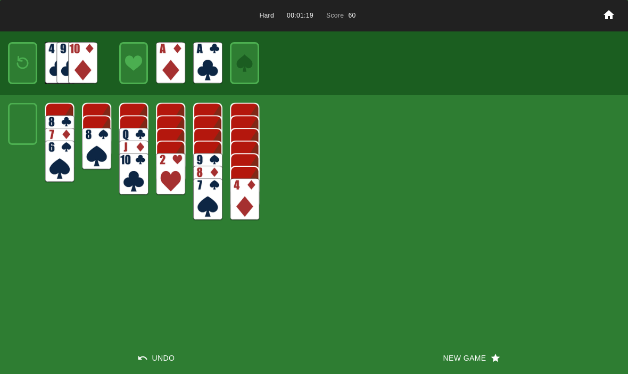
click at [18, 59] on img at bounding box center [23, 63] width 18 height 25
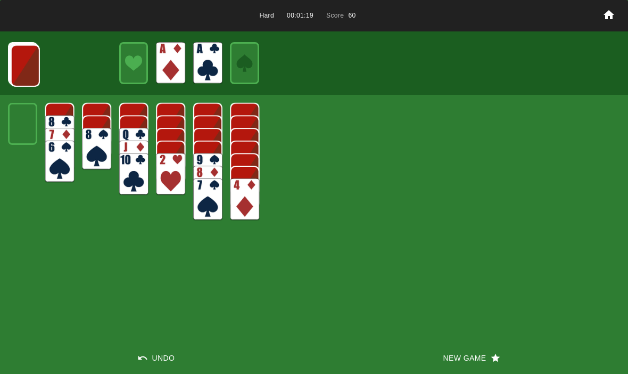
click at [18, 71] on img at bounding box center [25, 66] width 29 height 42
click at [22, 68] on img at bounding box center [24, 65] width 29 height 42
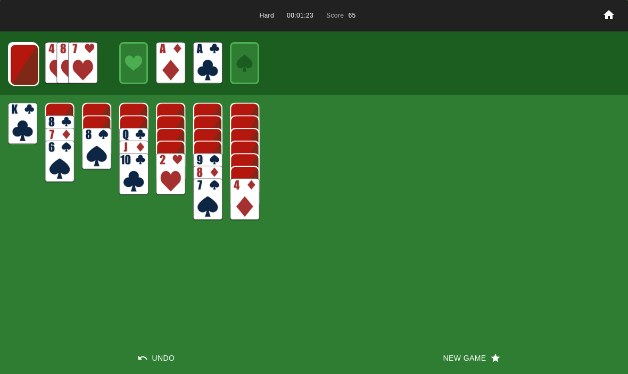
click at [23, 68] on img at bounding box center [24, 65] width 29 height 42
click at [19, 70] on img at bounding box center [24, 64] width 29 height 42
click at [15, 68] on img at bounding box center [23, 64] width 29 height 42
click at [23, 71] on img at bounding box center [23, 64] width 29 height 42
click at [19, 64] on img at bounding box center [22, 63] width 29 height 42
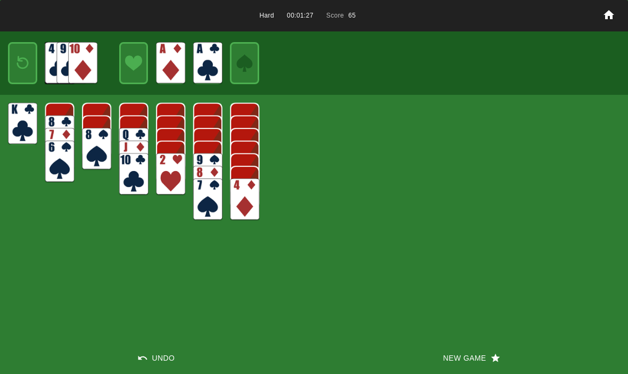
click at [21, 67] on img at bounding box center [23, 63] width 18 height 25
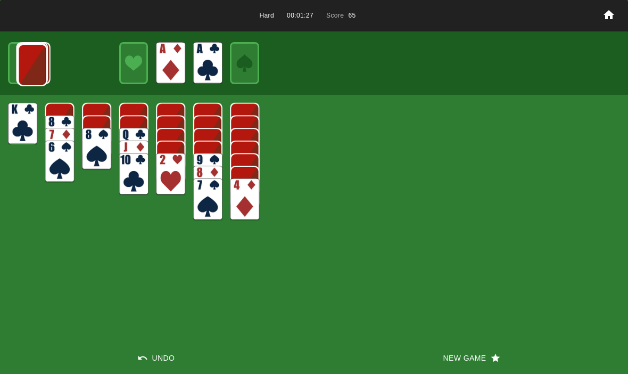
click at [18, 67] on img at bounding box center [32, 65] width 29 height 42
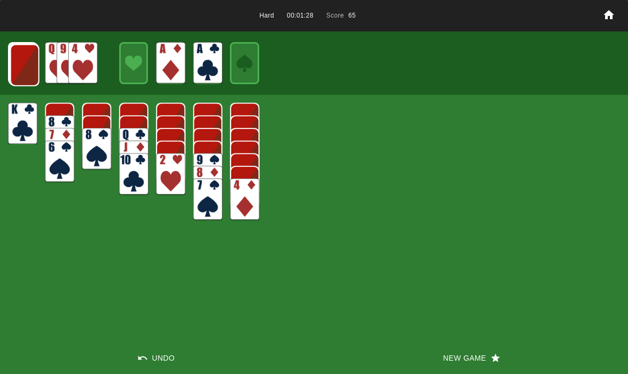
click at [21, 72] on img at bounding box center [24, 65] width 29 height 42
click at [20, 70] on img at bounding box center [24, 65] width 29 height 42
click at [21, 69] on img at bounding box center [23, 64] width 29 height 42
click at [18, 68] on img at bounding box center [23, 64] width 29 height 42
click at [22, 66] on img at bounding box center [23, 64] width 29 height 42
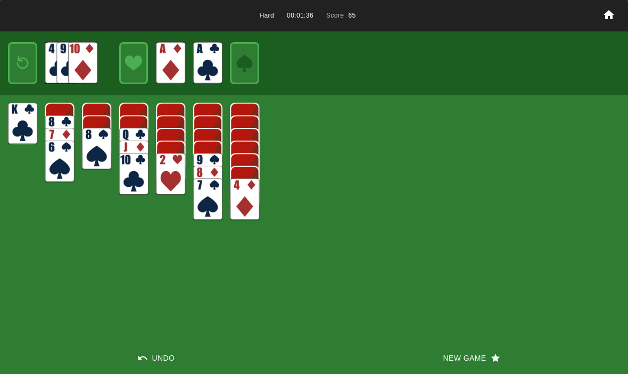
click at [20, 69] on img at bounding box center [23, 63] width 18 height 25
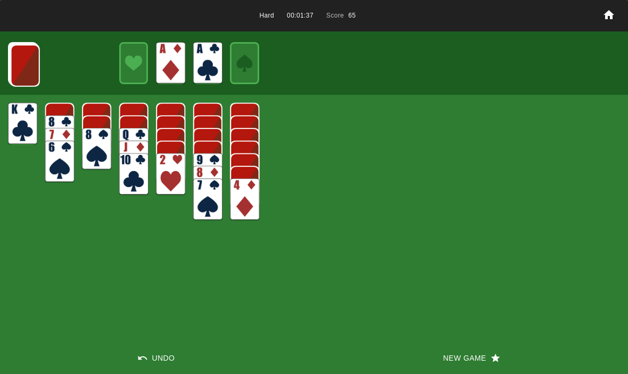
click at [19, 71] on img at bounding box center [25, 66] width 29 height 42
click at [9, 60] on img at bounding box center [23, 64] width 29 height 42
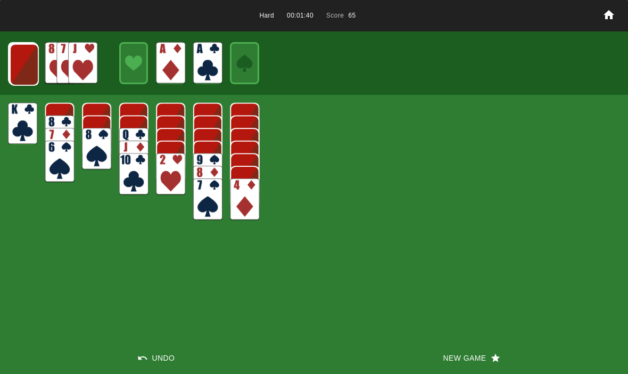
click at [21, 70] on img at bounding box center [24, 65] width 29 height 42
click at [18, 69] on img at bounding box center [23, 64] width 29 height 42
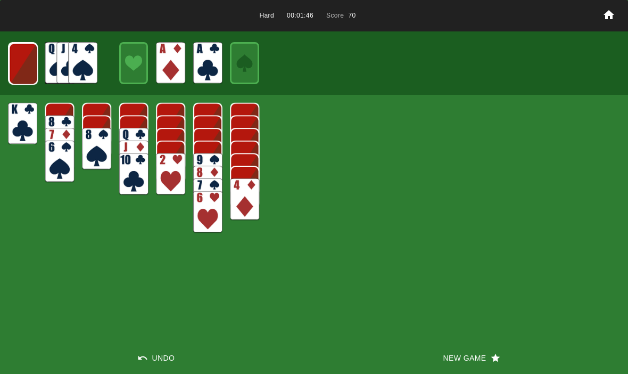
click at [21, 76] on img at bounding box center [23, 64] width 29 height 42
click at [20, 70] on img at bounding box center [23, 64] width 29 height 42
click at [18, 66] on img at bounding box center [23, 63] width 18 height 25
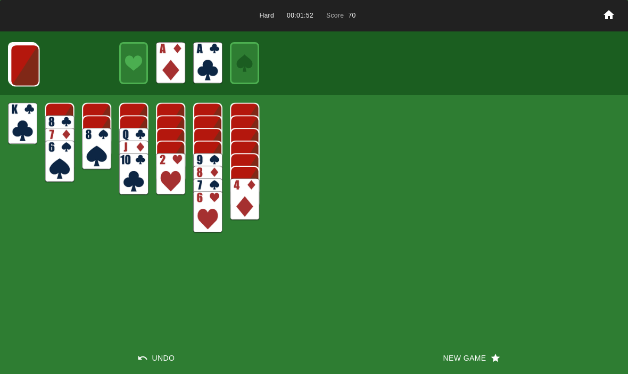
click at [14, 65] on img at bounding box center [24, 65] width 29 height 42
click at [15, 69] on img at bounding box center [24, 65] width 29 height 42
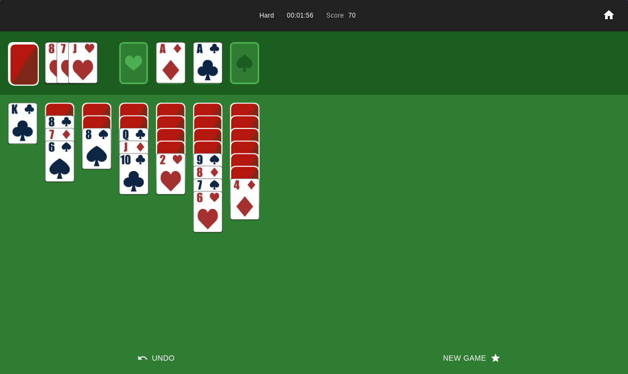
click at [18, 69] on img at bounding box center [24, 65] width 29 height 42
click at [19, 76] on img at bounding box center [23, 64] width 29 height 42
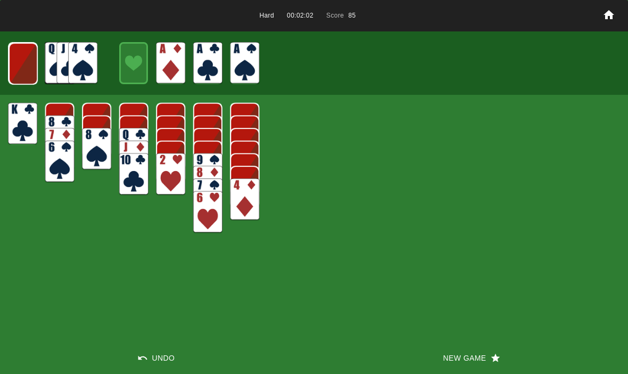
click at [19, 68] on img at bounding box center [23, 64] width 29 height 42
click at [18, 68] on img at bounding box center [22, 63] width 29 height 42
click at [15, 64] on img at bounding box center [23, 63] width 18 height 25
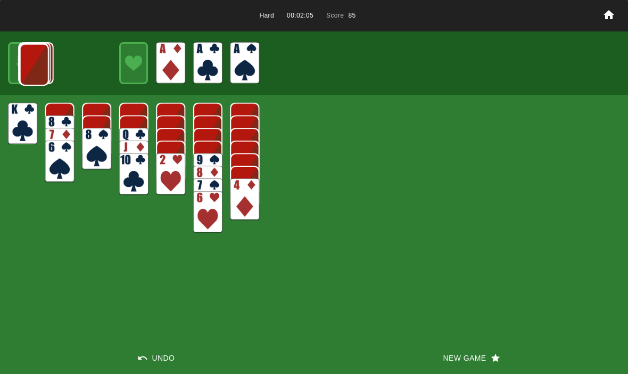
click at [20, 63] on img at bounding box center [34, 65] width 29 height 42
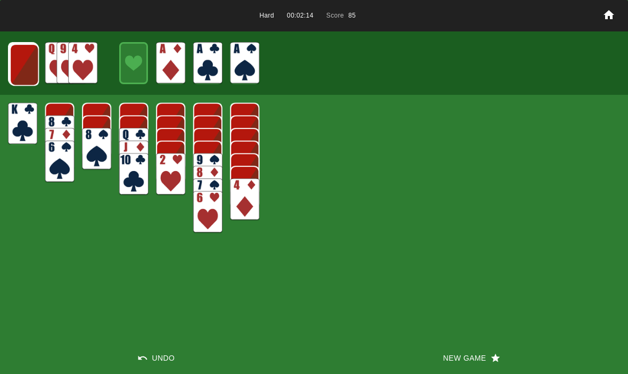
click at [21, 62] on img at bounding box center [24, 65] width 29 height 42
click at [458, 356] on button "New Game" at bounding box center [471, 358] width 314 height 32
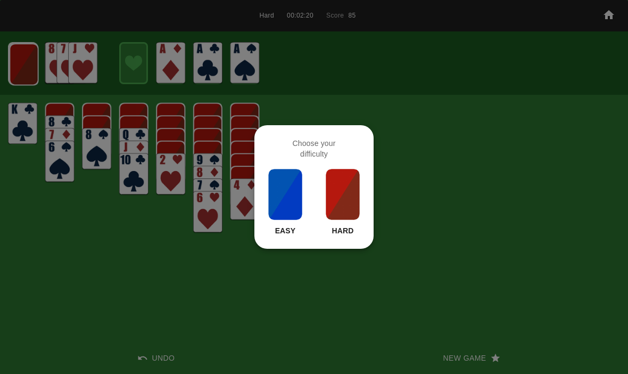
click at [330, 184] on img at bounding box center [343, 194] width 36 height 53
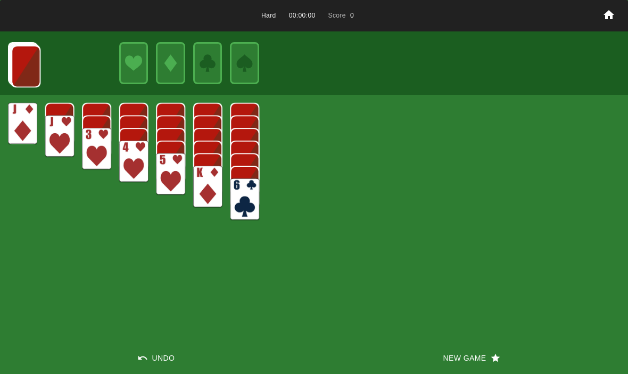
click at [447, 357] on button "New Game" at bounding box center [471, 358] width 314 height 32
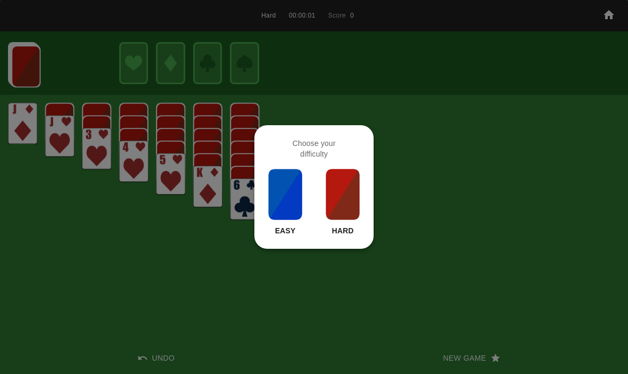
click at [337, 178] on img at bounding box center [343, 194] width 36 height 53
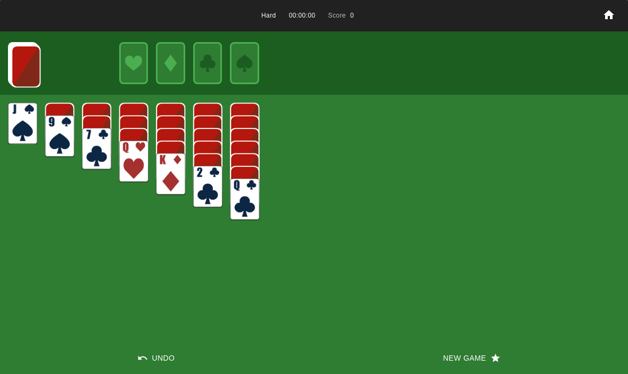
click at [450, 347] on button "New Game" at bounding box center [471, 358] width 314 height 32
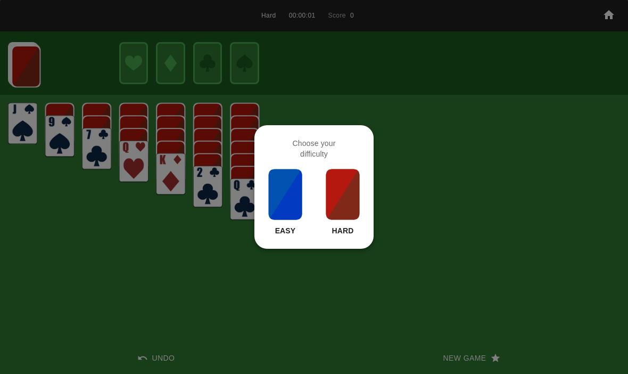
click at [350, 200] on img at bounding box center [343, 194] width 36 height 53
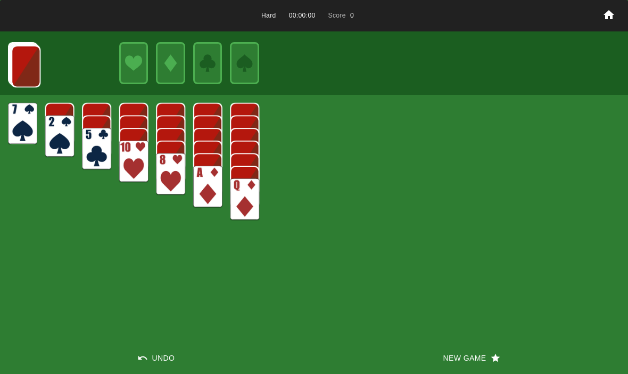
click at [441, 345] on button "New Game" at bounding box center [471, 358] width 314 height 32
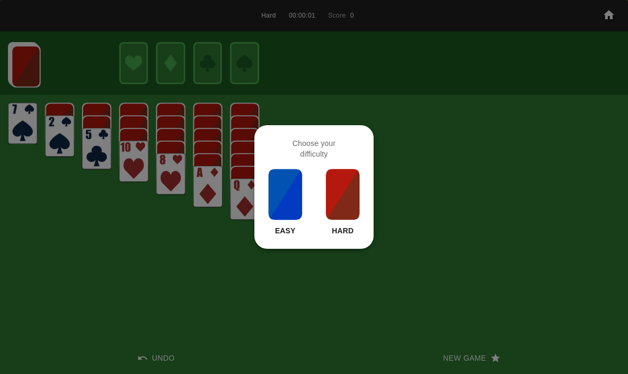
click at [351, 286] on div at bounding box center [314, 187] width 628 height 374
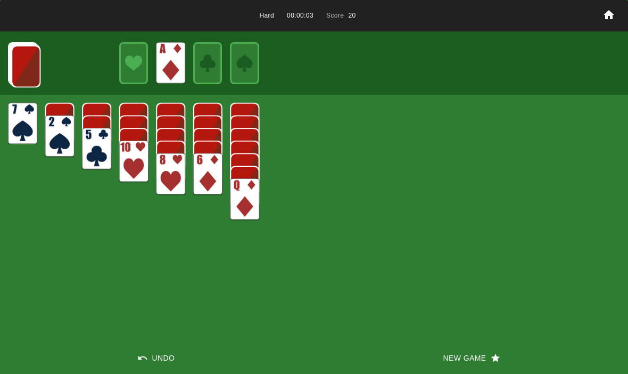
click at [33, 54] on img at bounding box center [25, 66] width 29 height 42
click at [23, 58] on img at bounding box center [25, 66] width 29 height 42
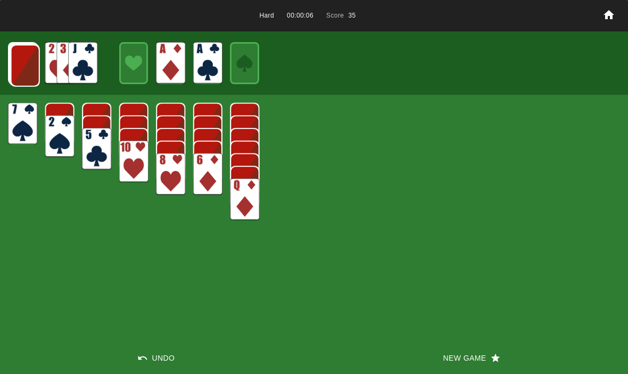
click at [20, 73] on img at bounding box center [25, 66] width 29 height 42
click at [24, 67] on img at bounding box center [24, 65] width 29 height 42
click at [21, 64] on img at bounding box center [24, 65] width 29 height 42
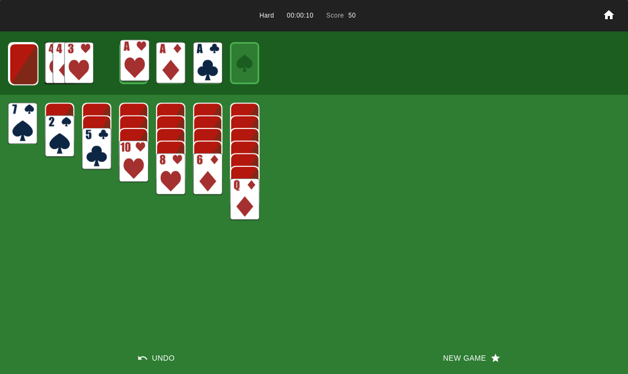
click at [28, 64] on img at bounding box center [23, 64] width 29 height 42
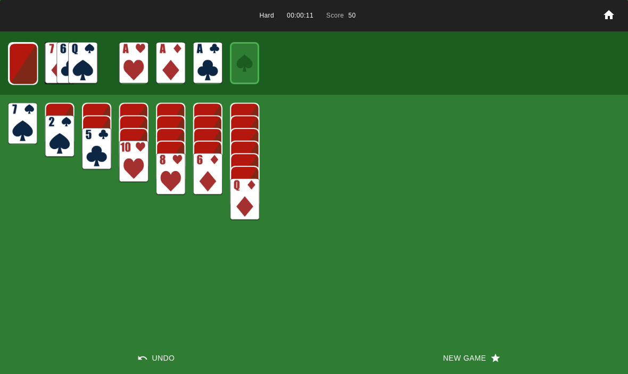
click at [27, 69] on img at bounding box center [23, 64] width 29 height 42
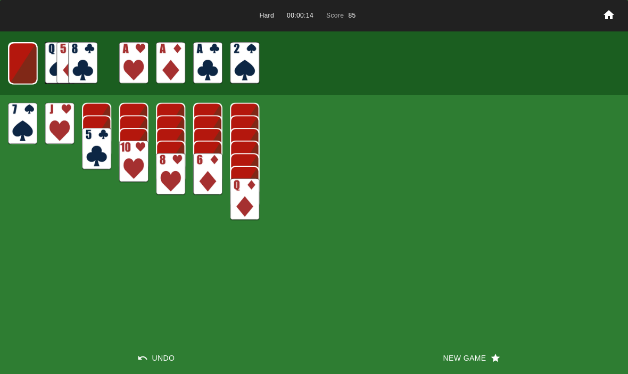
click at [22, 68] on img at bounding box center [23, 64] width 29 height 42
click at [24, 69] on img at bounding box center [23, 63] width 18 height 25
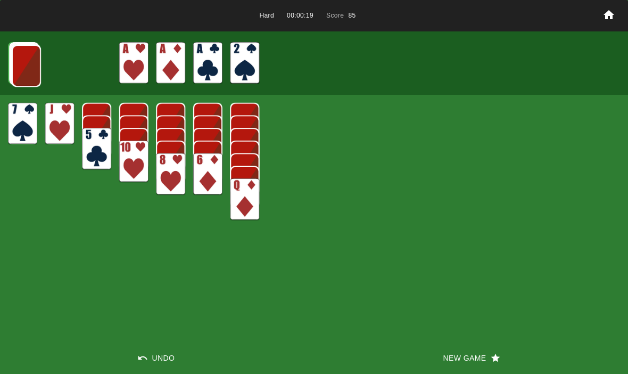
click at [21, 65] on img at bounding box center [26, 66] width 29 height 42
click at [30, 64] on img at bounding box center [25, 66] width 29 height 42
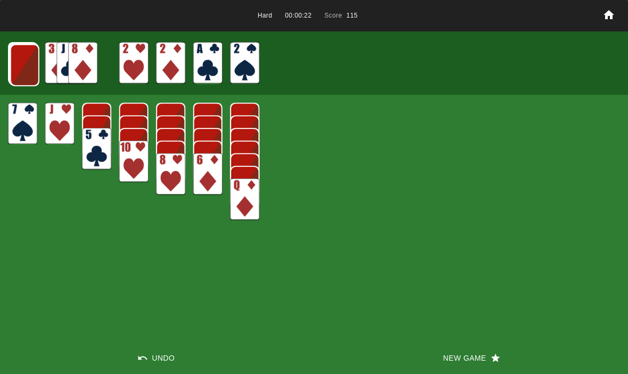
click at [27, 67] on img at bounding box center [24, 65] width 29 height 42
click at [18, 69] on img at bounding box center [24, 65] width 29 height 42
click at [16, 67] on img at bounding box center [23, 64] width 29 height 42
click at [8, 68] on div at bounding box center [22, 63] width 29 height 42
click at [19, 69] on img at bounding box center [23, 64] width 29 height 42
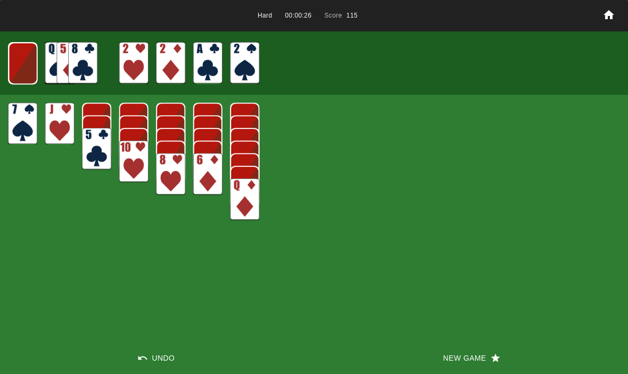
click at [20, 71] on img at bounding box center [23, 64] width 29 height 42
click at [19, 61] on img at bounding box center [23, 63] width 18 height 25
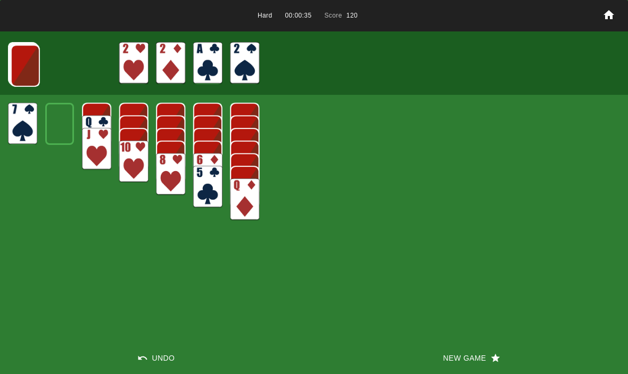
click at [15, 59] on img at bounding box center [25, 66] width 29 height 42
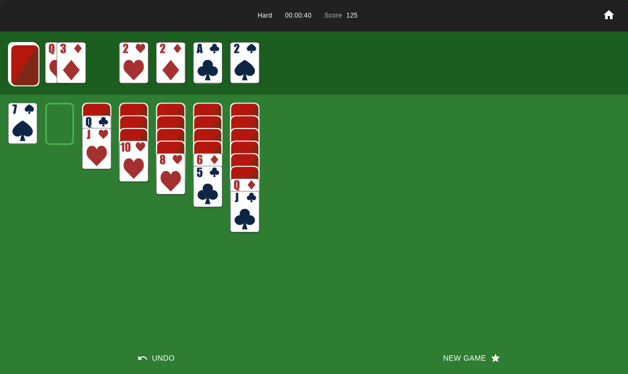
click at [23, 59] on img at bounding box center [24, 65] width 29 height 42
click at [79, 58] on img at bounding box center [82, 63] width 29 height 42
click at [30, 62] on img at bounding box center [24, 65] width 29 height 42
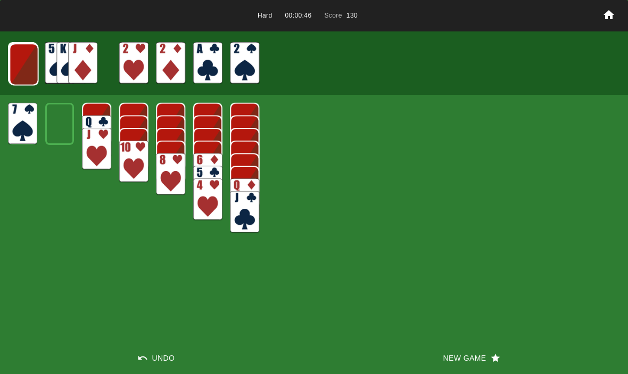
click at [18, 68] on img at bounding box center [24, 64] width 29 height 42
click at [19, 67] on img at bounding box center [23, 64] width 29 height 42
click at [13, 61] on img at bounding box center [23, 64] width 29 height 42
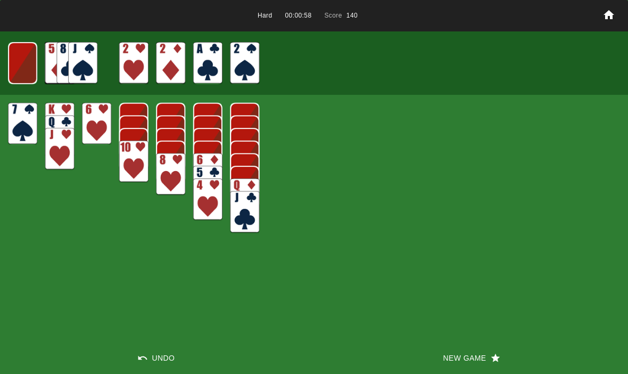
click at [20, 60] on img at bounding box center [22, 63] width 29 height 42
click at [19, 63] on img at bounding box center [23, 63] width 18 height 25
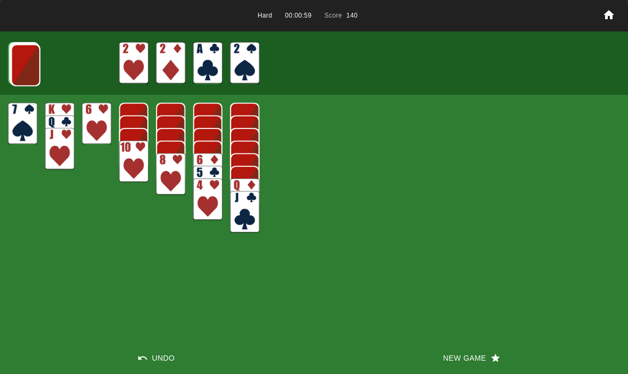
click at [20, 71] on img at bounding box center [25, 65] width 29 height 42
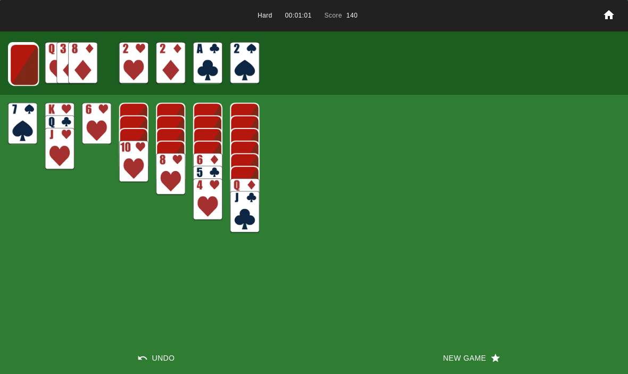
click at [30, 68] on img at bounding box center [24, 65] width 29 height 42
click at [15, 46] on img at bounding box center [24, 64] width 29 height 42
click at [20, 66] on img at bounding box center [23, 64] width 29 height 42
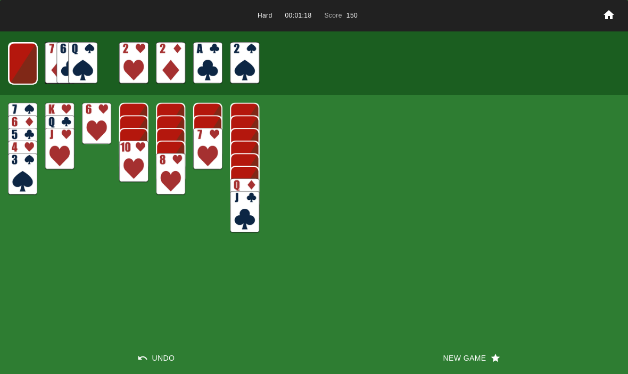
click at [25, 59] on img at bounding box center [23, 64] width 29 height 42
click at [23, 63] on img at bounding box center [22, 63] width 29 height 42
click at [22, 71] on img at bounding box center [23, 63] width 18 height 25
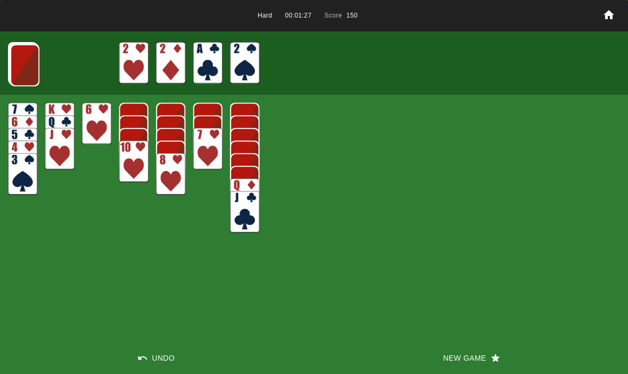
click at [22, 60] on img at bounding box center [24, 65] width 29 height 42
click at [23, 66] on img at bounding box center [24, 65] width 29 height 42
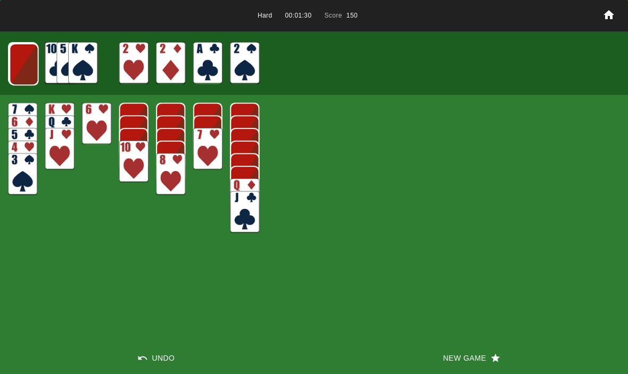
click at [30, 59] on img at bounding box center [24, 64] width 29 height 42
click at [14, 70] on img at bounding box center [23, 64] width 29 height 42
click at [17, 65] on img at bounding box center [23, 64] width 29 height 42
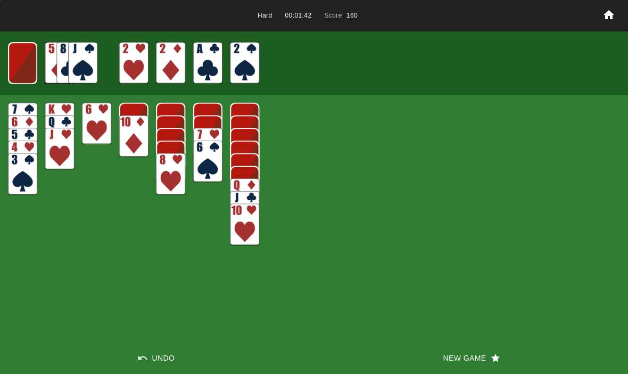
click at [17, 59] on img at bounding box center [22, 63] width 29 height 42
click at [18, 60] on img at bounding box center [23, 63] width 18 height 25
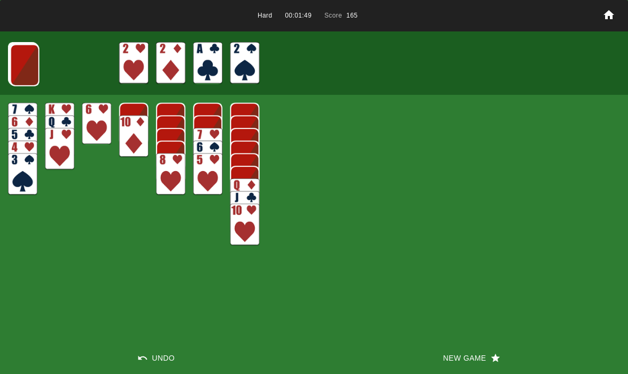
click at [18, 58] on img at bounding box center [24, 65] width 29 height 42
click at [23, 64] on img at bounding box center [24, 65] width 29 height 42
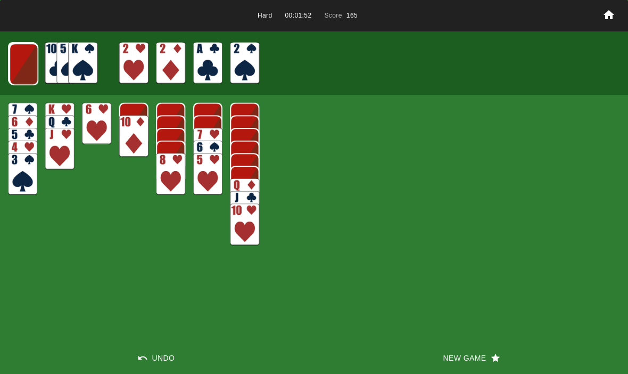
click at [25, 67] on img at bounding box center [23, 64] width 29 height 42
click at [19, 63] on img at bounding box center [23, 64] width 29 height 42
click at [19, 67] on img at bounding box center [23, 64] width 29 height 42
click at [17, 68] on img at bounding box center [23, 63] width 18 height 25
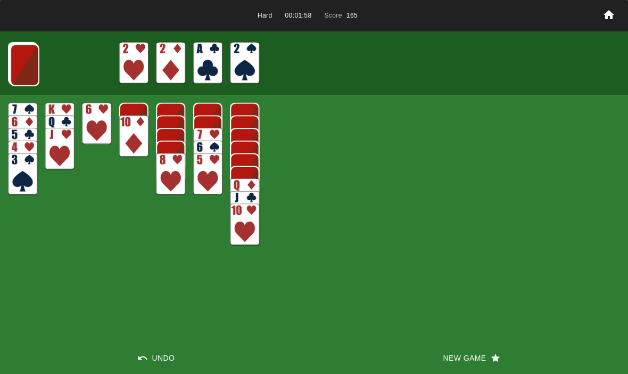
click at [450, 355] on button "New Game" at bounding box center [471, 358] width 314 height 32
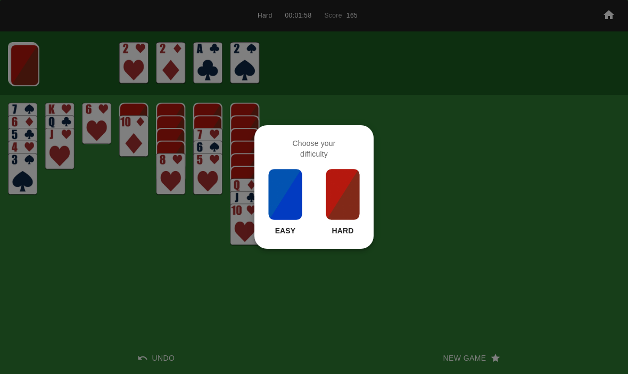
click at [330, 219] on img at bounding box center [343, 194] width 36 height 53
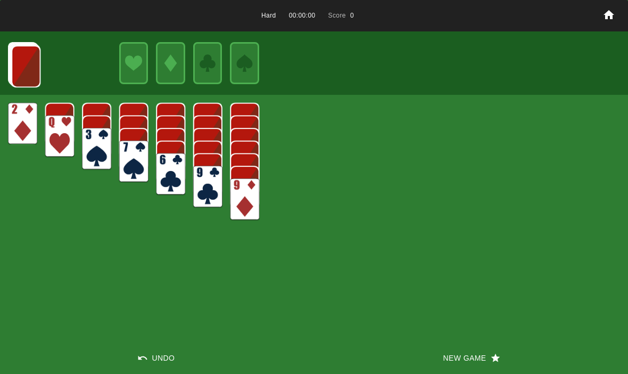
click at [448, 353] on button "New Game" at bounding box center [471, 358] width 314 height 32
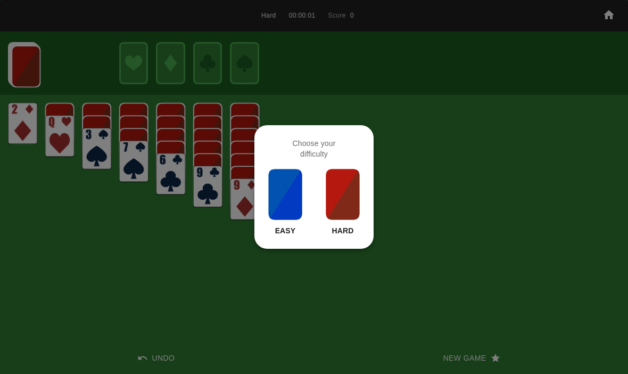
click at [346, 210] on img at bounding box center [343, 194] width 36 height 53
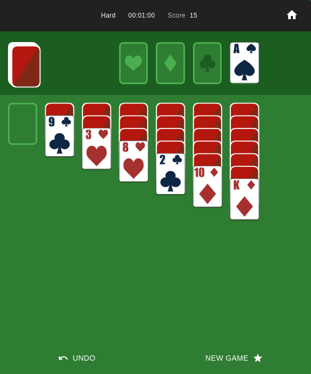
click at [60, 259] on div "Hard 00:01:00 Score 15 Undo New Game" at bounding box center [155, 187] width 311 height 374
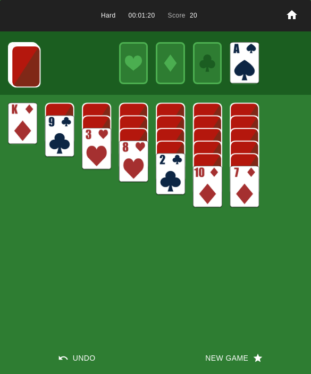
click at [28, 72] on img at bounding box center [25, 66] width 29 height 42
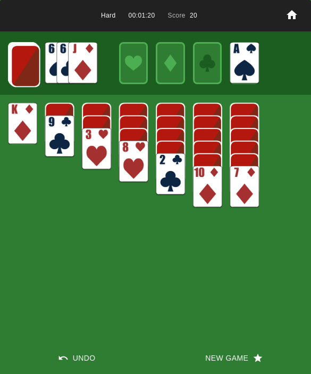
click at [18, 68] on img at bounding box center [25, 66] width 29 height 42
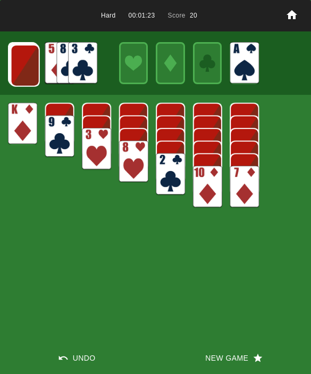
click at [19, 64] on img at bounding box center [25, 66] width 29 height 42
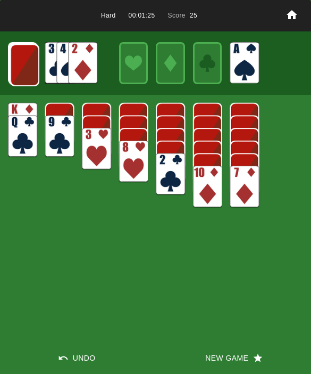
click at [22, 54] on img at bounding box center [24, 65] width 29 height 42
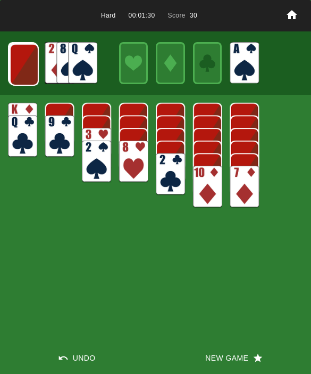
click at [20, 70] on img at bounding box center [24, 65] width 29 height 42
click at [23, 72] on img at bounding box center [23, 64] width 29 height 42
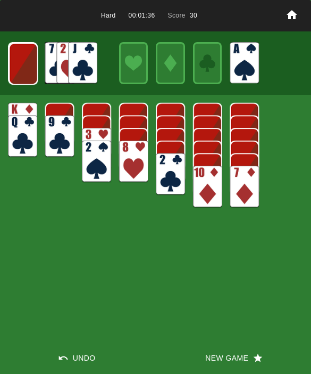
click at [22, 59] on img at bounding box center [23, 64] width 29 height 42
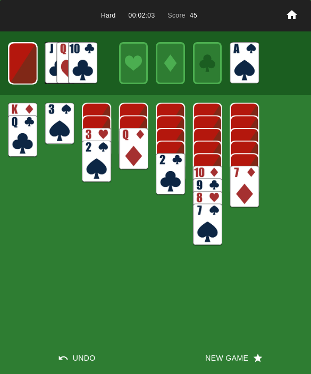
click at [27, 68] on img at bounding box center [23, 64] width 29 height 42
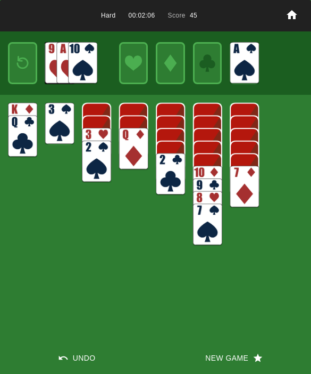
click at [24, 69] on img at bounding box center [23, 63] width 18 height 25
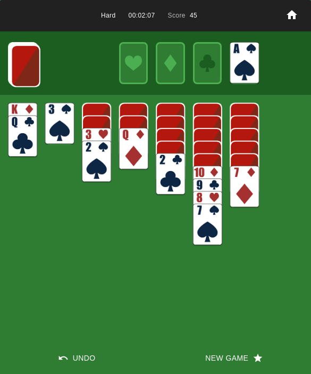
click at [17, 67] on img at bounding box center [25, 66] width 29 height 42
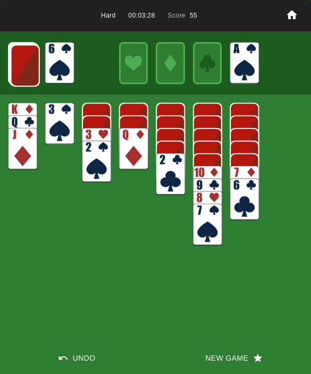
click at [27, 65] on img at bounding box center [25, 66] width 29 height 42
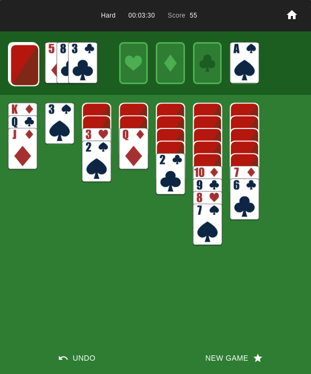
click at [19, 70] on img at bounding box center [24, 65] width 29 height 42
click at [26, 81] on img at bounding box center [24, 65] width 29 height 42
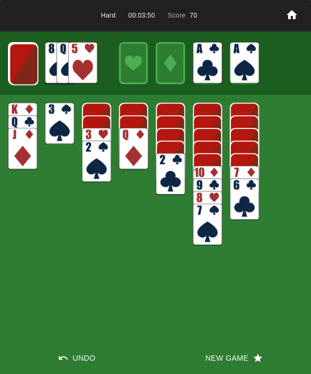
click at [73, 78] on img at bounding box center [82, 63] width 29 height 42
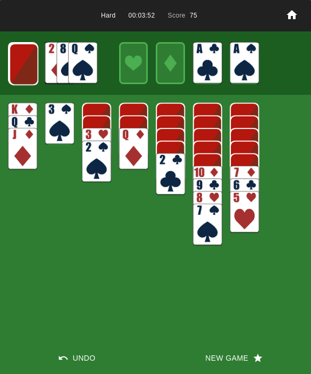
click at [84, 242] on div "Hard 00:03:52 Score 75 Undo New Game" at bounding box center [155, 187] width 311 height 374
click at [23, 61] on img at bounding box center [23, 64] width 29 height 42
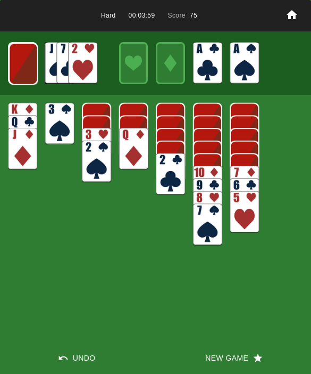
click at [25, 69] on img at bounding box center [23, 64] width 29 height 42
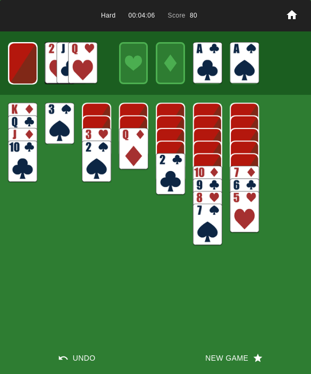
click at [32, 67] on img at bounding box center [23, 64] width 29 height 42
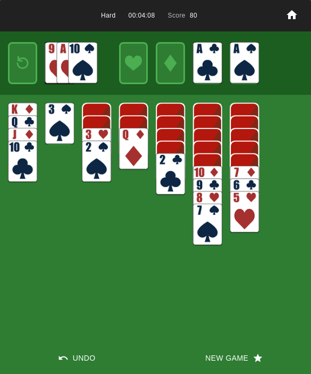
click at [22, 59] on img at bounding box center [23, 63] width 18 height 25
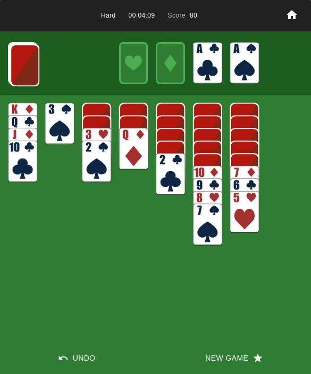
click at [20, 66] on img at bounding box center [24, 65] width 29 height 42
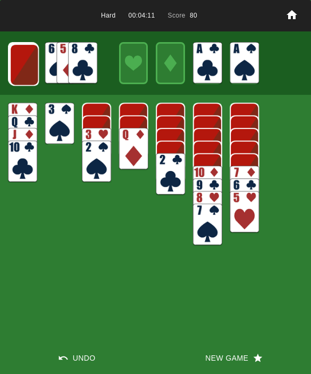
click at [31, 74] on img at bounding box center [24, 65] width 29 height 42
click at [15, 68] on img at bounding box center [24, 64] width 29 height 42
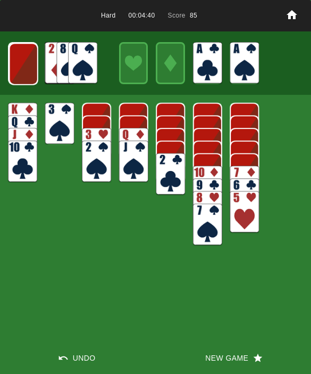
click at [22, 65] on img at bounding box center [23, 64] width 29 height 42
click at [20, 69] on img at bounding box center [23, 64] width 29 height 42
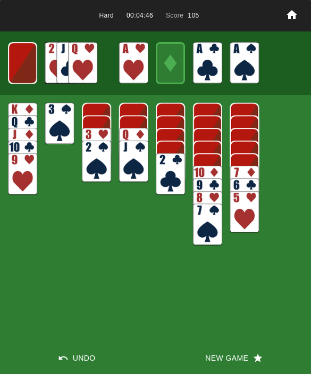
click at [24, 62] on img at bounding box center [22, 63] width 29 height 42
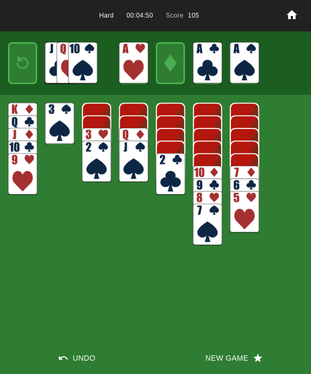
click at [30, 59] on img at bounding box center [23, 63] width 18 height 25
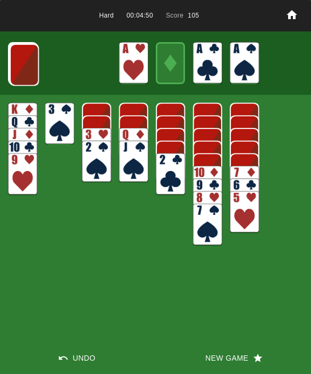
click at [22, 62] on img at bounding box center [24, 65] width 29 height 42
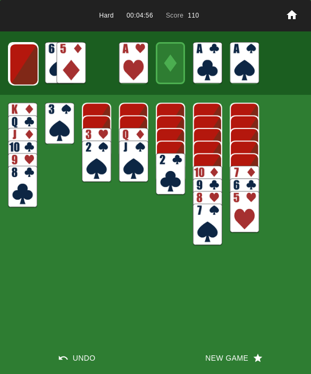
click at [17, 46] on img at bounding box center [24, 64] width 29 height 42
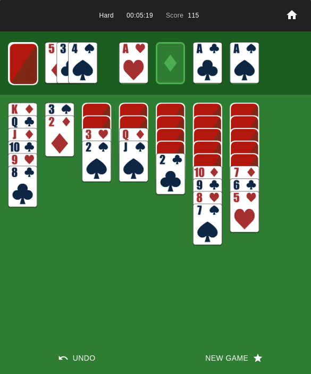
click at [58, 247] on div "Hard 00:05:19 Score 115 Undo New Game" at bounding box center [155, 187] width 311 height 374
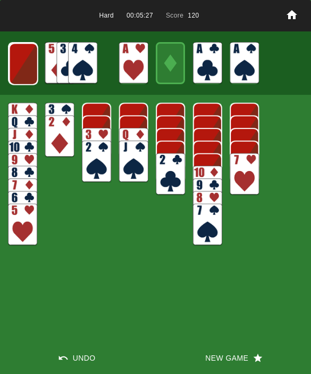
click at [32, 59] on img at bounding box center [23, 64] width 29 height 42
click at [23, 60] on img at bounding box center [23, 64] width 29 height 42
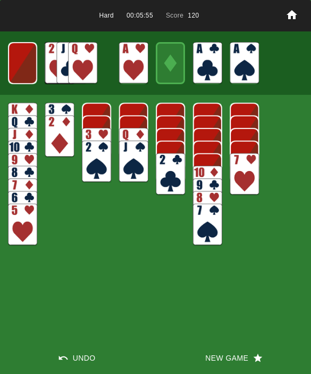
click at [32, 73] on img at bounding box center [22, 63] width 29 height 42
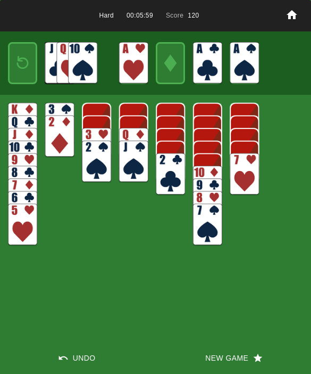
click at [25, 67] on img at bounding box center [23, 63] width 18 height 25
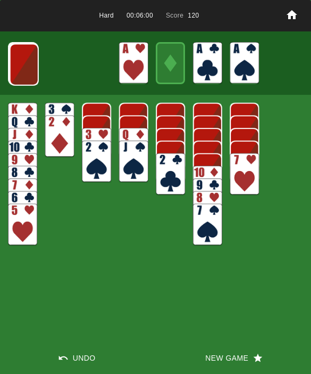
click at [24, 61] on img at bounding box center [24, 65] width 29 height 42
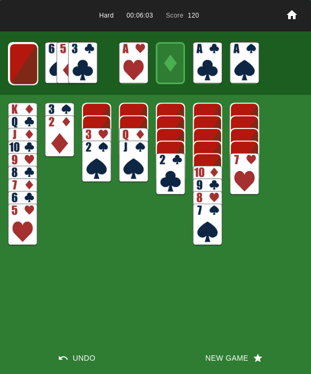
click at [26, 55] on img at bounding box center [23, 64] width 29 height 42
click at [15, 65] on img at bounding box center [23, 64] width 29 height 42
click at [12, 57] on img at bounding box center [22, 63] width 29 height 42
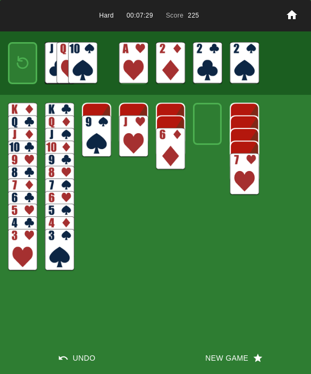
click at [27, 63] on img at bounding box center [23, 63] width 18 height 25
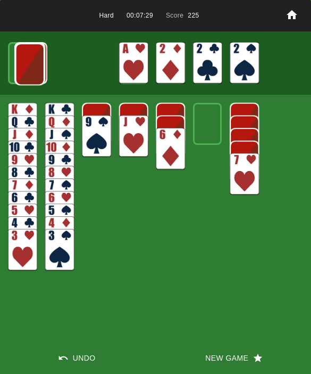
click at [17, 58] on img at bounding box center [29, 64] width 29 height 42
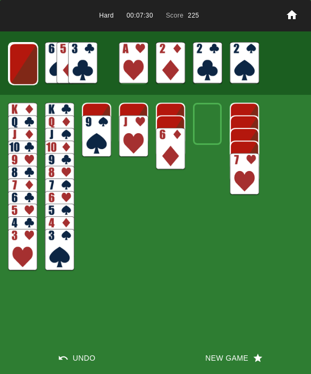
click at [19, 70] on img at bounding box center [23, 64] width 29 height 42
click at [19, 68] on img at bounding box center [22, 63] width 29 height 42
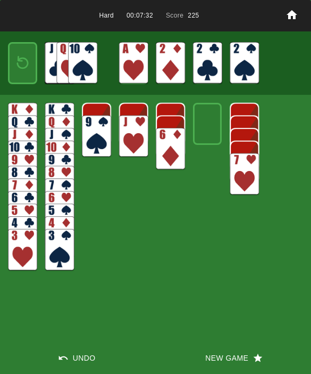
click at [15, 63] on img at bounding box center [23, 63] width 18 height 25
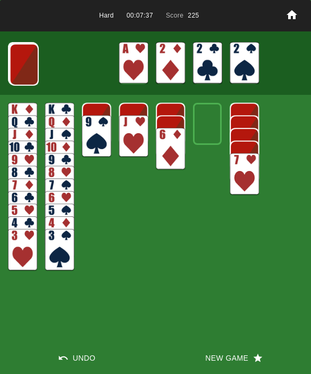
click at [12, 68] on img at bounding box center [24, 65] width 29 height 42
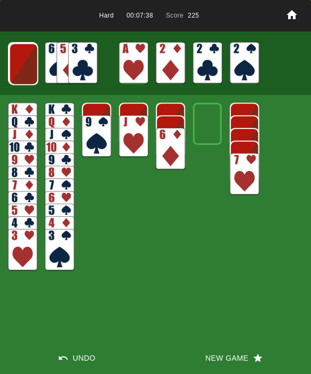
click at [23, 64] on img at bounding box center [23, 64] width 29 height 42
click at [28, 62] on img at bounding box center [23, 64] width 29 height 42
click at [22, 64] on img at bounding box center [22, 63] width 29 height 42
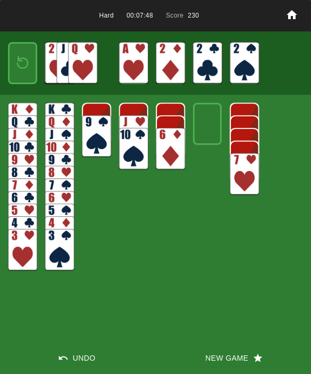
click at [28, 59] on img at bounding box center [23, 63] width 18 height 25
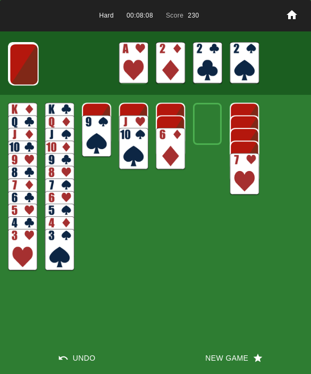
click at [130, 255] on div "Hard 00:08:08 Score 230 Undo New Game" at bounding box center [155, 187] width 311 height 374
click at [27, 70] on img at bounding box center [24, 64] width 29 height 42
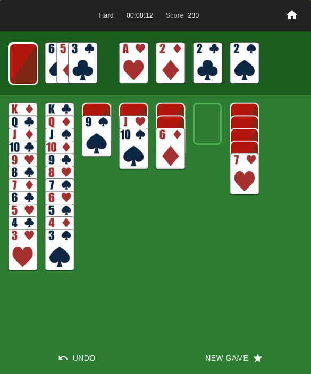
click at [20, 70] on img at bounding box center [23, 64] width 29 height 42
click at [29, 73] on img at bounding box center [23, 64] width 29 height 42
click at [26, 61] on img at bounding box center [22, 63] width 29 height 42
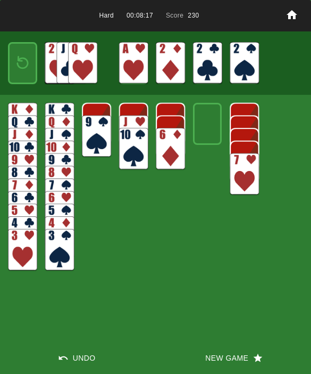
click at [20, 64] on img at bounding box center [23, 63] width 18 height 25
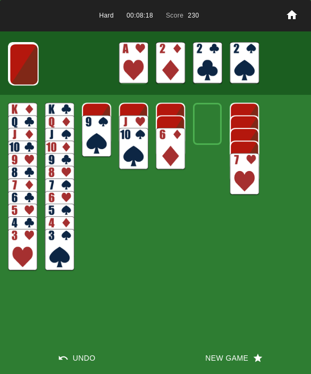
click at [223, 353] on button "New Game" at bounding box center [234, 358] width 156 height 32
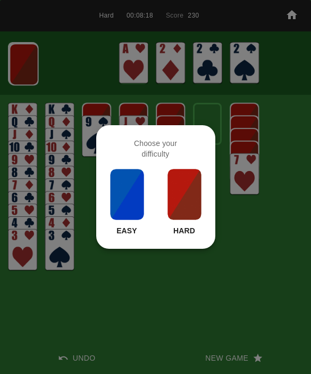
click at [178, 208] on img at bounding box center [185, 194] width 36 height 53
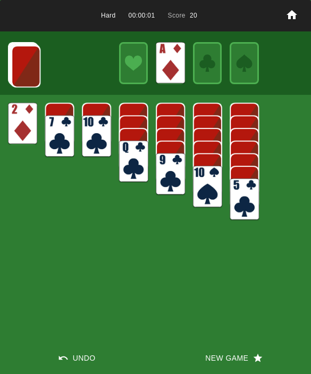
click at [22, 55] on img at bounding box center [25, 66] width 29 height 42
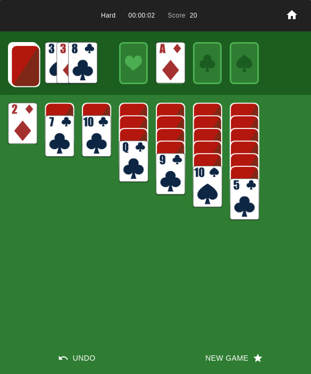
click at [18, 65] on img at bounding box center [25, 66] width 29 height 42
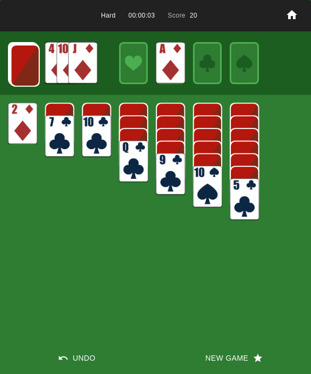
click at [26, 70] on img at bounding box center [25, 66] width 29 height 42
click at [27, 69] on img at bounding box center [24, 65] width 29 height 42
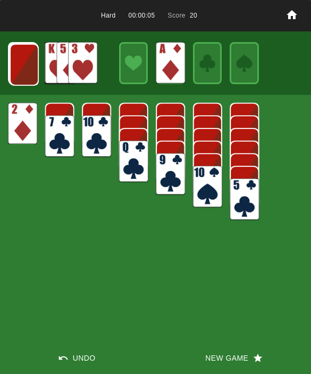
click at [19, 70] on img at bounding box center [24, 65] width 29 height 42
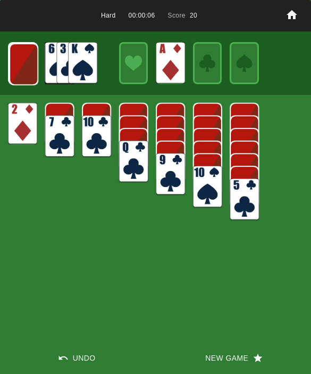
click at [22, 62] on img at bounding box center [23, 64] width 29 height 42
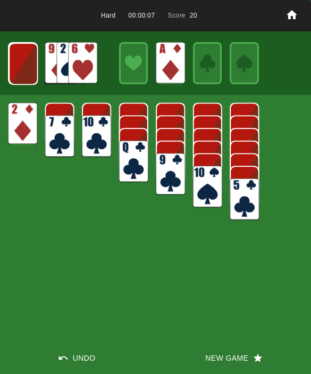
click at [24, 65] on img at bounding box center [23, 64] width 29 height 42
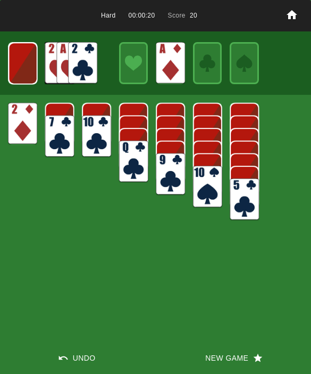
click at [23, 68] on img at bounding box center [23, 64] width 29 height 42
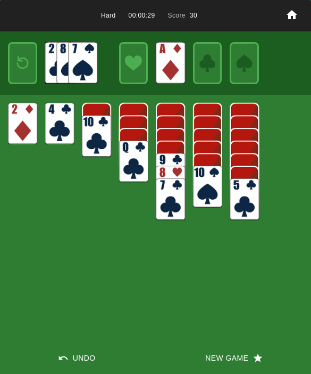
click at [24, 65] on img at bounding box center [23, 63] width 18 height 25
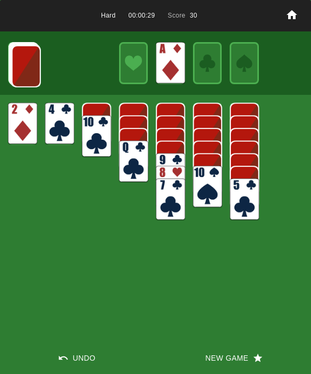
click at [19, 73] on img at bounding box center [26, 66] width 29 height 42
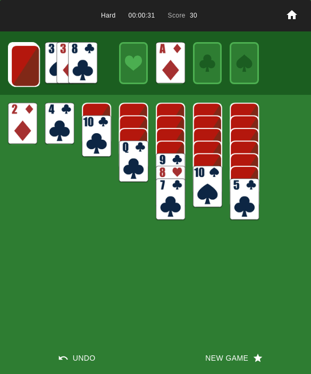
click at [21, 70] on img at bounding box center [25, 66] width 29 height 42
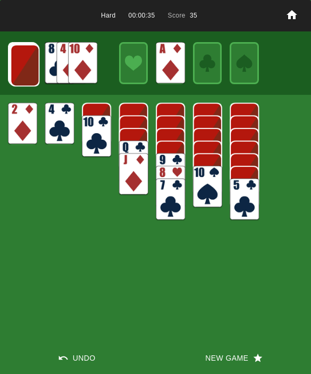
click at [20, 59] on img at bounding box center [24, 65] width 29 height 42
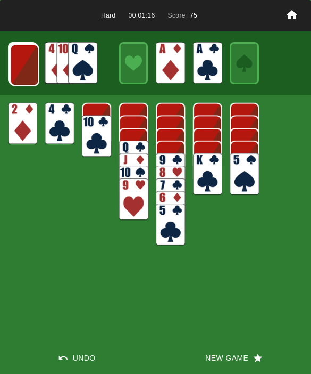
click at [28, 63] on img at bounding box center [24, 65] width 29 height 42
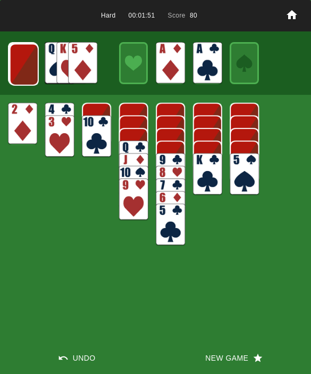
click at [19, 74] on img at bounding box center [24, 65] width 29 height 42
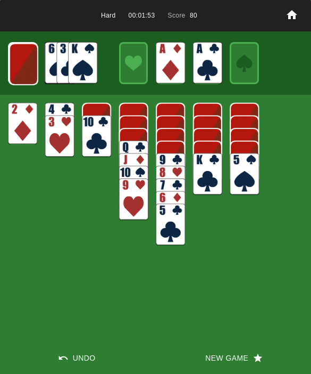
click at [30, 70] on img at bounding box center [23, 64] width 29 height 42
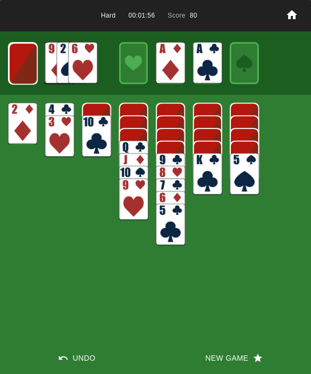
click at [20, 69] on img at bounding box center [23, 64] width 29 height 42
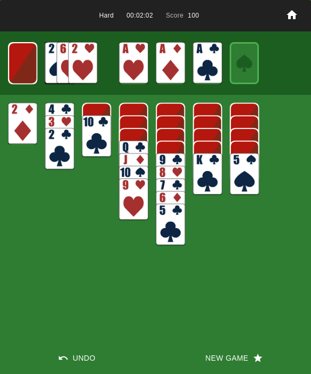
click at [37, 73] on img at bounding box center [22, 63] width 29 height 42
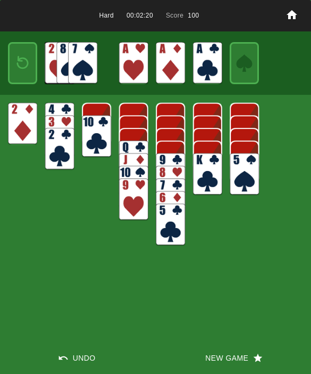
click at [28, 59] on img at bounding box center [23, 63] width 18 height 25
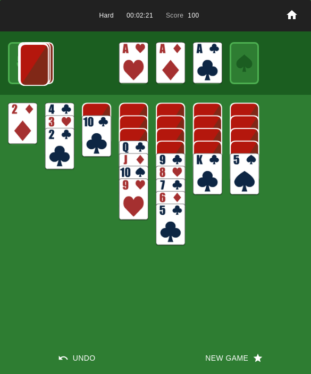
click at [20, 62] on img at bounding box center [34, 65] width 29 height 42
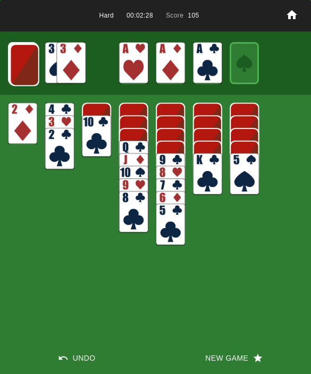
click at [14, 59] on img at bounding box center [24, 65] width 29 height 42
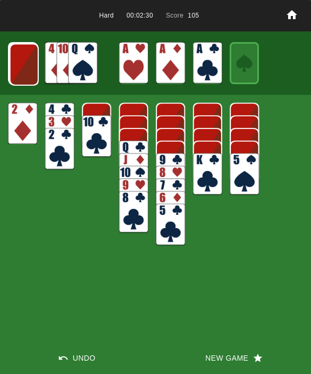
click at [28, 68] on img at bounding box center [24, 65] width 29 height 42
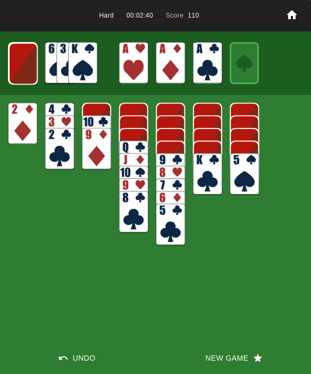
click at [23, 70] on img at bounding box center [23, 64] width 29 height 42
click at [17, 62] on img at bounding box center [22, 63] width 29 height 42
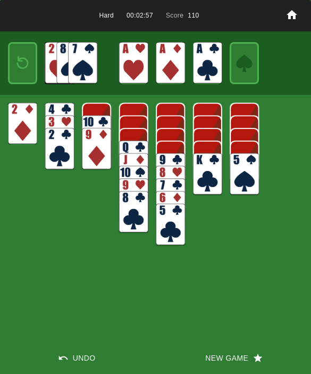
click at [14, 64] on img at bounding box center [23, 63] width 18 height 25
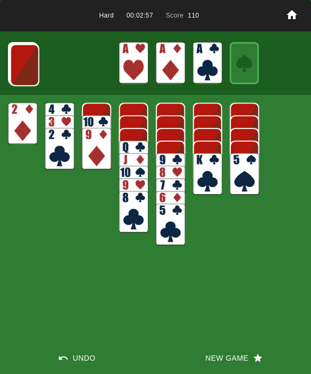
click at [24, 73] on img at bounding box center [24, 65] width 29 height 42
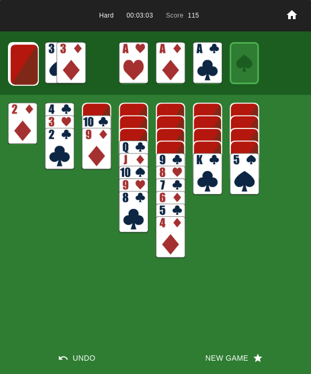
click at [24, 61] on img at bounding box center [24, 65] width 29 height 42
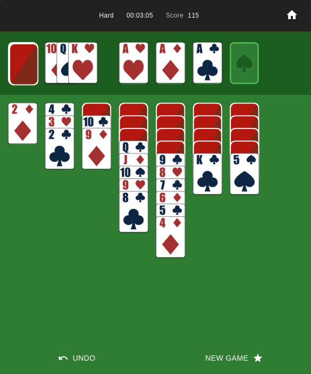
click at [28, 63] on img at bounding box center [23, 64] width 29 height 42
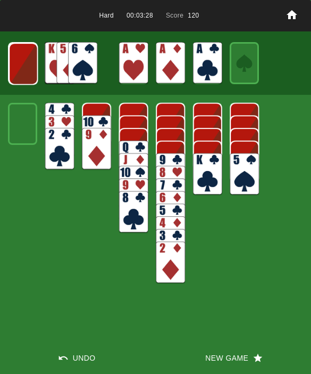
click at [59, 260] on div "Hard 00:03:28 Score 120 Undo New Game" at bounding box center [155, 187] width 311 height 374
click at [22, 72] on img at bounding box center [23, 64] width 29 height 42
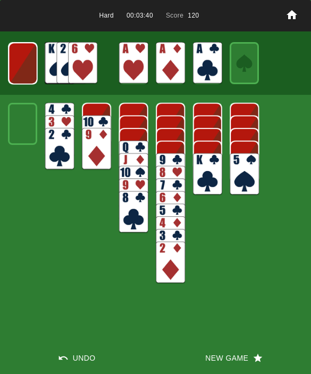
click at [18, 67] on img at bounding box center [23, 64] width 29 height 42
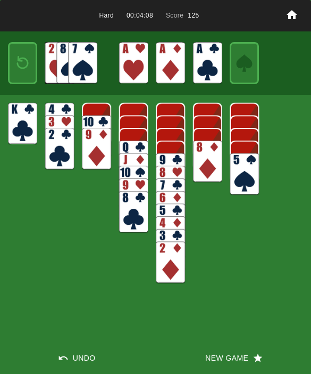
click at [24, 62] on img at bounding box center [23, 63] width 18 height 25
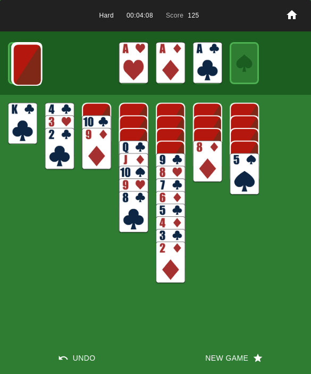
click at [29, 69] on img at bounding box center [27, 65] width 29 height 42
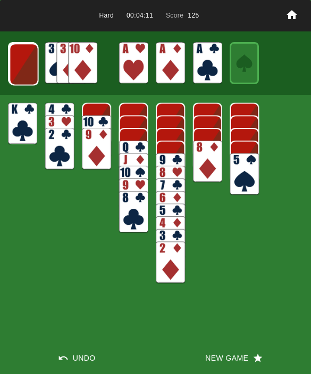
click at [28, 63] on img at bounding box center [24, 64] width 29 height 42
click at [24, 71] on img at bounding box center [23, 64] width 29 height 42
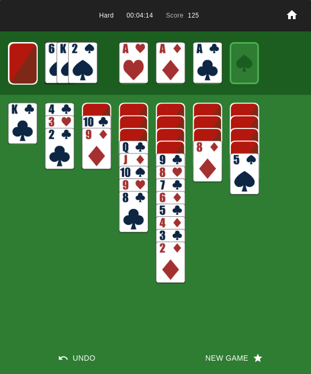
click at [25, 68] on img at bounding box center [23, 64] width 29 height 42
click at [21, 65] on img at bounding box center [22, 63] width 29 height 42
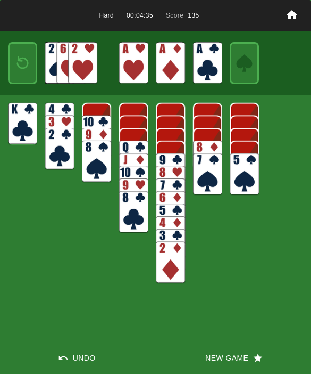
click at [14, 58] on img at bounding box center [23, 63] width 18 height 25
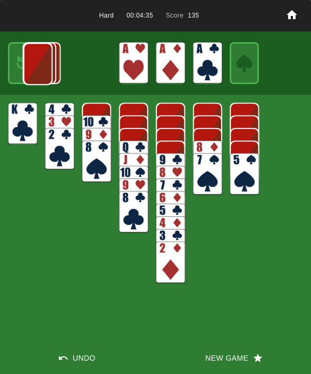
click at [23, 56] on img at bounding box center [37, 64] width 29 height 42
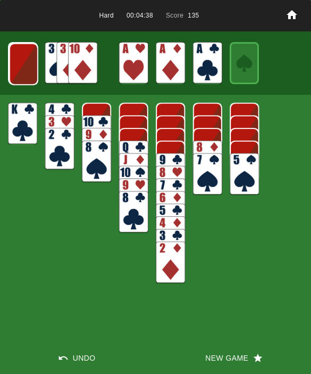
click at [6, 65] on div at bounding box center [155, 62] width 311 height 63
click at [18, 64] on img at bounding box center [23, 64] width 29 height 42
click at [9, 79] on img at bounding box center [23, 64] width 29 height 42
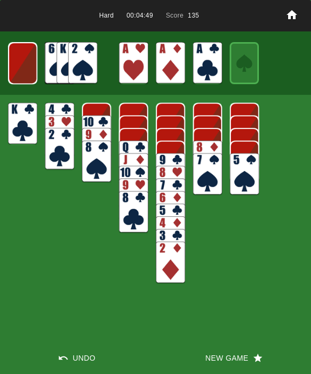
click at [9, 68] on img at bounding box center [22, 63] width 29 height 42
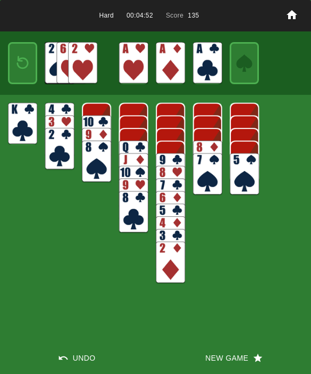
click at [18, 51] on img at bounding box center [23, 63] width 18 height 25
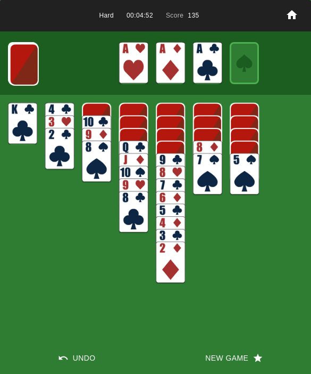
click at [212, 356] on button "New Game" at bounding box center [234, 358] width 156 height 32
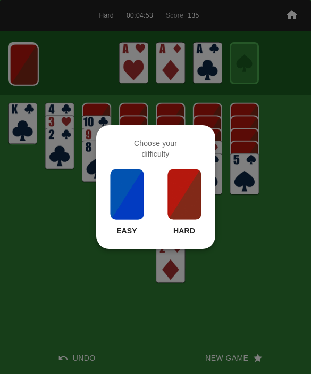
click at [184, 219] on img at bounding box center [185, 194] width 36 height 53
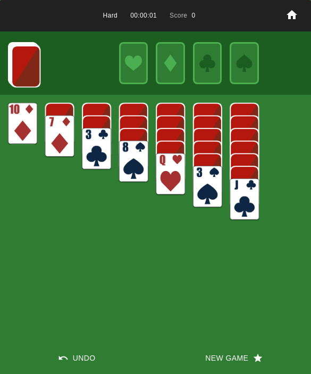
click at [217, 332] on div "Hard 00:00:01 Score 0 Undo New Game" at bounding box center [155, 187] width 311 height 374
click at [222, 366] on button "New Game" at bounding box center [234, 358] width 156 height 32
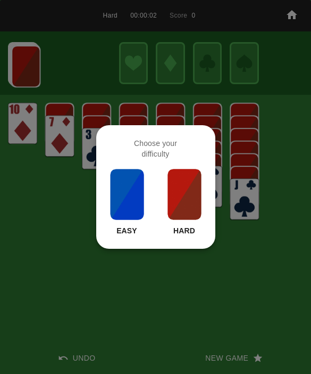
click at [170, 189] on img at bounding box center [185, 194] width 36 height 53
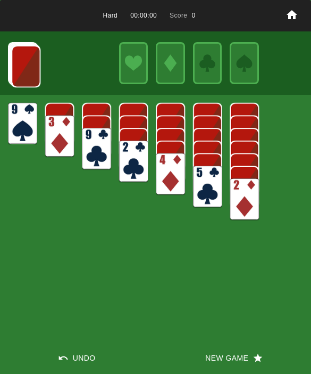
click at [231, 353] on button "New Game" at bounding box center [234, 358] width 156 height 32
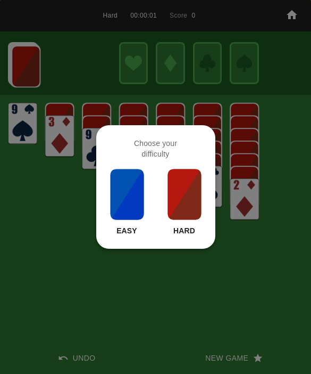
click at [191, 174] on img at bounding box center [185, 194] width 36 height 53
